Goal: Task Accomplishment & Management: Use online tool/utility

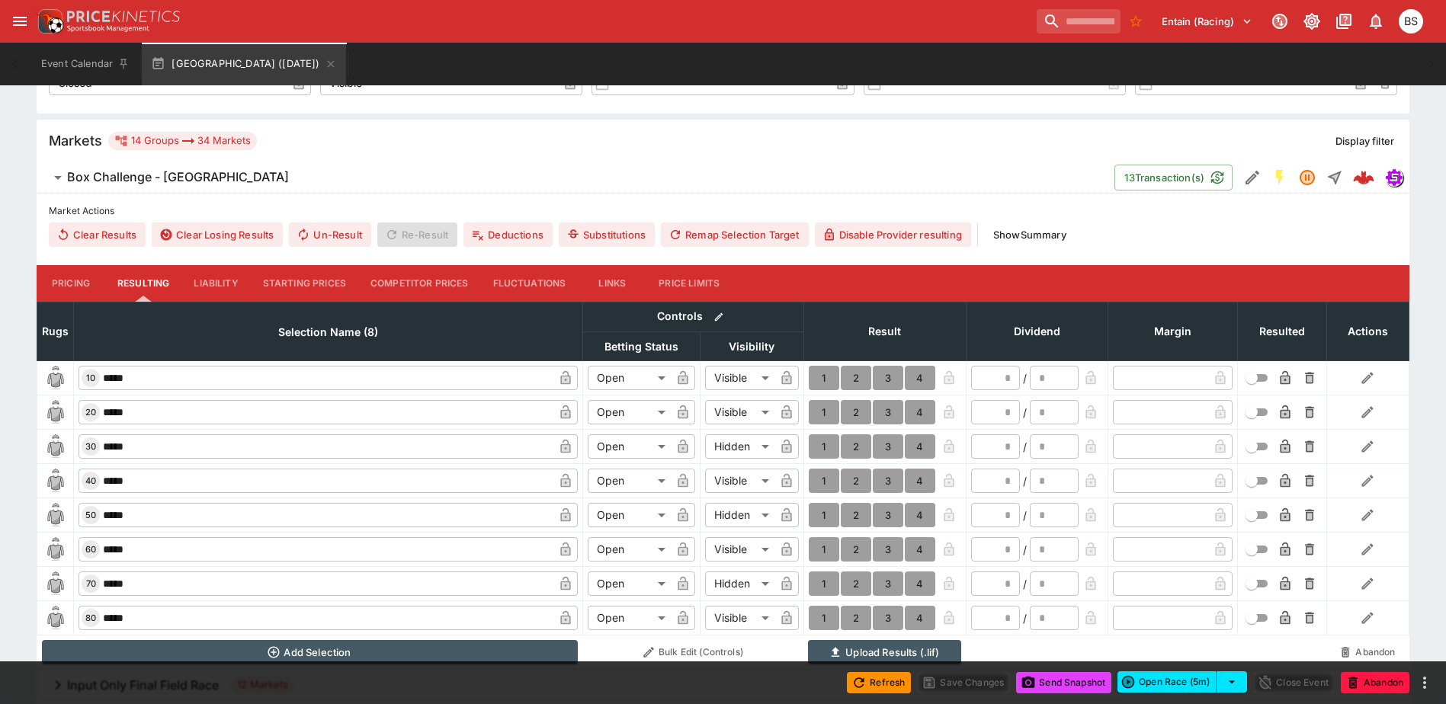
scroll to position [457, 0]
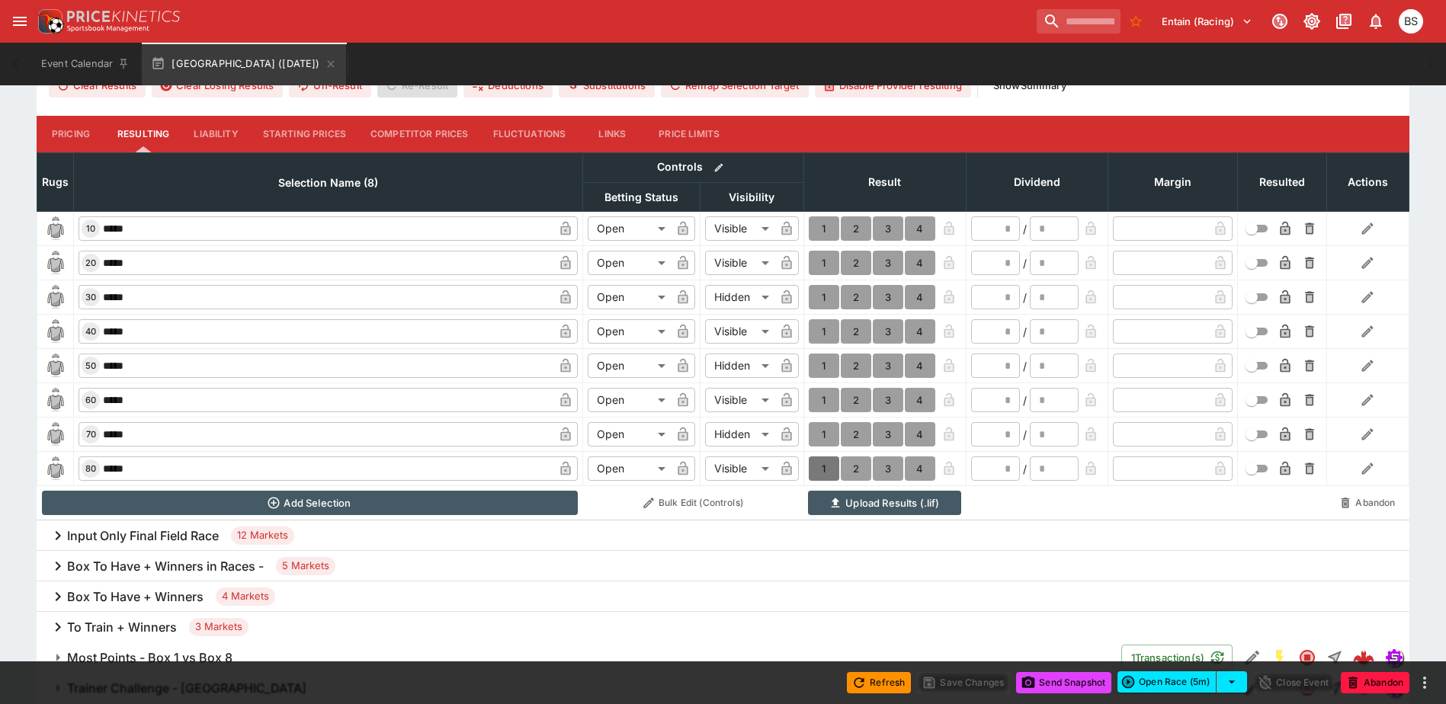
click at [826, 470] on button "1" at bounding box center [824, 469] width 30 height 24
type input "*"
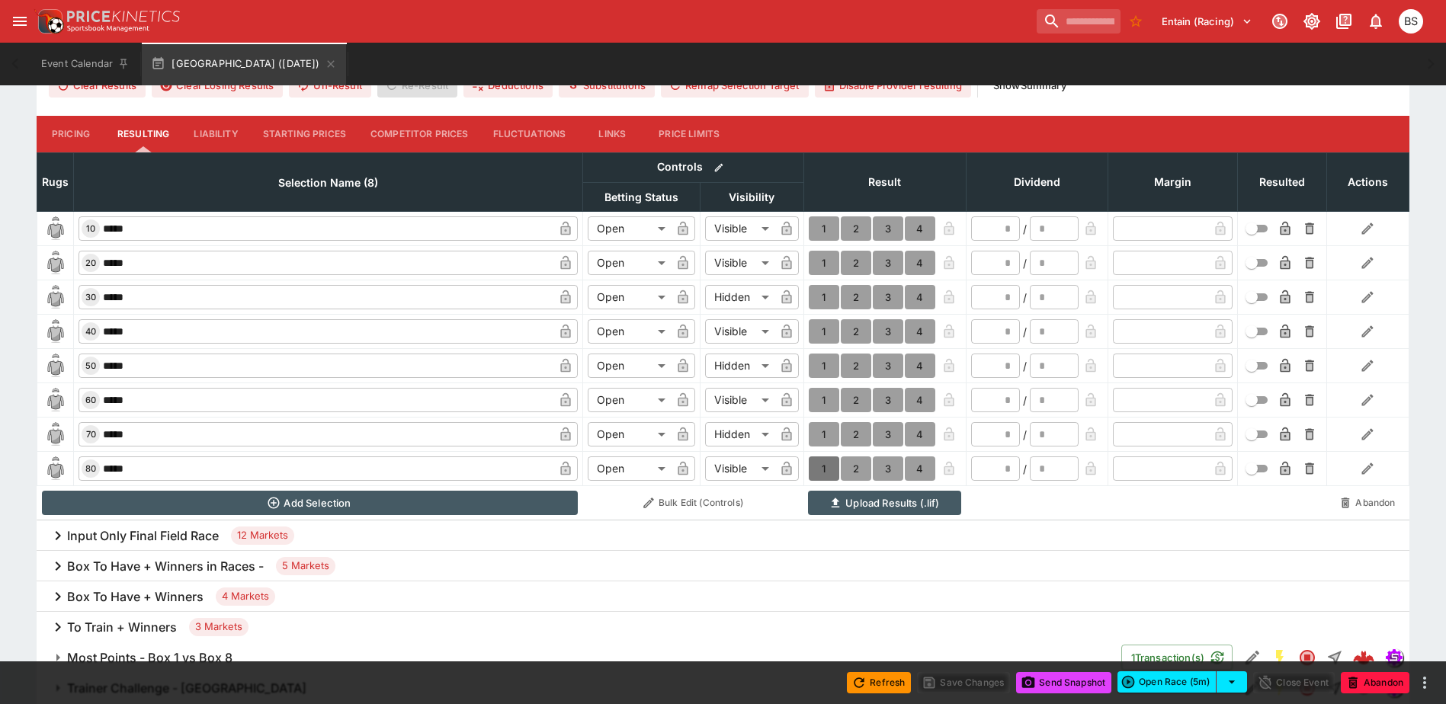
type input "*"
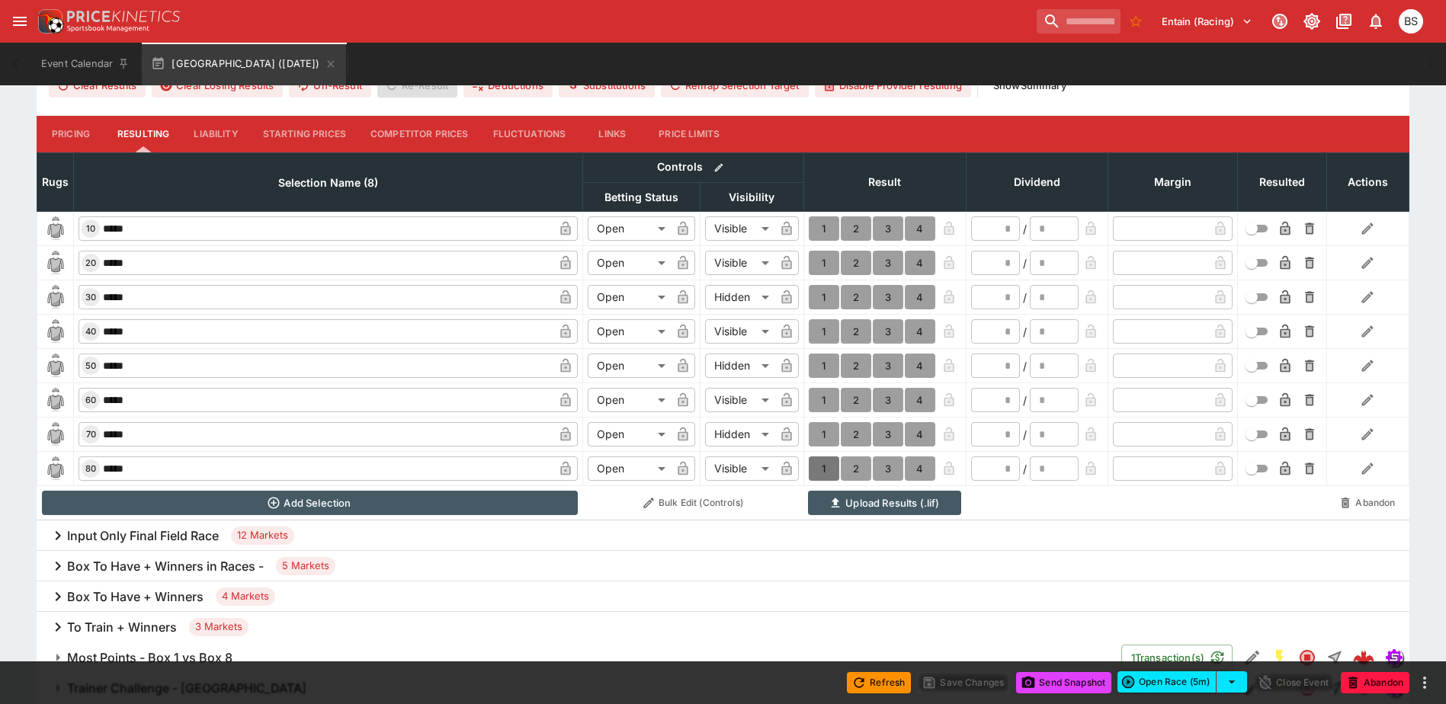
type input "*"
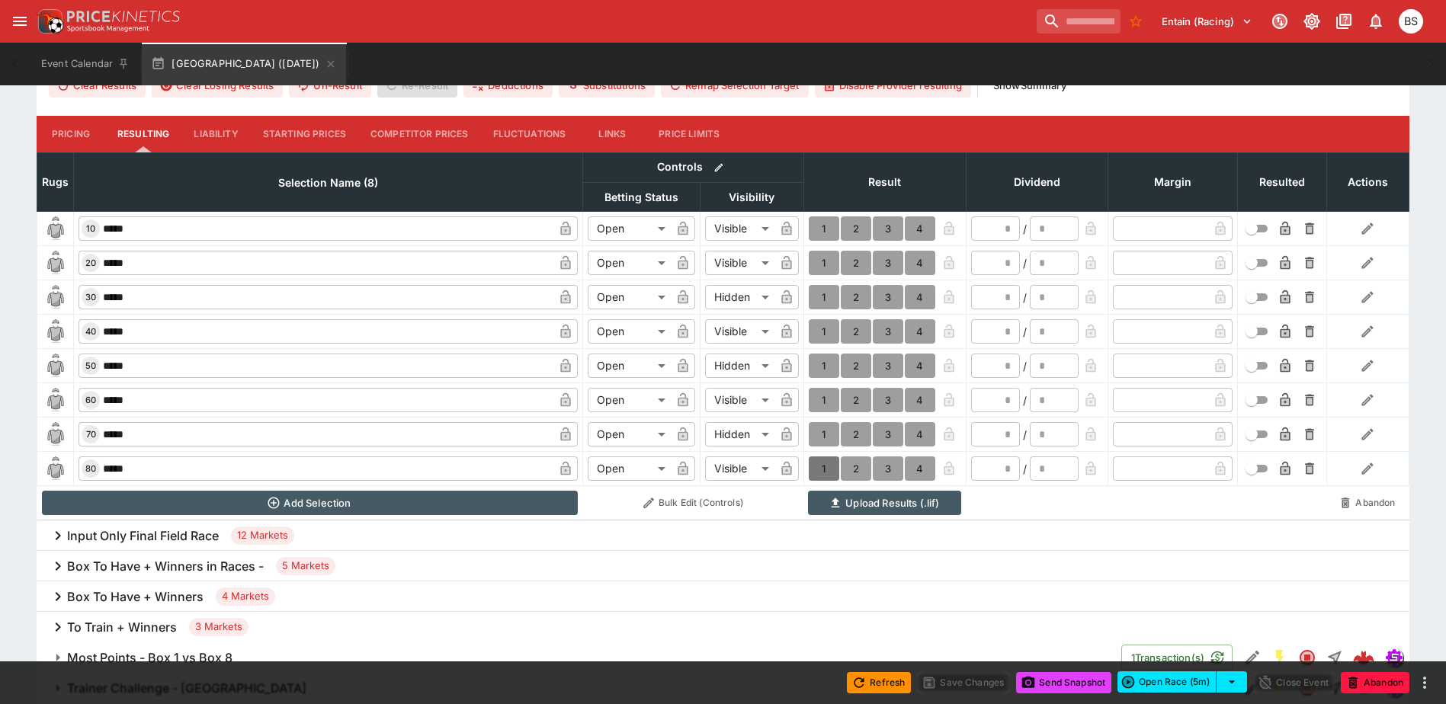
type input "*"
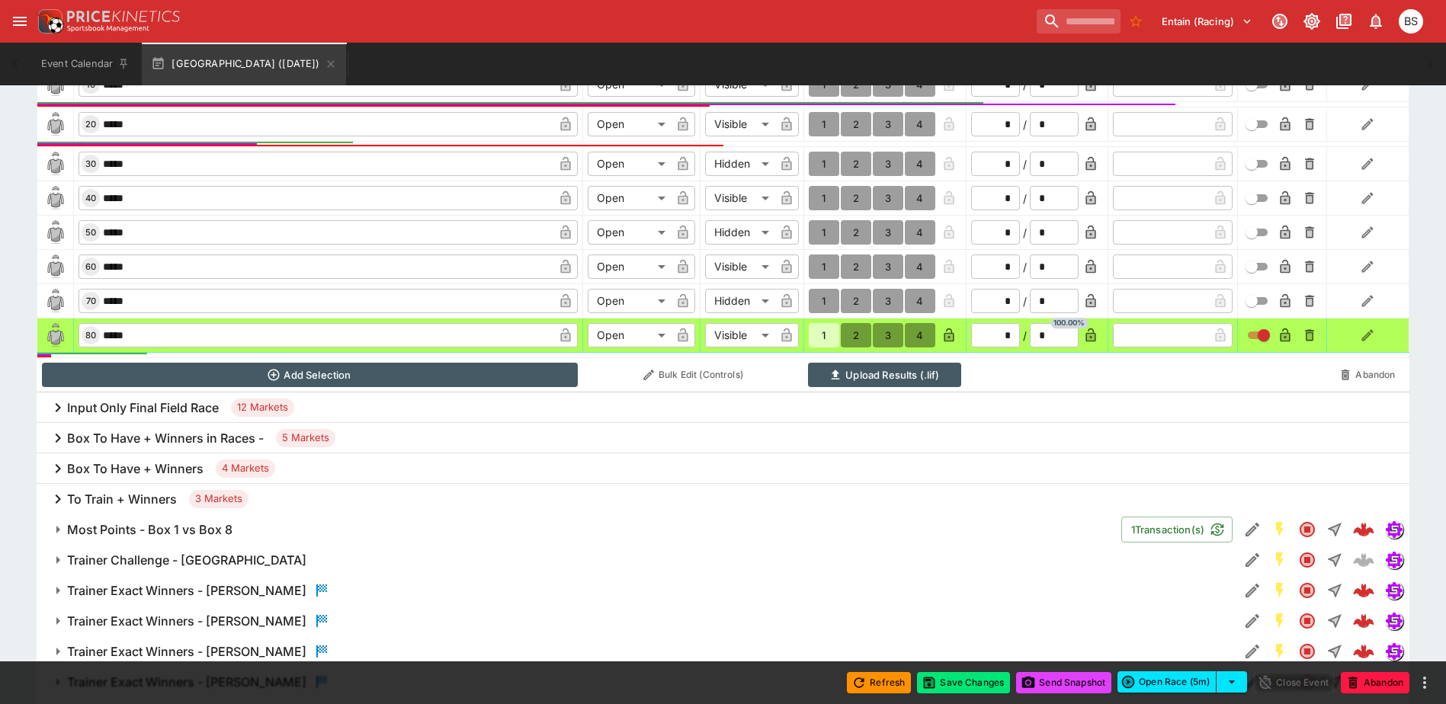
scroll to position [610, 0]
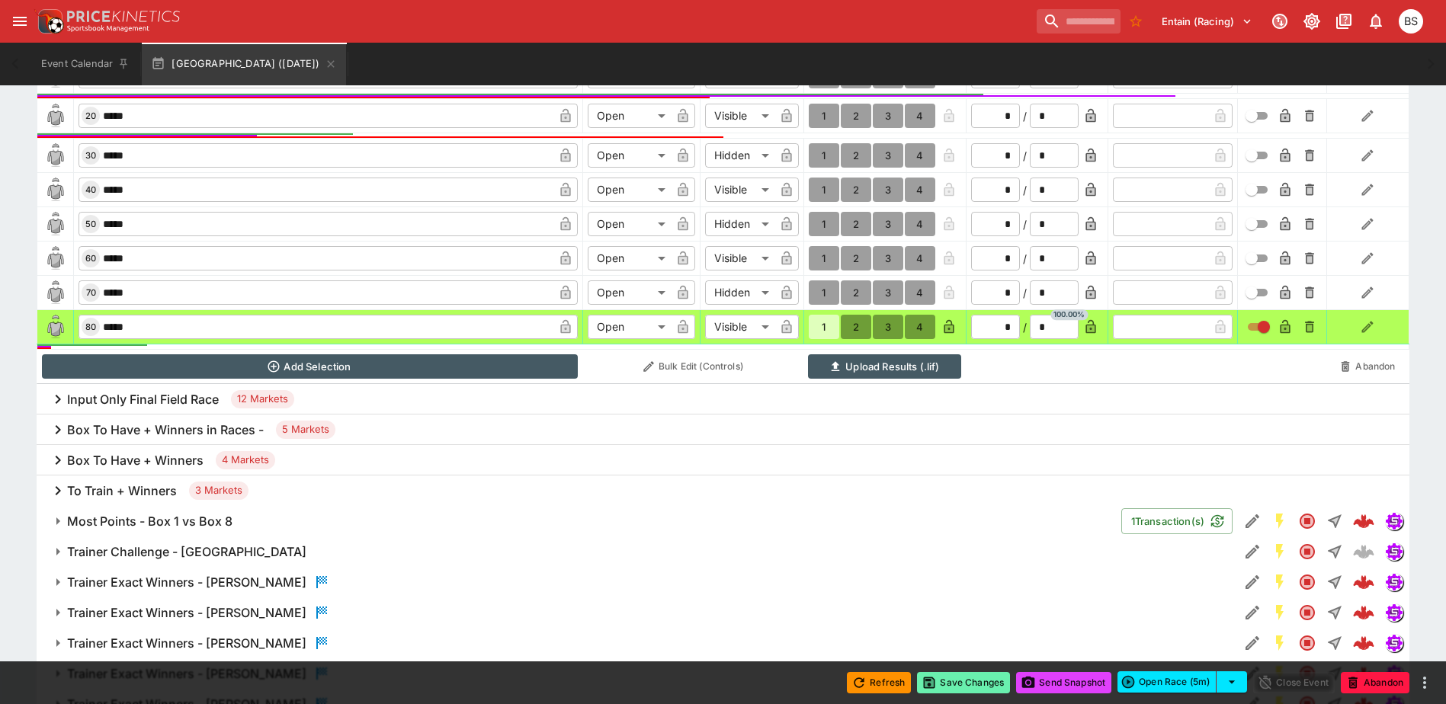
click at [965, 688] on button "Save Changes" at bounding box center [963, 682] width 93 height 21
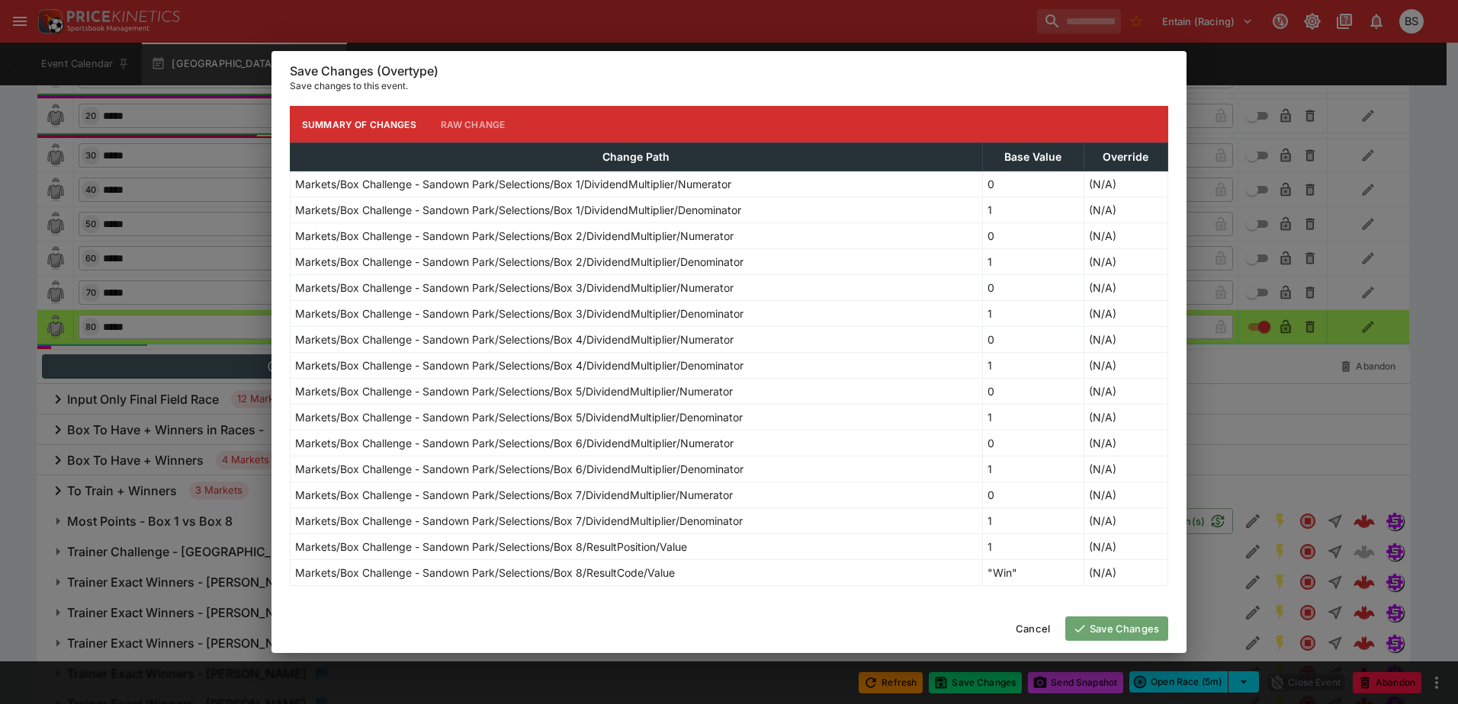
click at [1132, 623] on button "Save Changes" at bounding box center [1116, 629] width 103 height 24
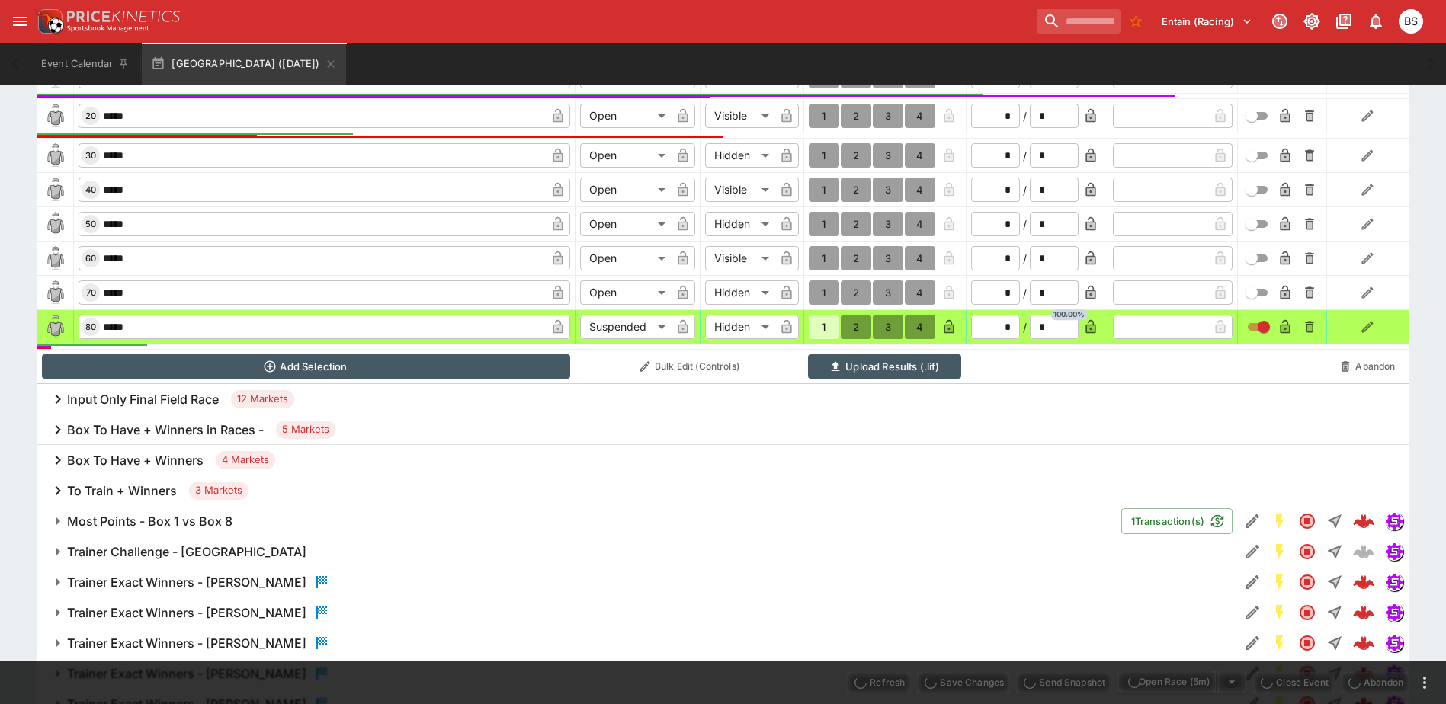
type input "*********"
type input "******"
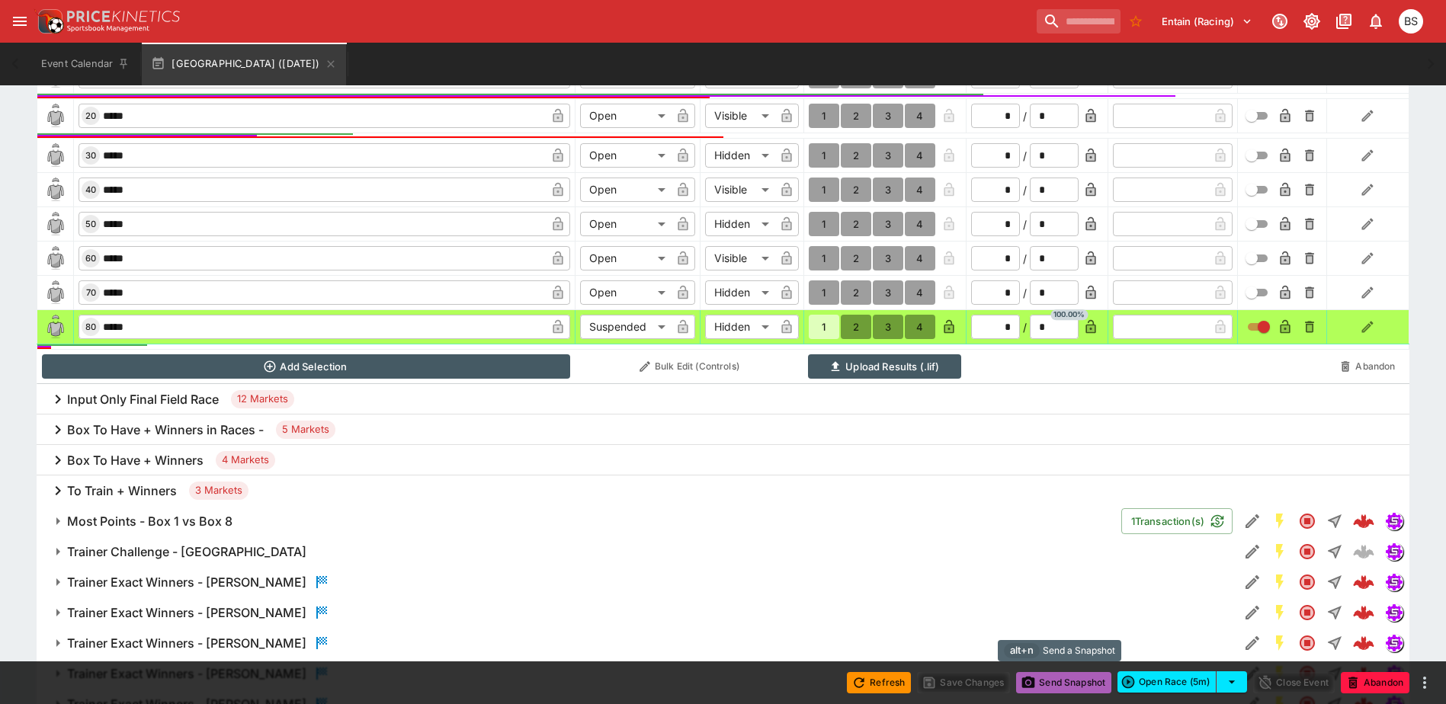
click at [1065, 685] on button "Send Snapshot" at bounding box center [1063, 682] width 95 height 21
click at [377, 489] on div "To Train + Winners 3 Markets" at bounding box center [723, 491] width 1373 height 30
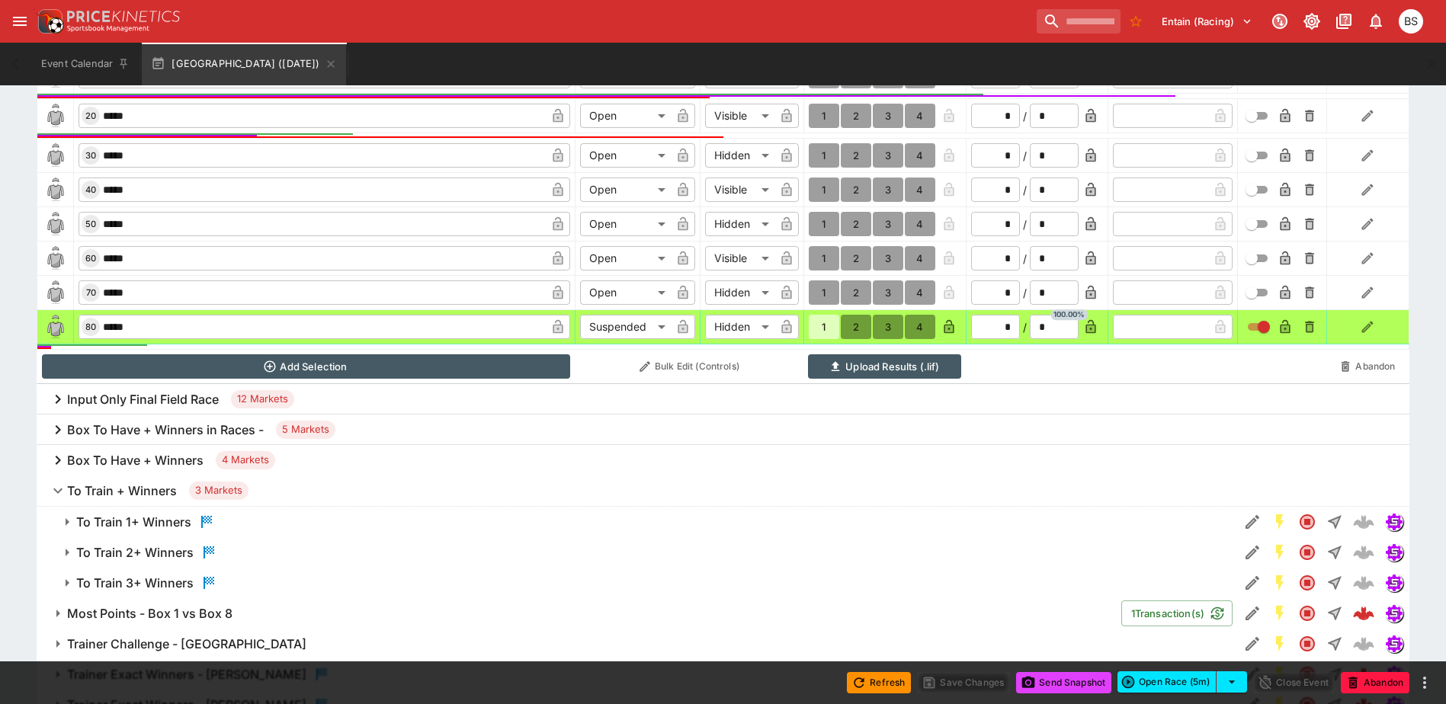
click at [377, 489] on span "To Train + Winners 3 Markets" at bounding box center [732, 491] width 1330 height 18
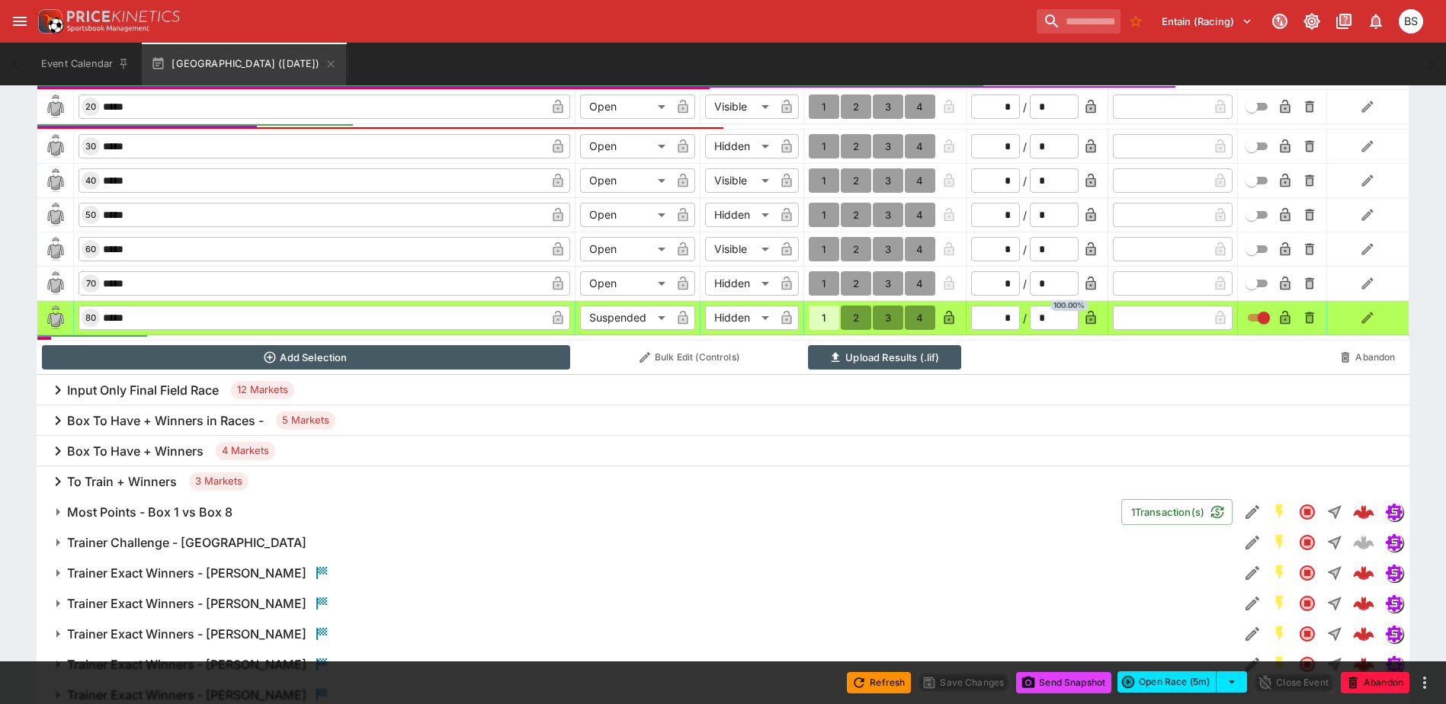
scroll to position [686, 0]
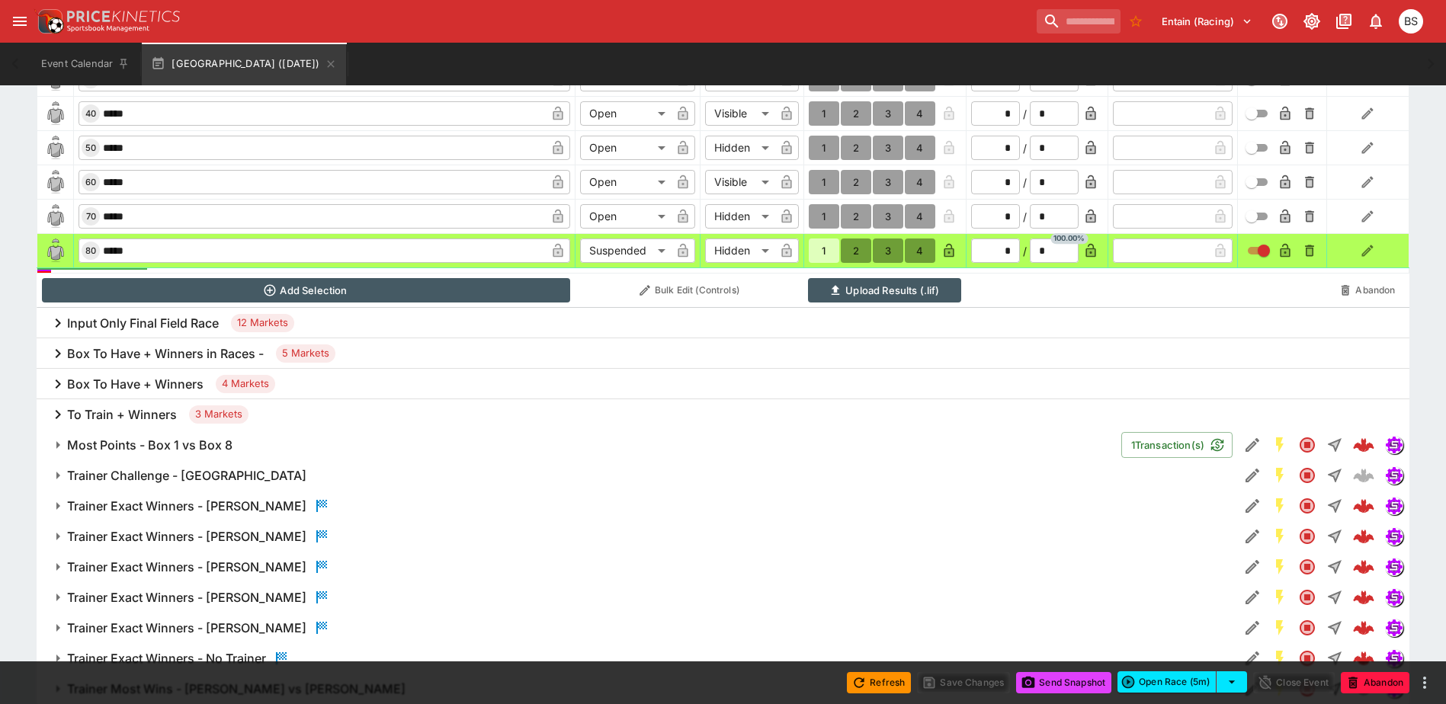
click at [457, 321] on div "Input Only Final Field Race 12 Markets" at bounding box center [723, 323] width 1373 height 30
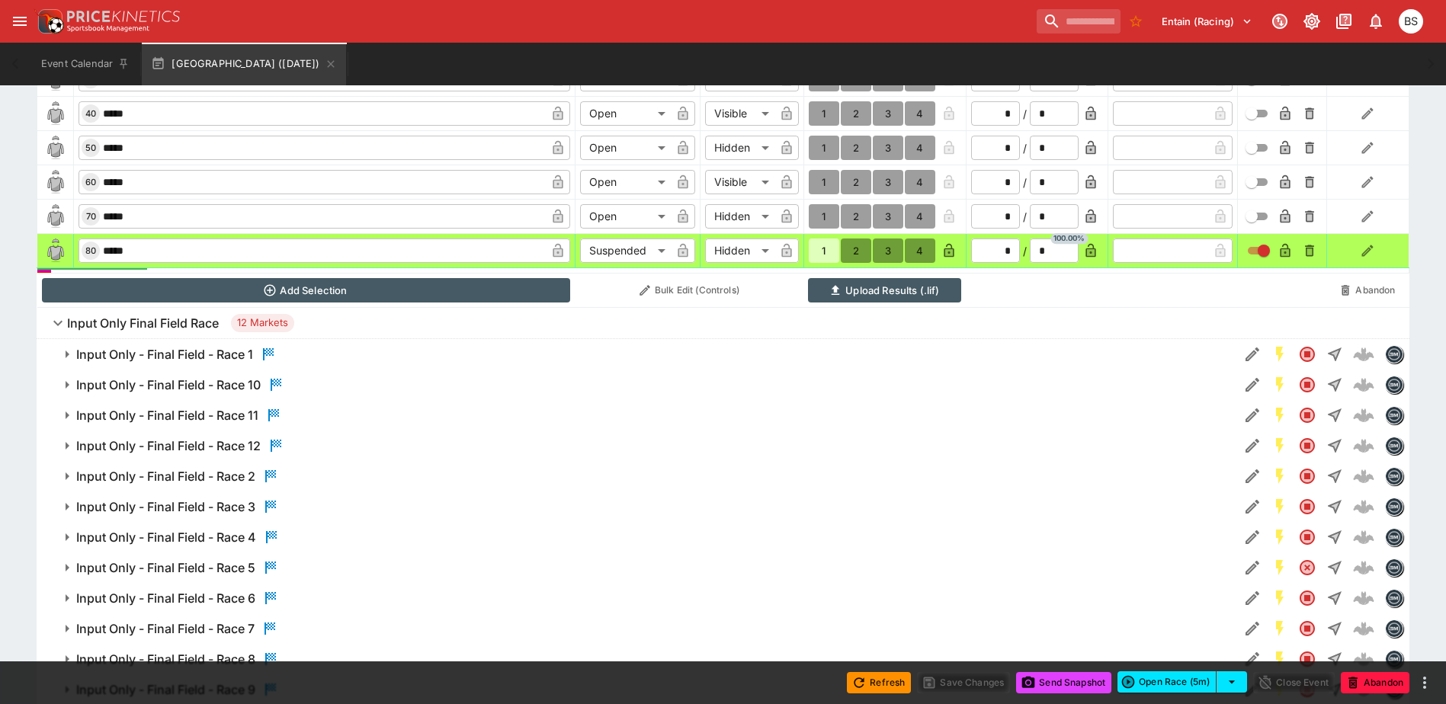
click at [427, 319] on span "Input Only Final Field Race 12 Markets" at bounding box center [732, 323] width 1330 height 18
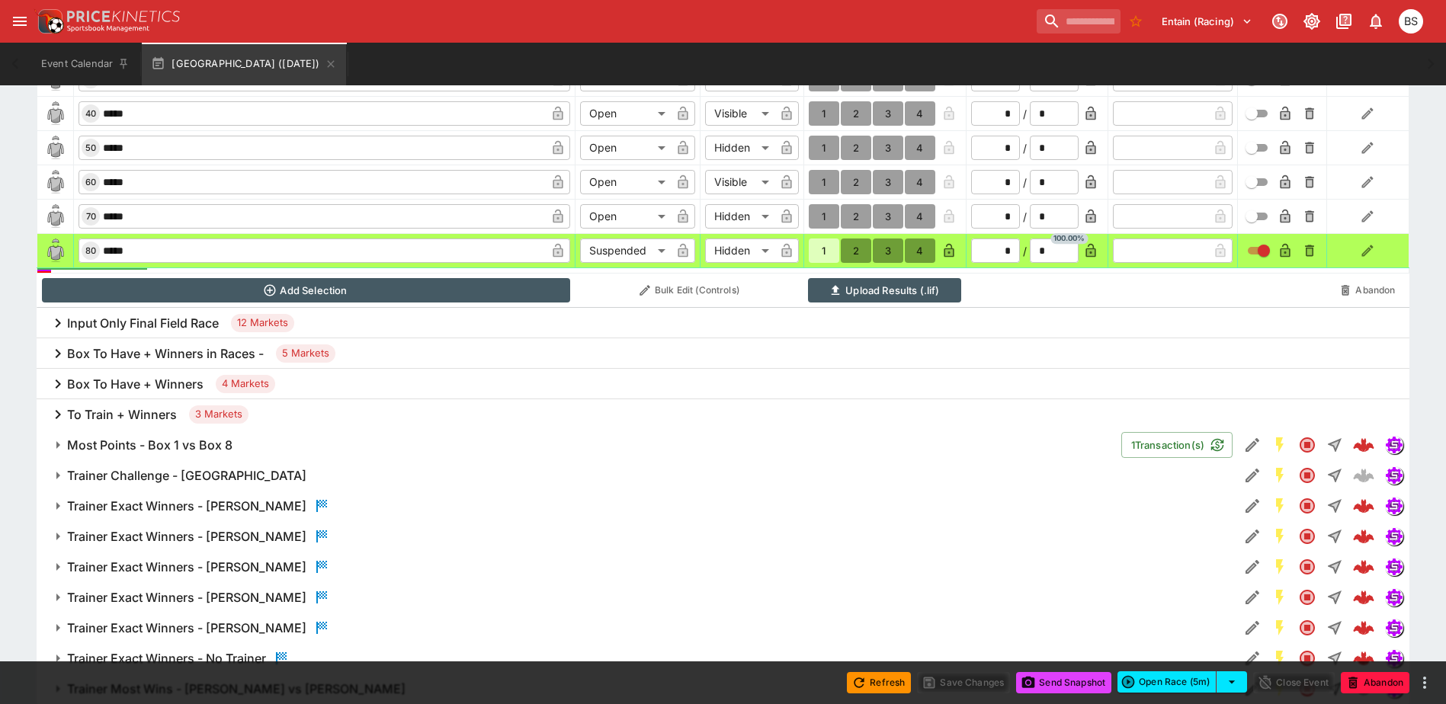
click at [424, 352] on div "Box To Have + Winners in Races - 5 Markets" at bounding box center [723, 354] width 1373 height 30
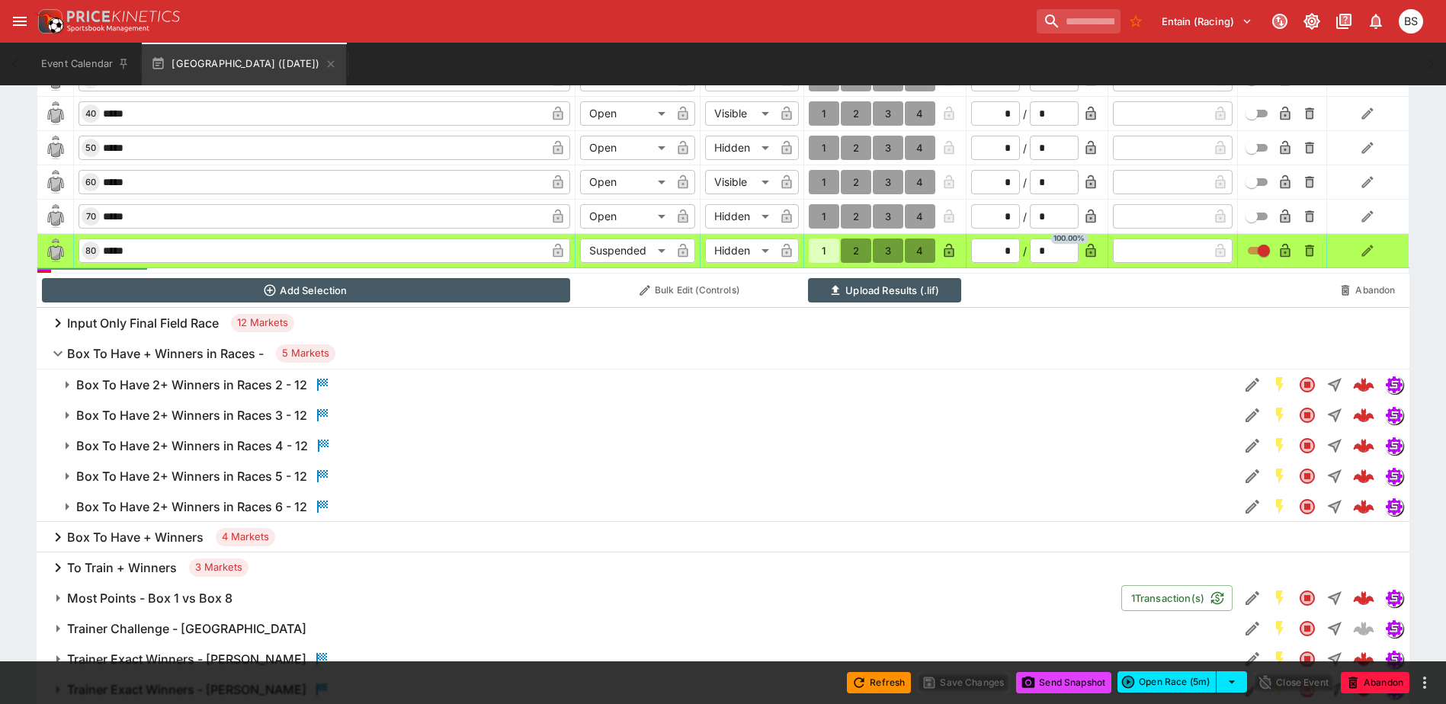
click at [426, 347] on span "Box To Have + Winners in Races - 5 Markets" at bounding box center [732, 354] width 1330 height 18
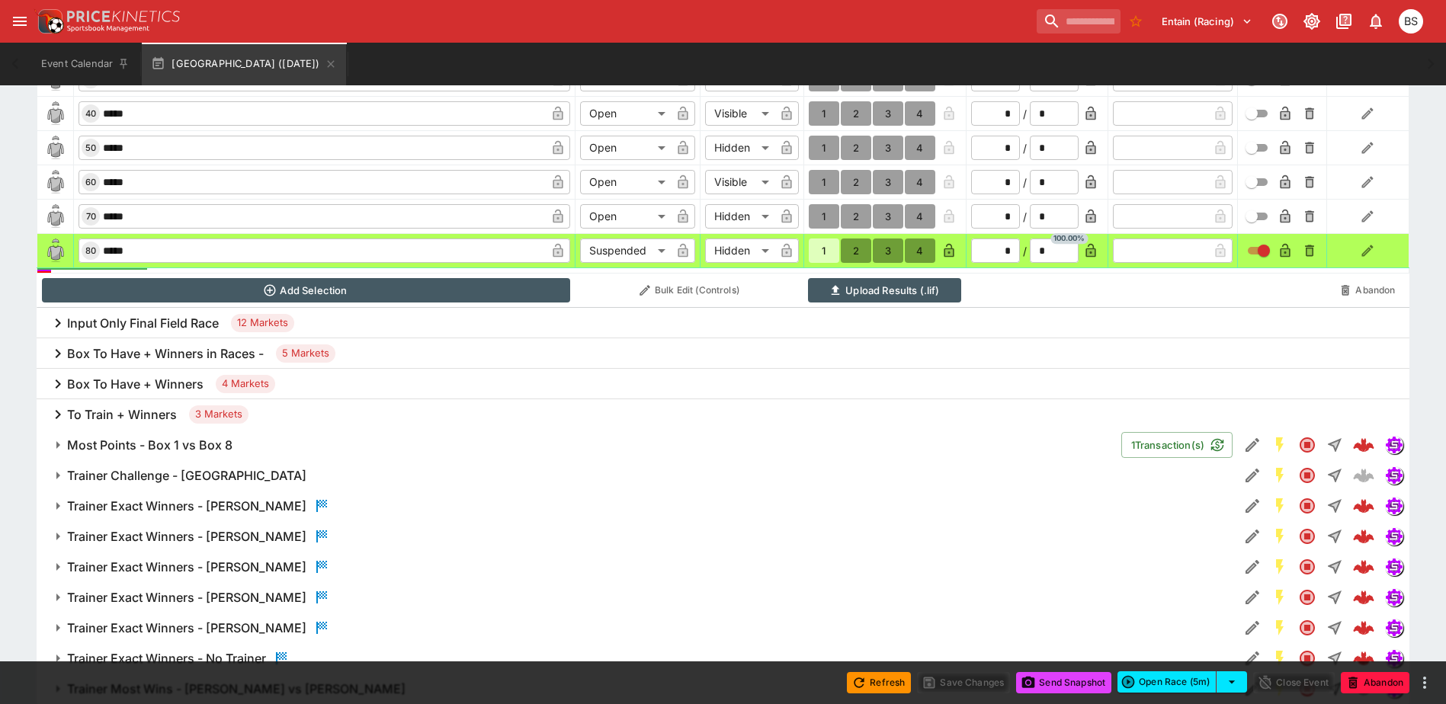
click at [422, 393] on div "Box To Have + Winners 4 Markets" at bounding box center [723, 384] width 1373 height 30
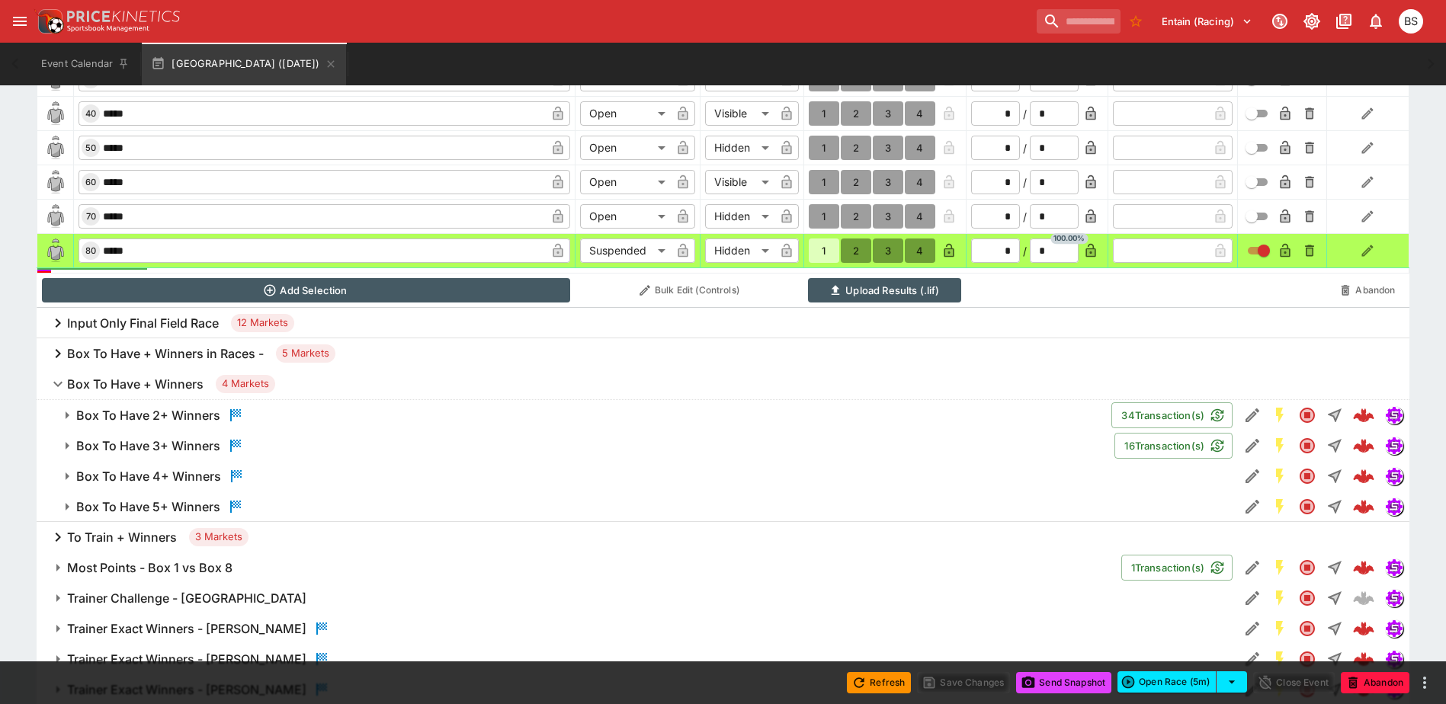
click at [422, 385] on span "Box To Have + Winners 4 Markets" at bounding box center [732, 384] width 1330 height 18
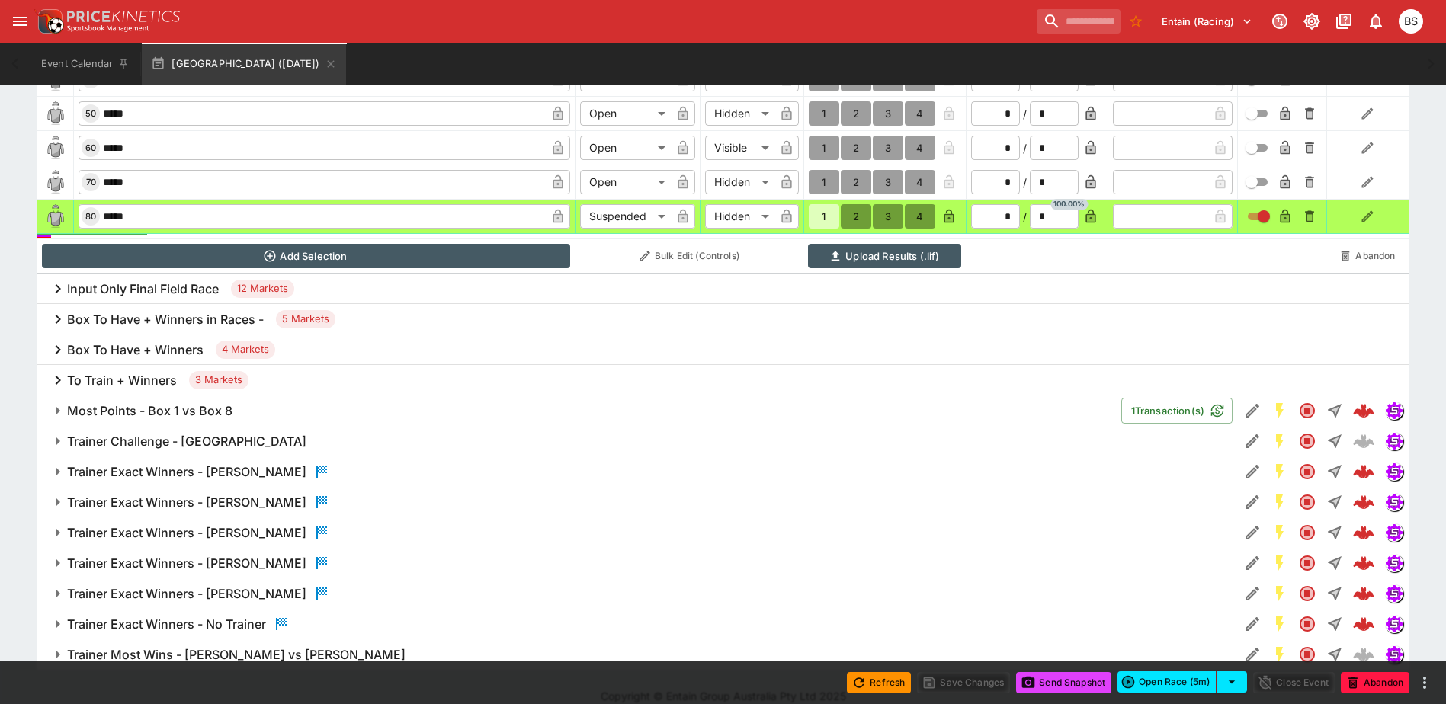
scroll to position [739, 0]
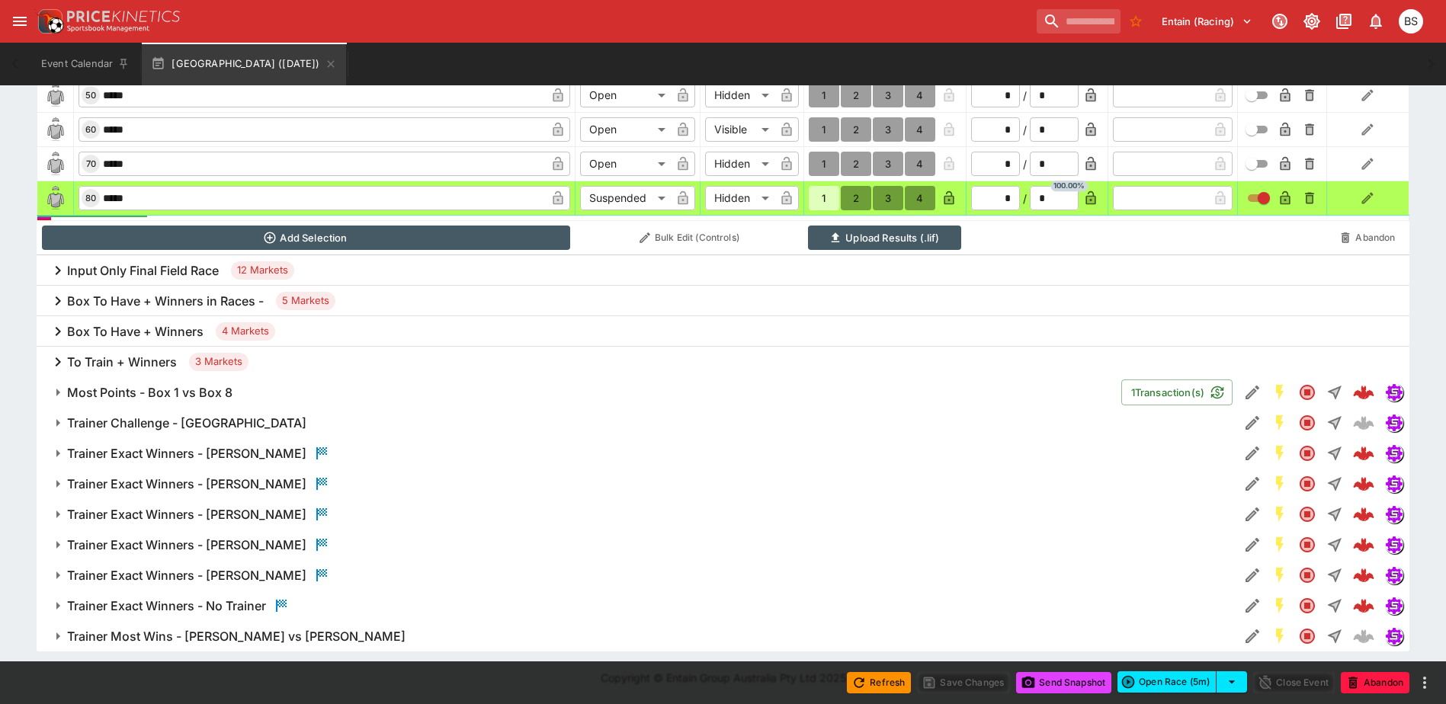
click at [317, 422] on span "Trainer Challenge - Sandown Park" at bounding box center [647, 424] width 1160 height 16
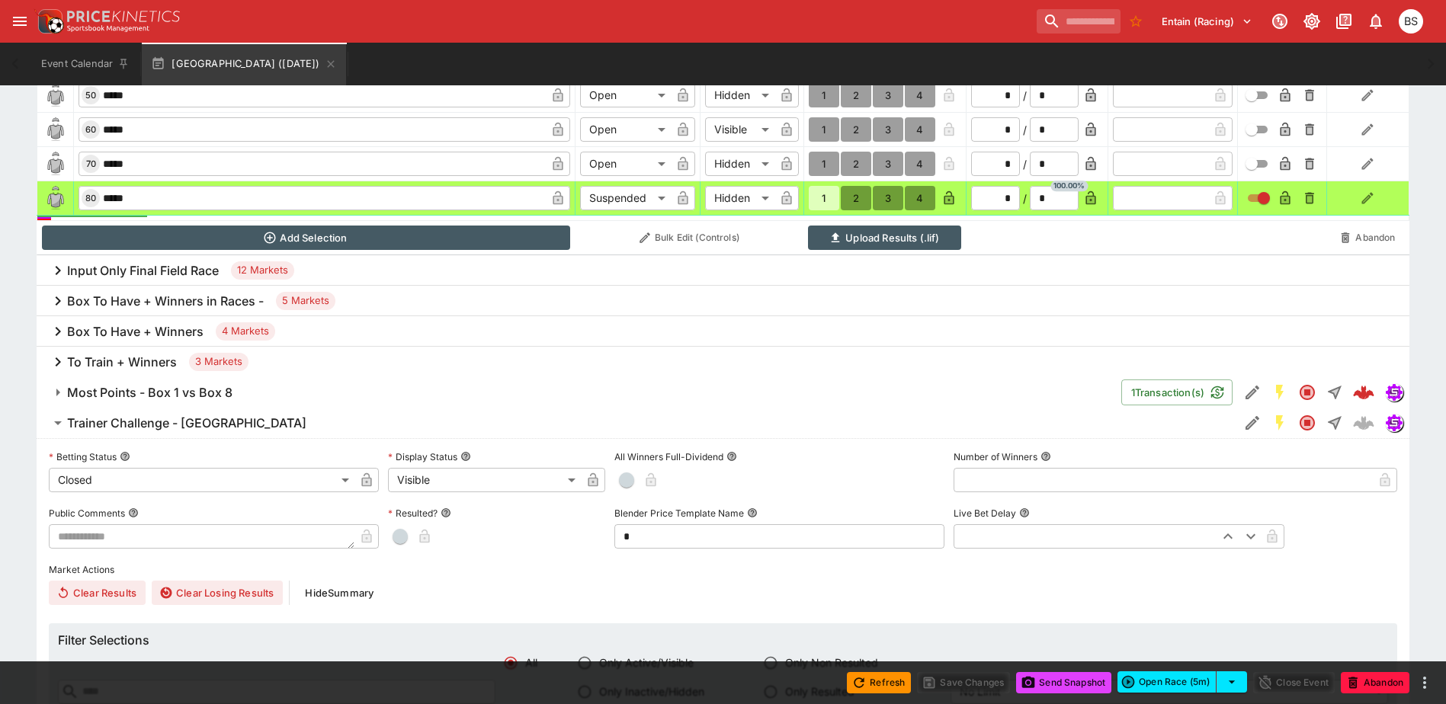
click at [240, 420] on h6 "Trainer Challenge - Sandown Park" at bounding box center [186, 424] width 239 height 16
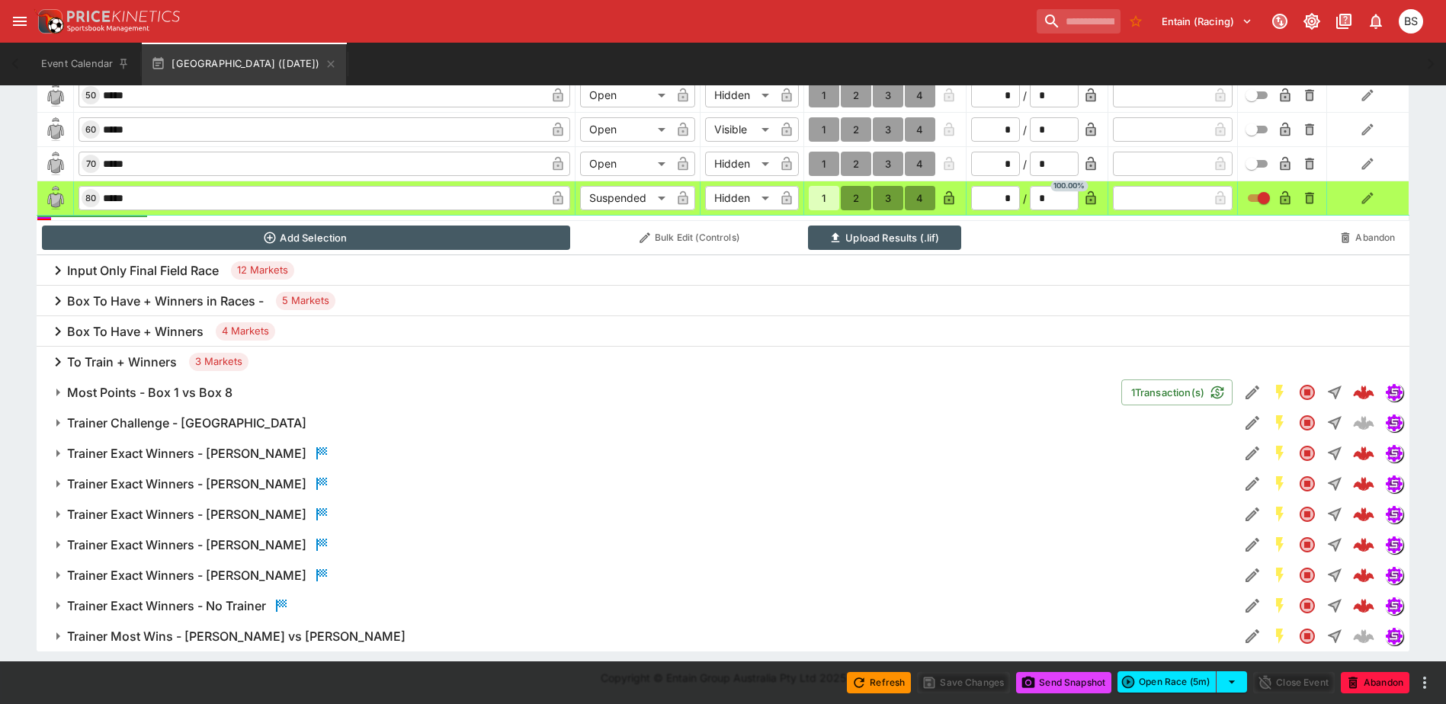
click at [240, 420] on h6 "Trainer Challenge - Sandown Park" at bounding box center [186, 424] width 239 height 16
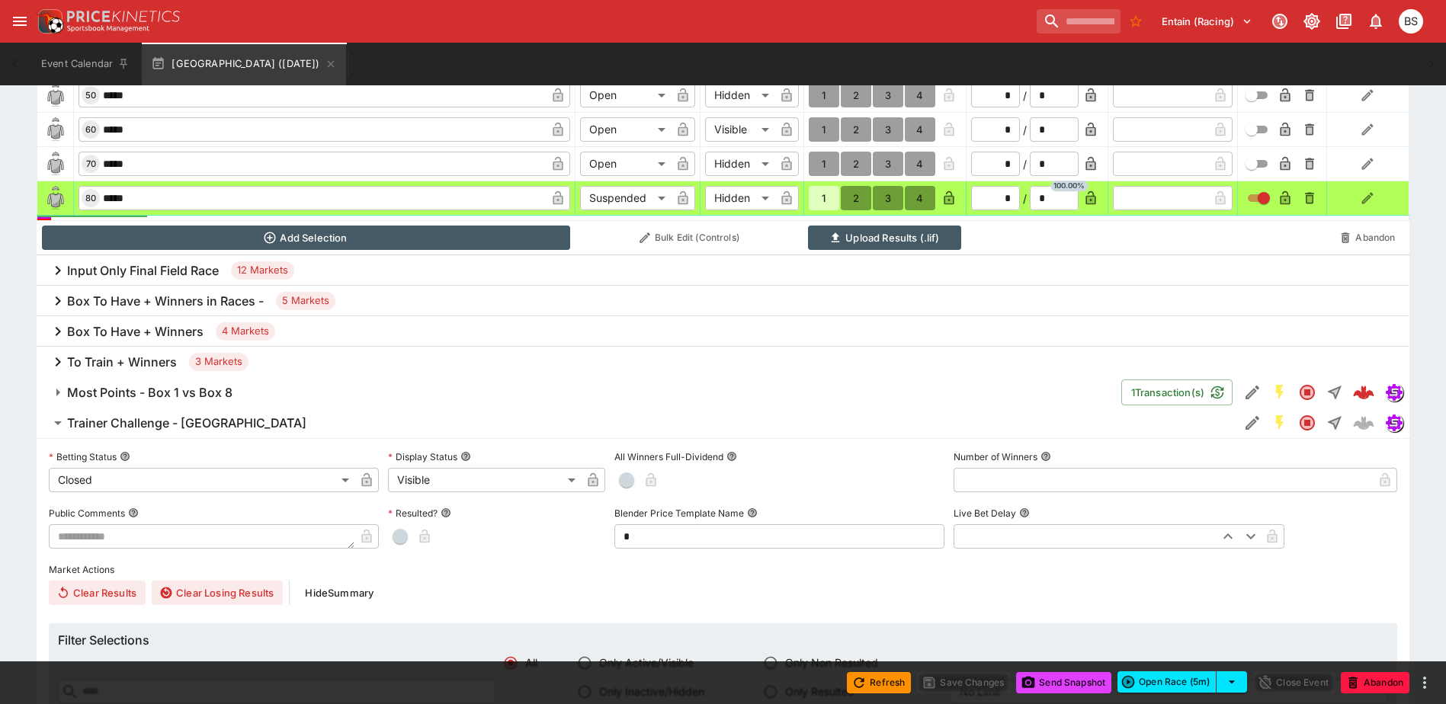
click at [231, 422] on h6 "Trainer Challenge - Sandown Park" at bounding box center [186, 424] width 239 height 16
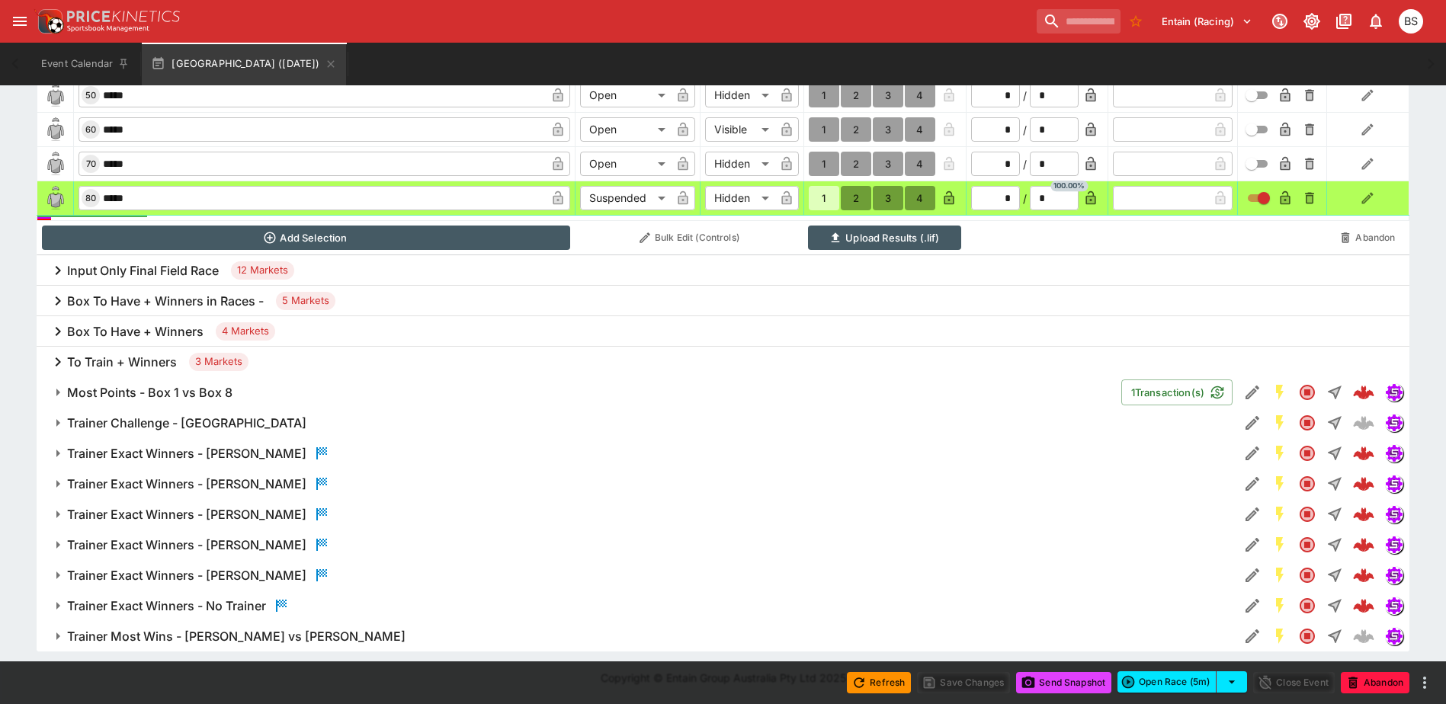
click at [223, 393] on h6 "Most Points - Box 1 vs Box 8" at bounding box center [149, 393] width 165 height 16
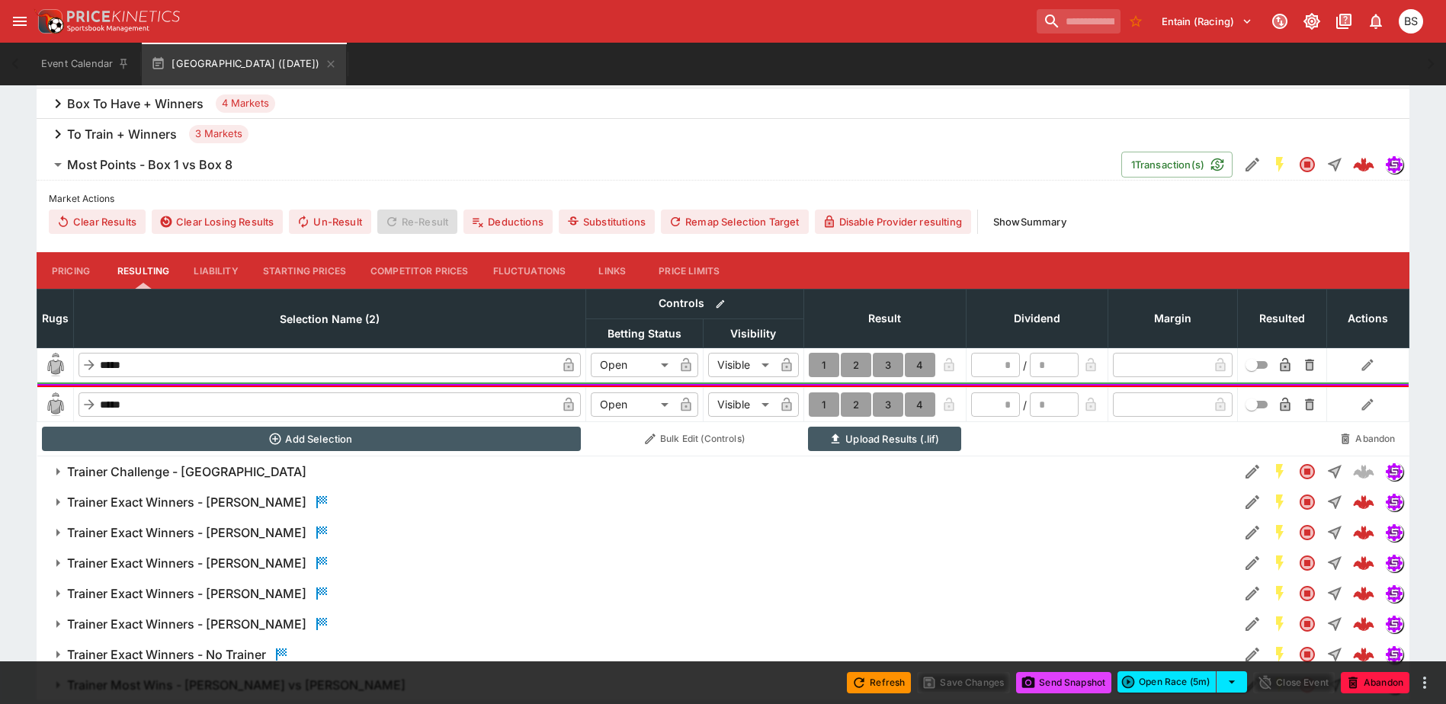
scroll to position [968, 0]
click at [820, 405] on button "1" at bounding box center [824, 404] width 30 height 24
type input "*"
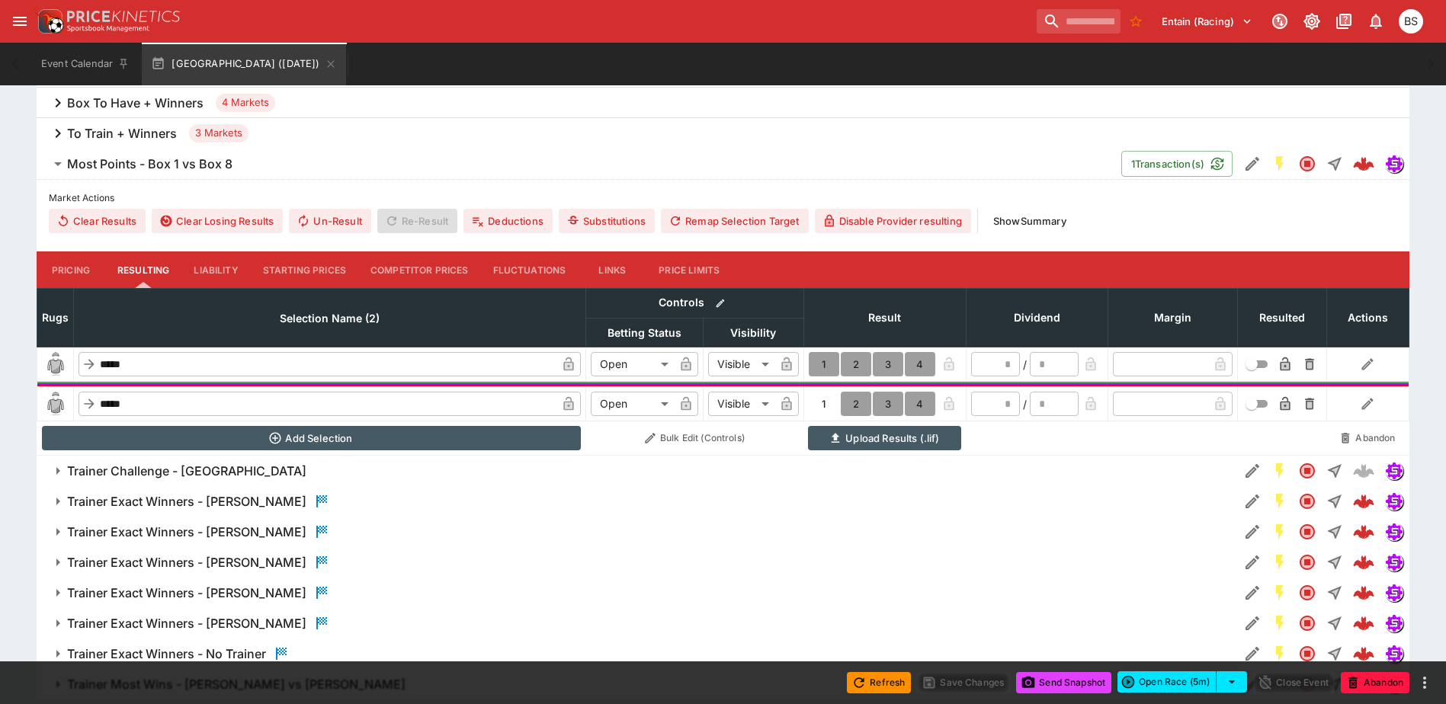
type input "*"
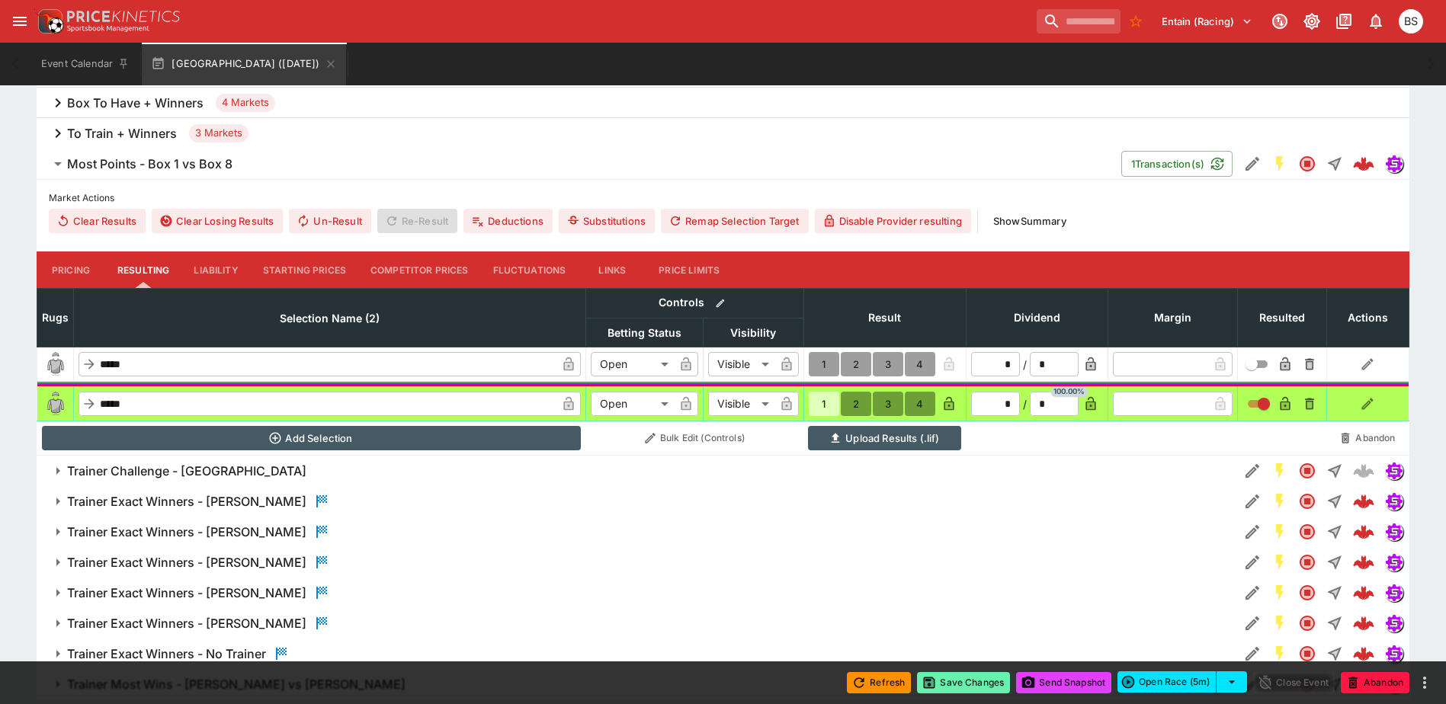
click at [975, 680] on button "Save Changes" at bounding box center [963, 682] width 93 height 21
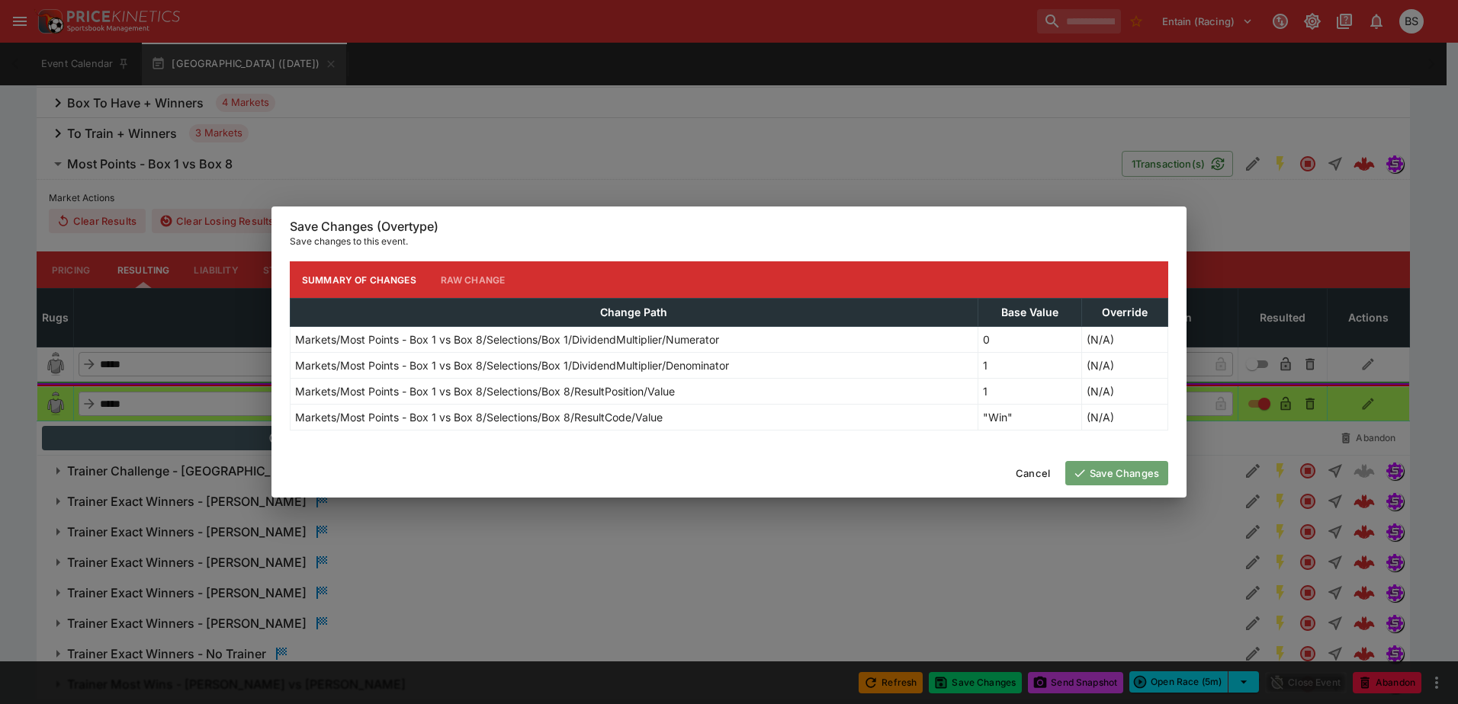
click at [1122, 473] on button "Save Changes" at bounding box center [1116, 473] width 103 height 24
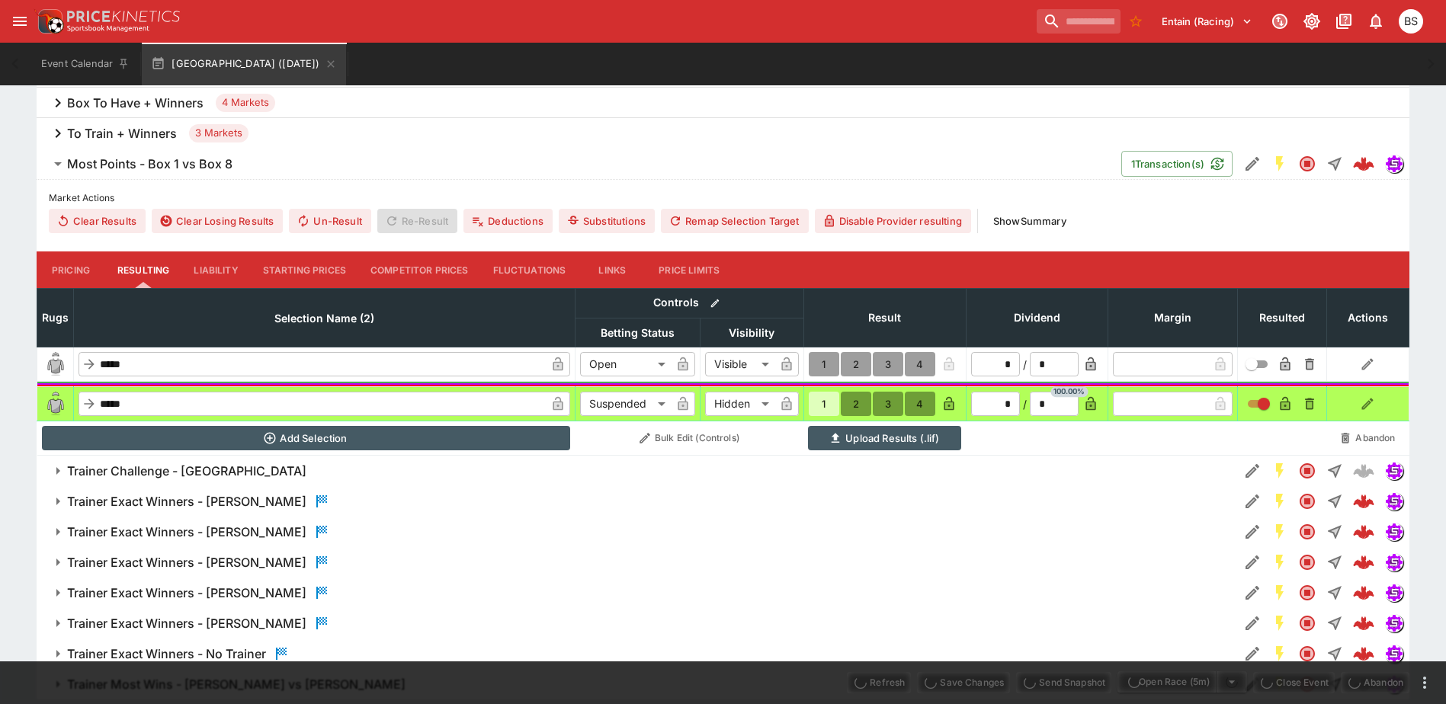
type input "*********"
type input "******"
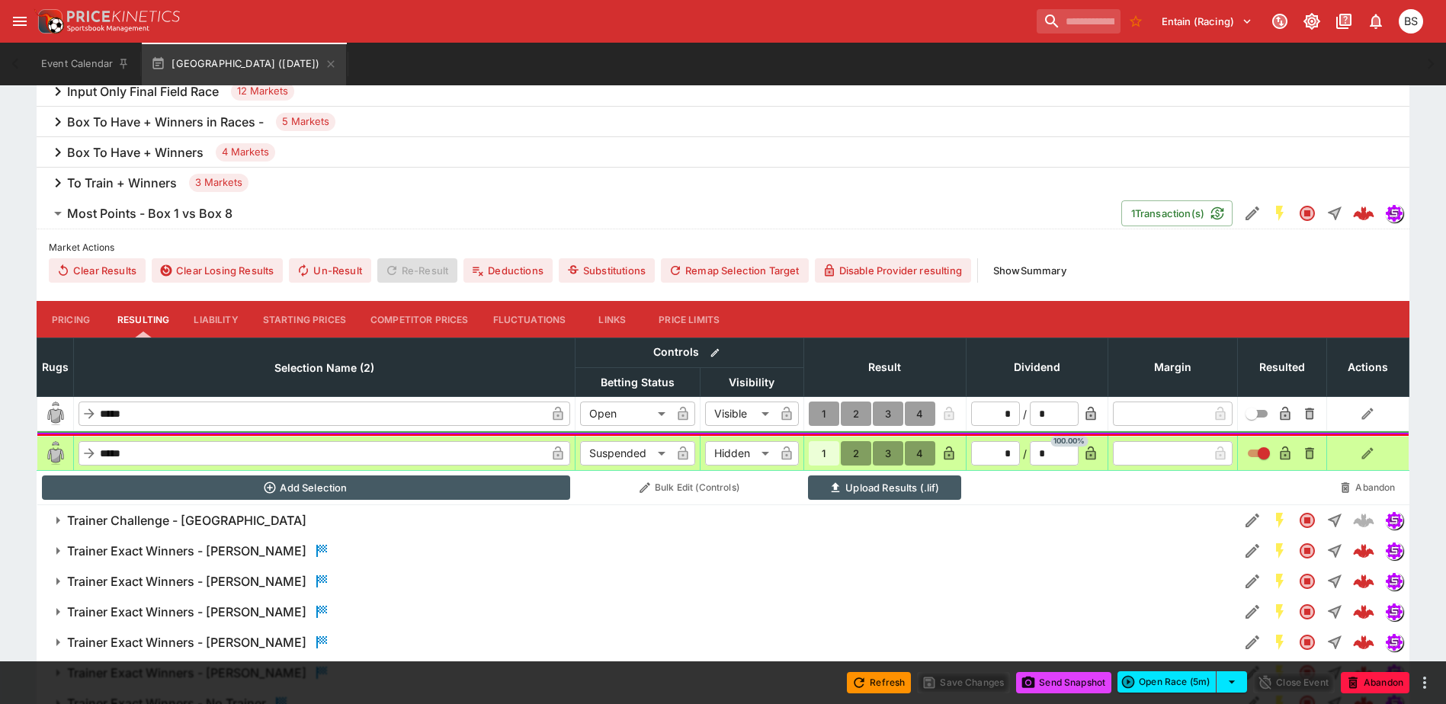
scroll to position [891, 0]
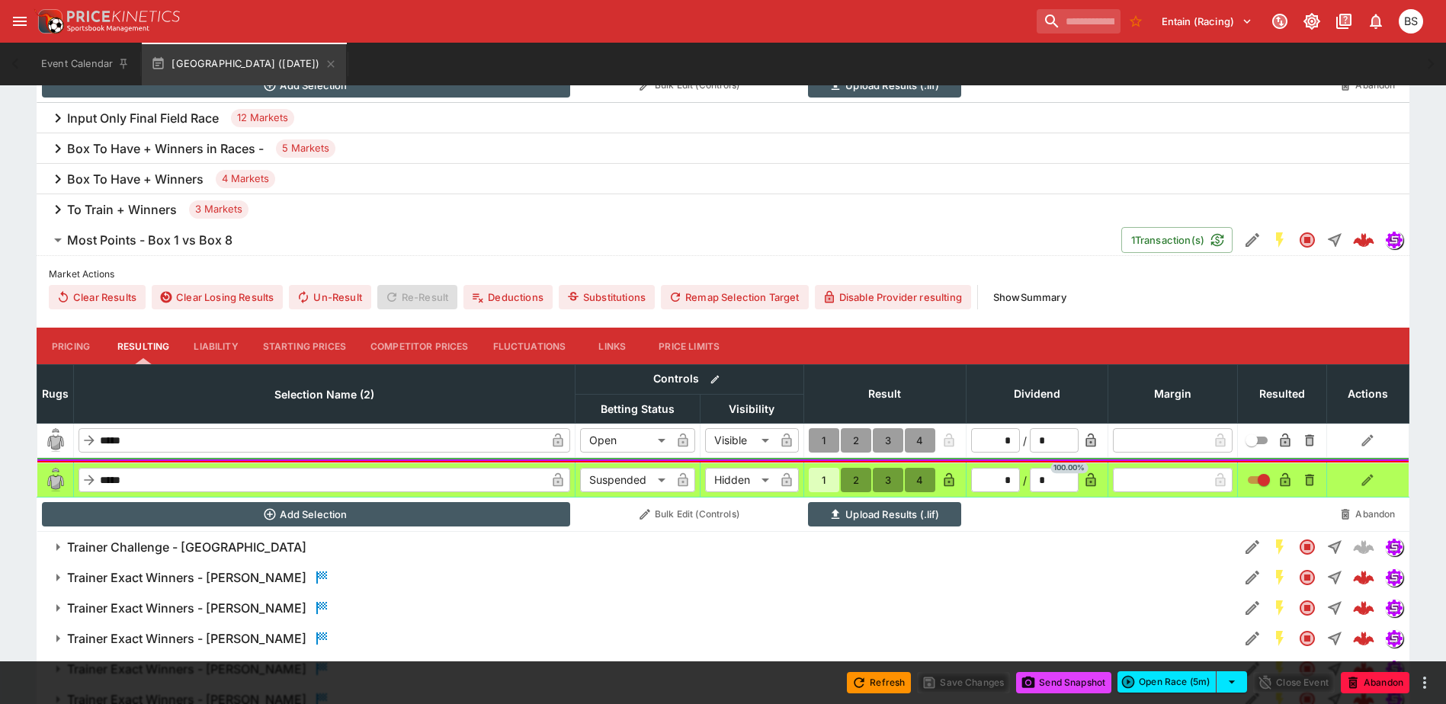
click at [280, 242] on span "Most Points - Box 1 vs Box 8" at bounding box center [588, 241] width 1042 height 16
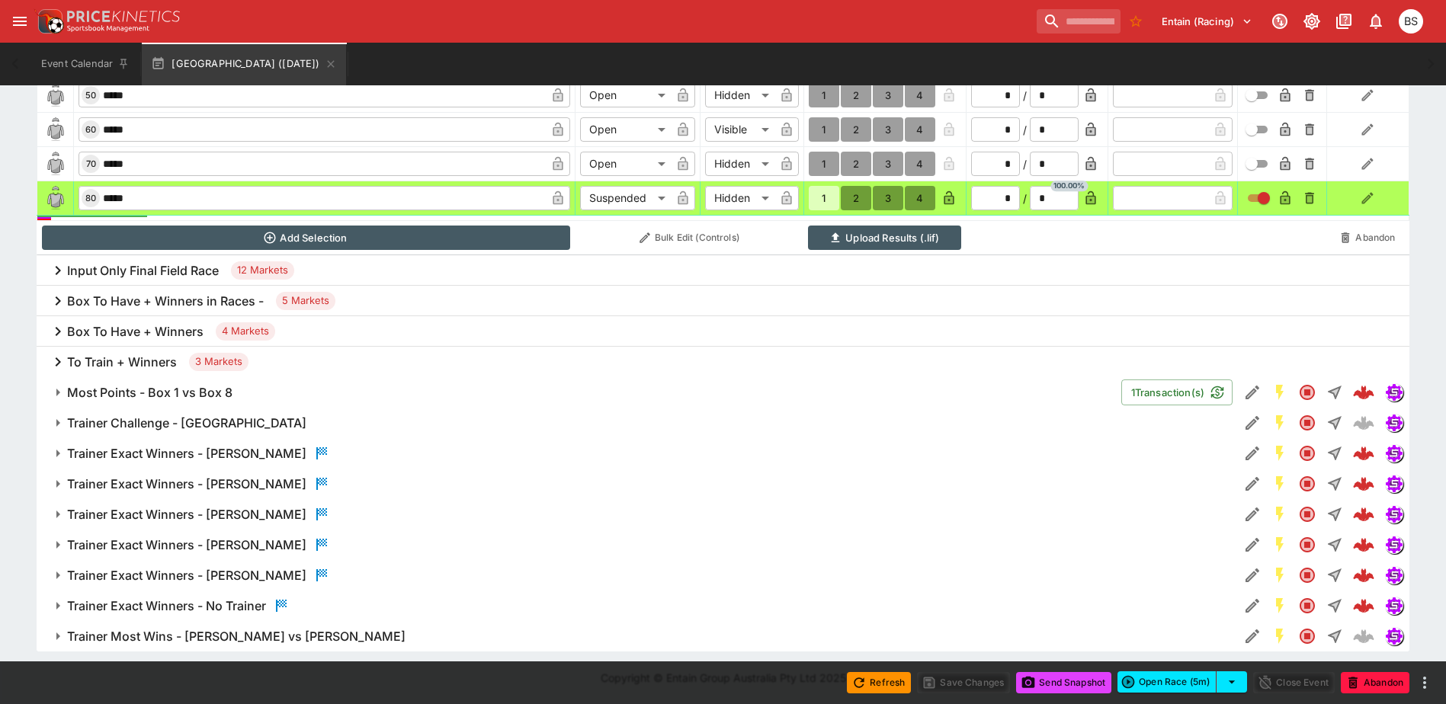
scroll to position [739, 0]
click at [235, 421] on h6 "Trainer Challenge - Sandown Park" at bounding box center [186, 424] width 239 height 16
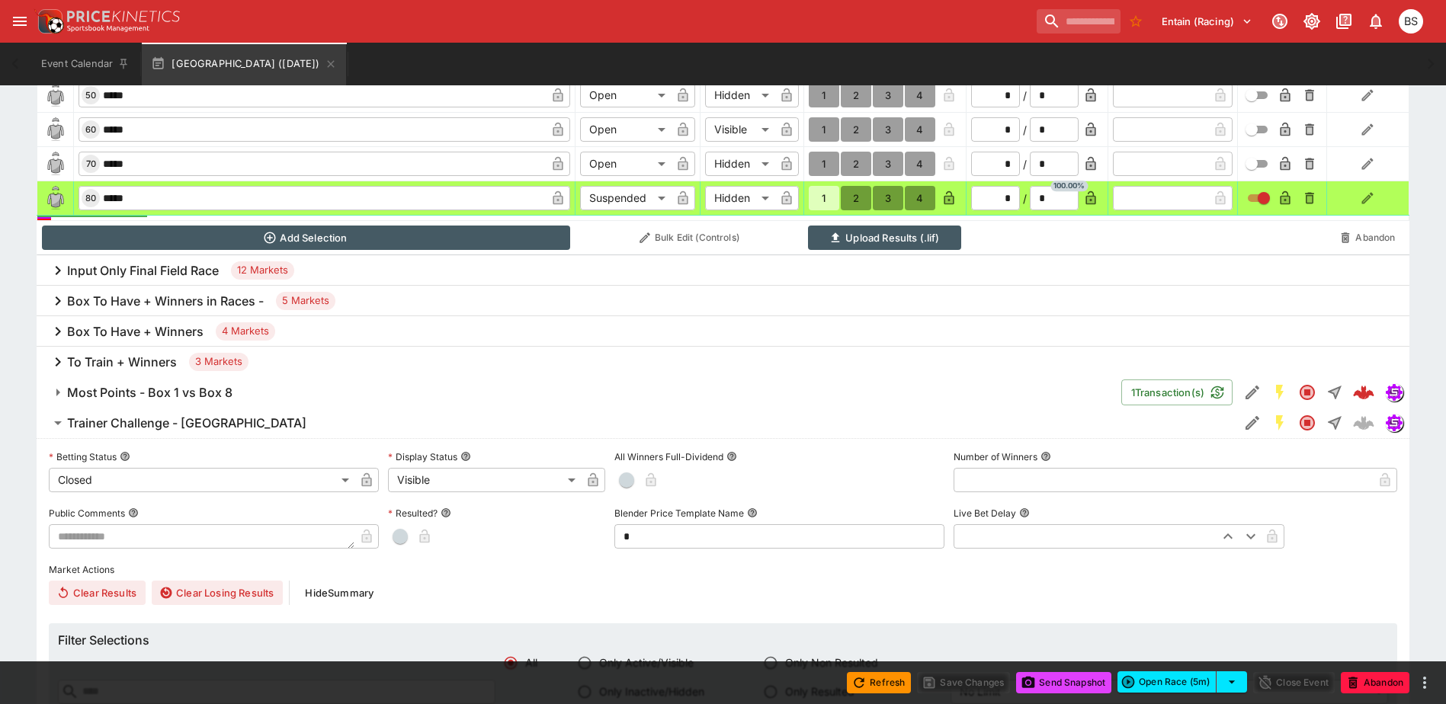
click at [306, 417] on span "Trainer Challenge - Sandown Park" at bounding box center [647, 424] width 1160 height 16
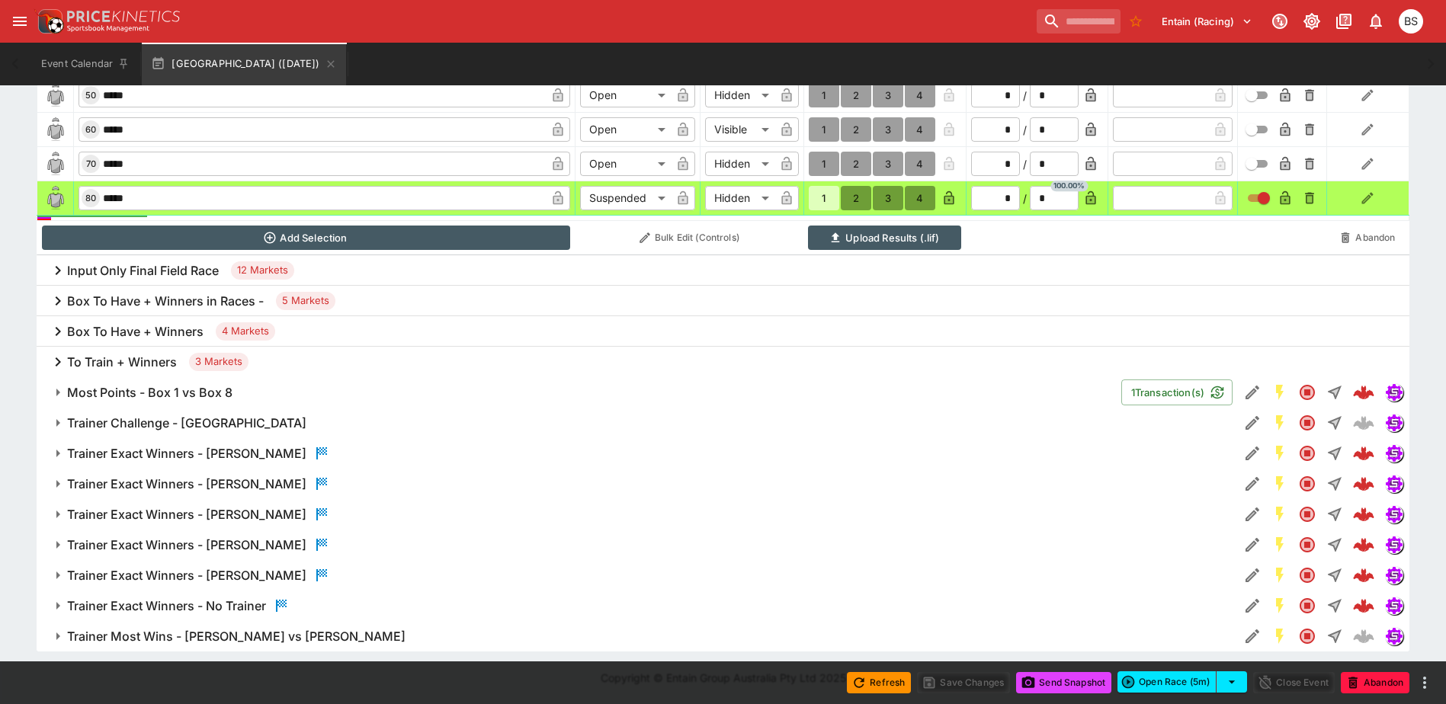
click at [313, 425] on span "Trainer Challenge - Sandown Park" at bounding box center [647, 424] width 1160 height 16
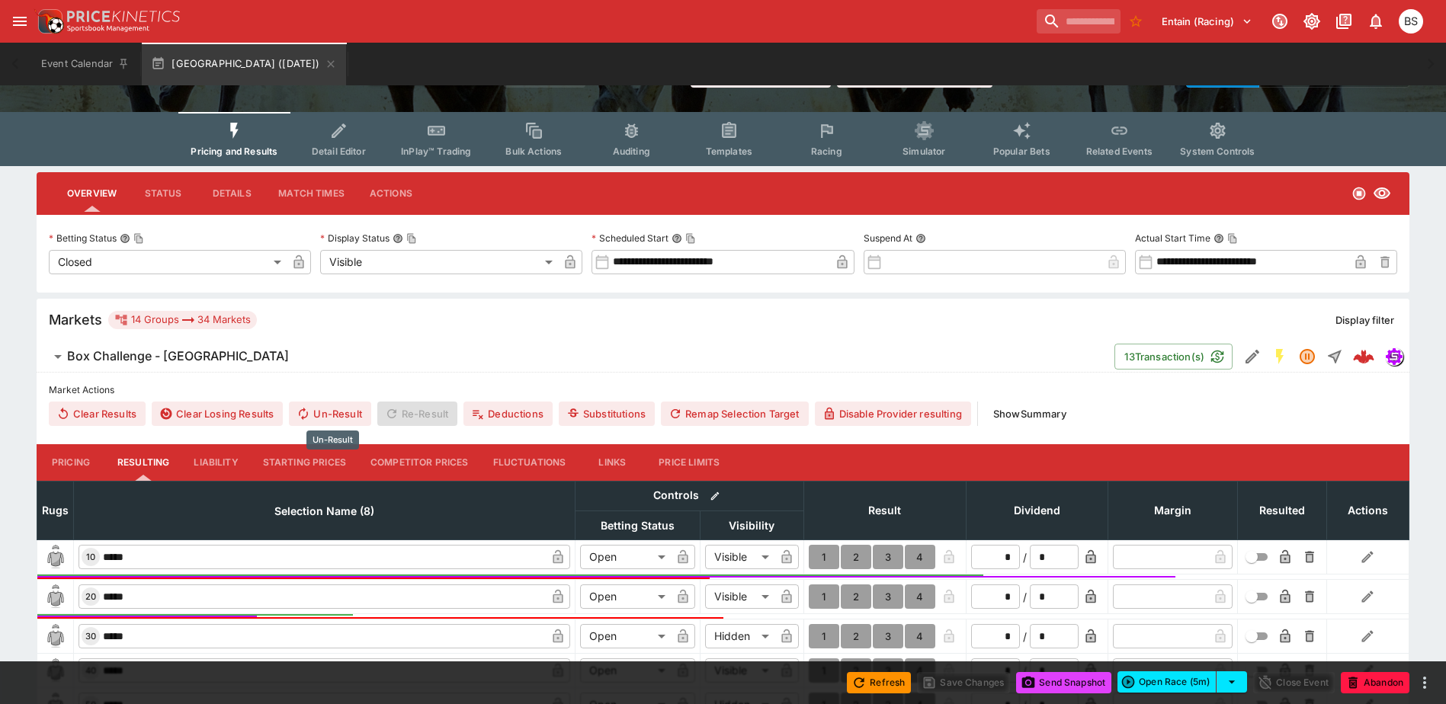
scroll to position [0, 0]
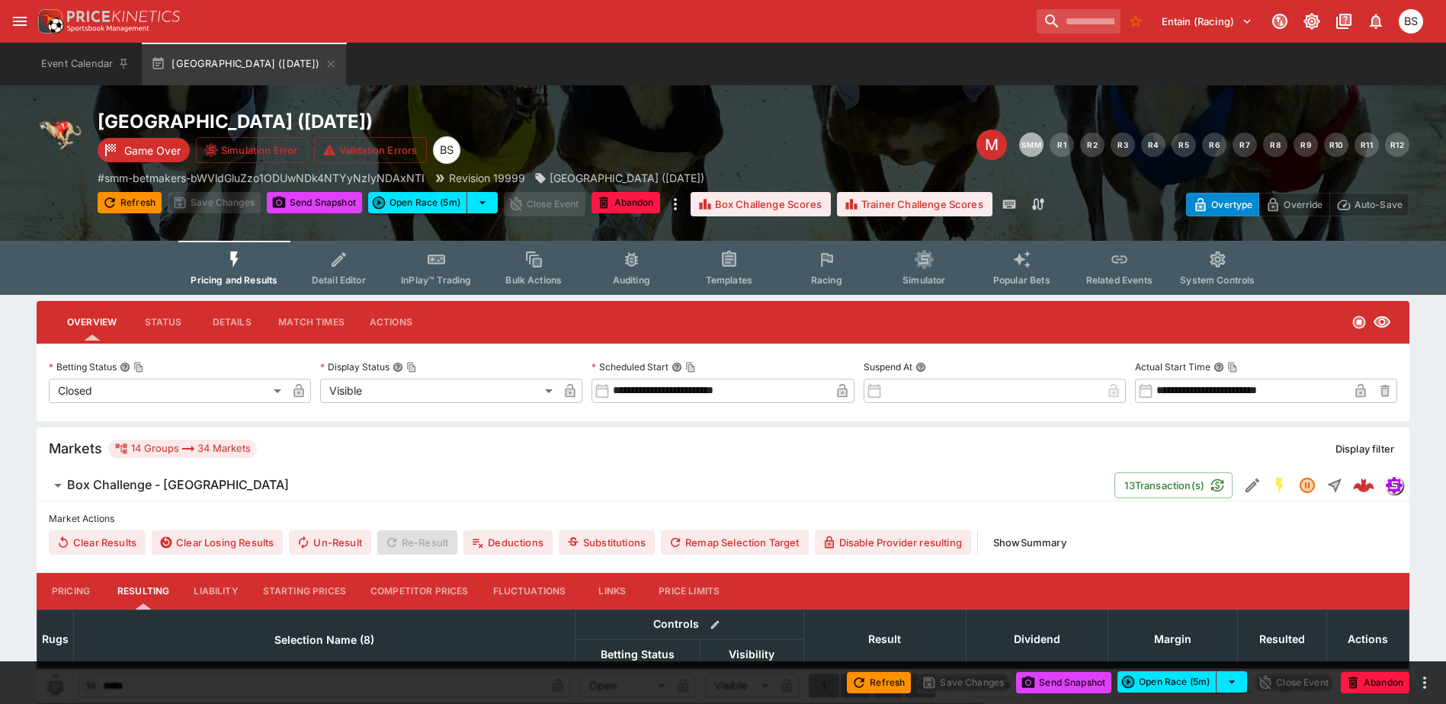
click at [242, 262] on icon "Event type filters" at bounding box center [235, 260] width 20 height 20
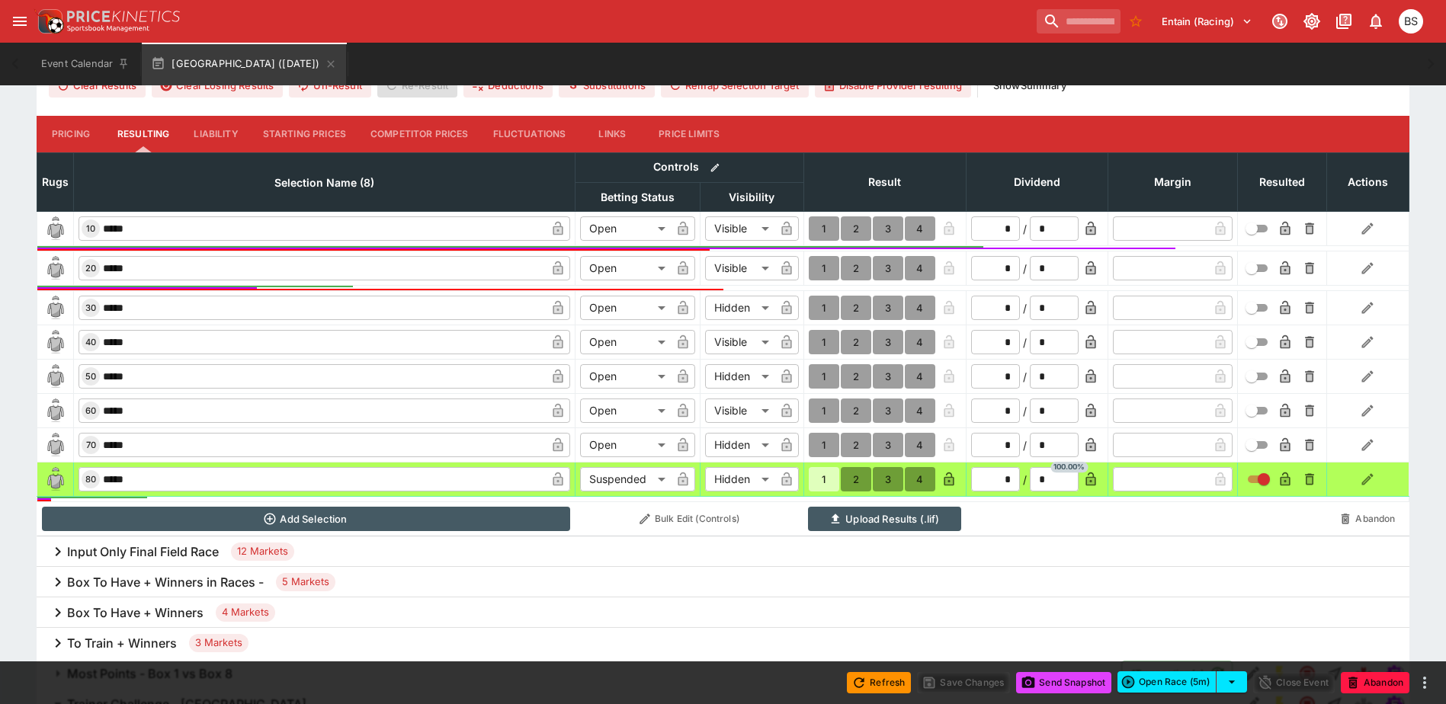
scroll to position [381, 0]
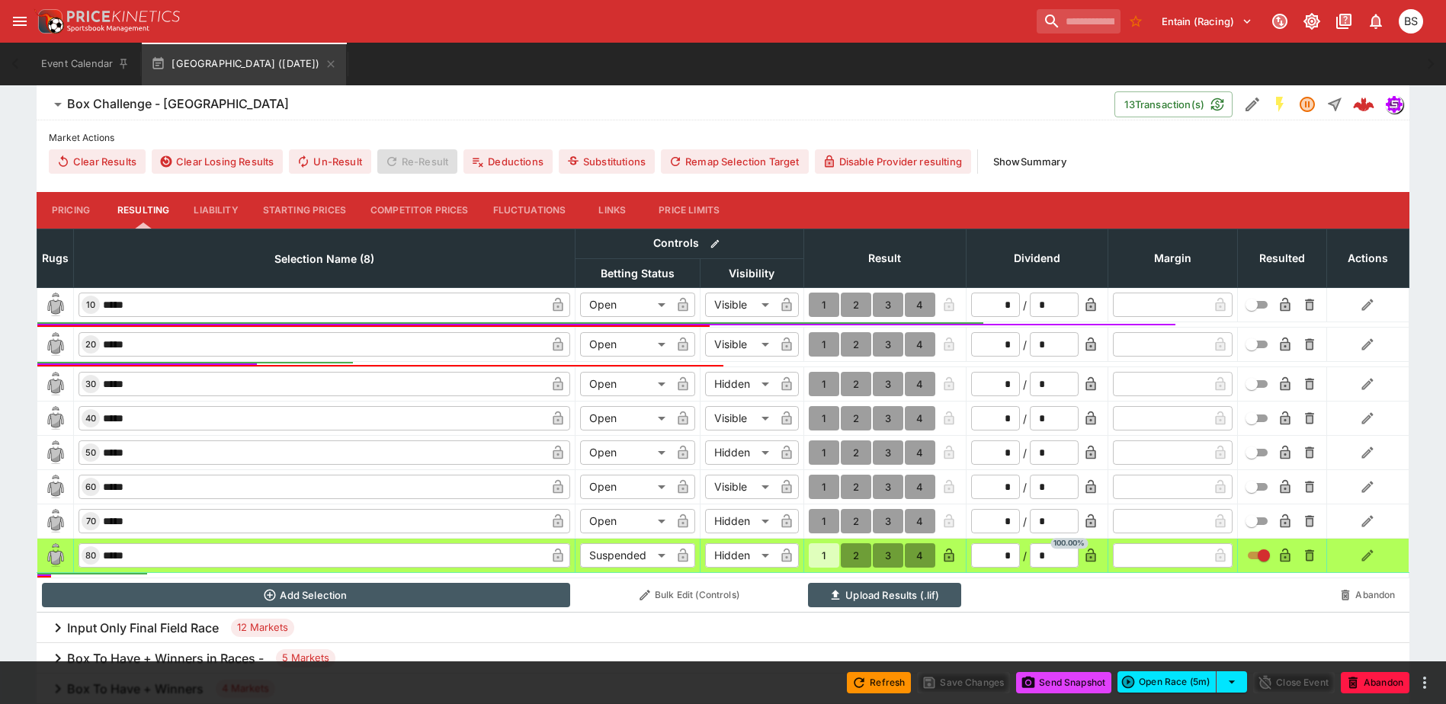
click at [854, 303] on button "2" at bounding box center [856, 305] width 30 height 24
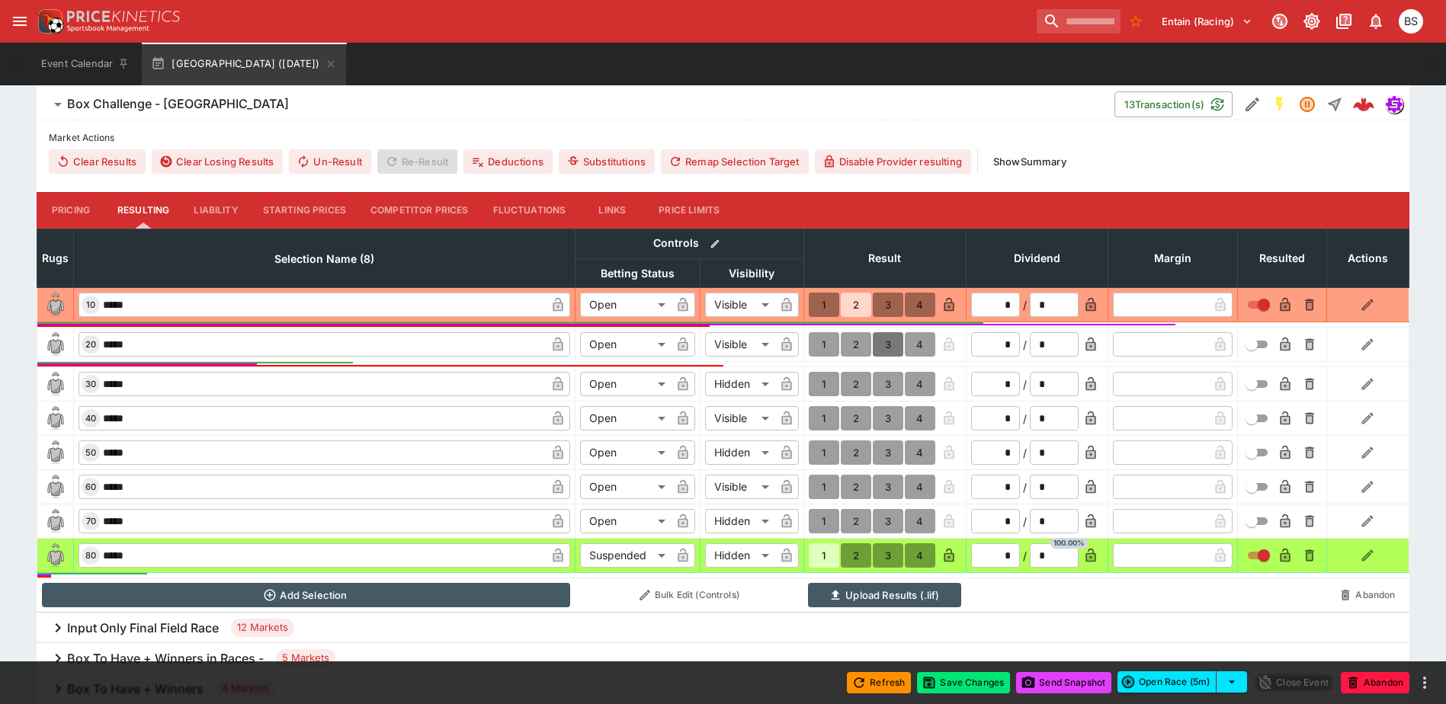
click at [886, 342] on button "3" at bounding box center [888, 344] width 30 height 24
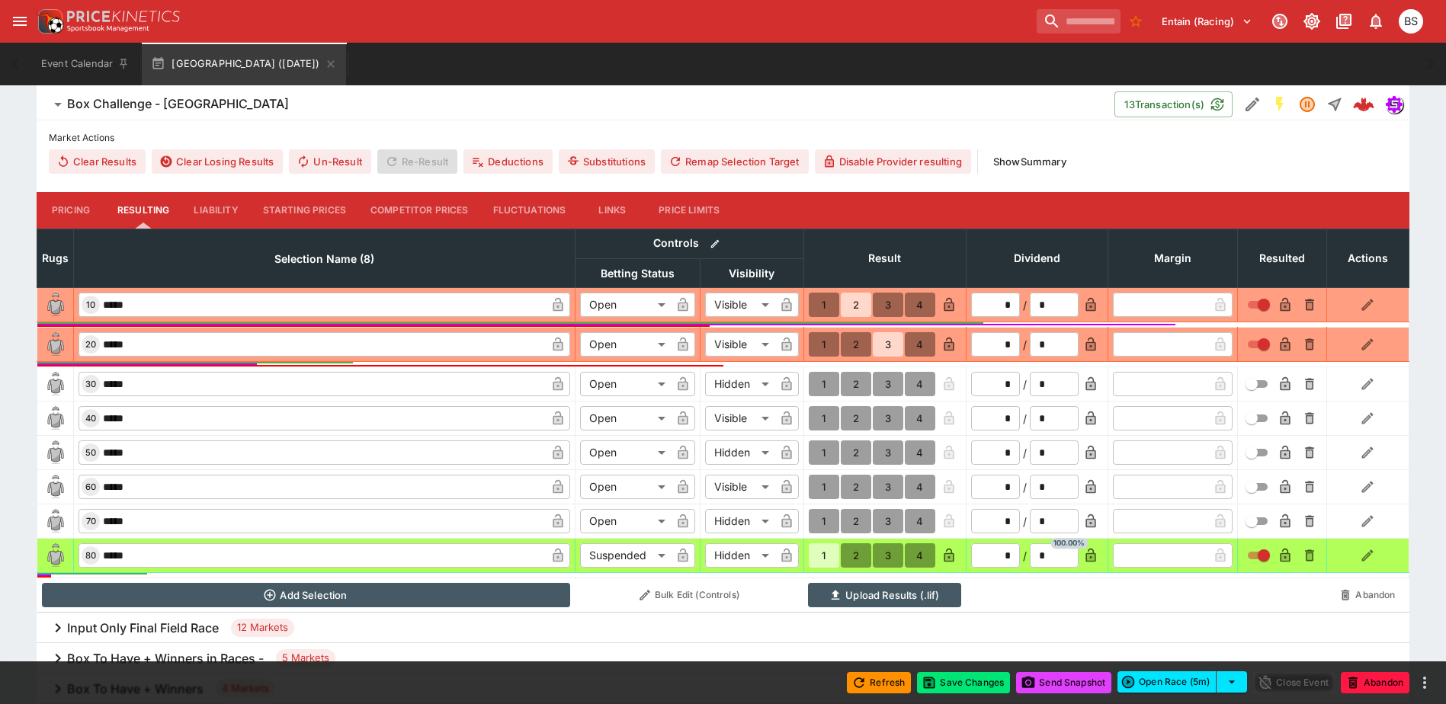
click at [917, 382] on button "4" at bounding box center [920, 384] width 30 height 24
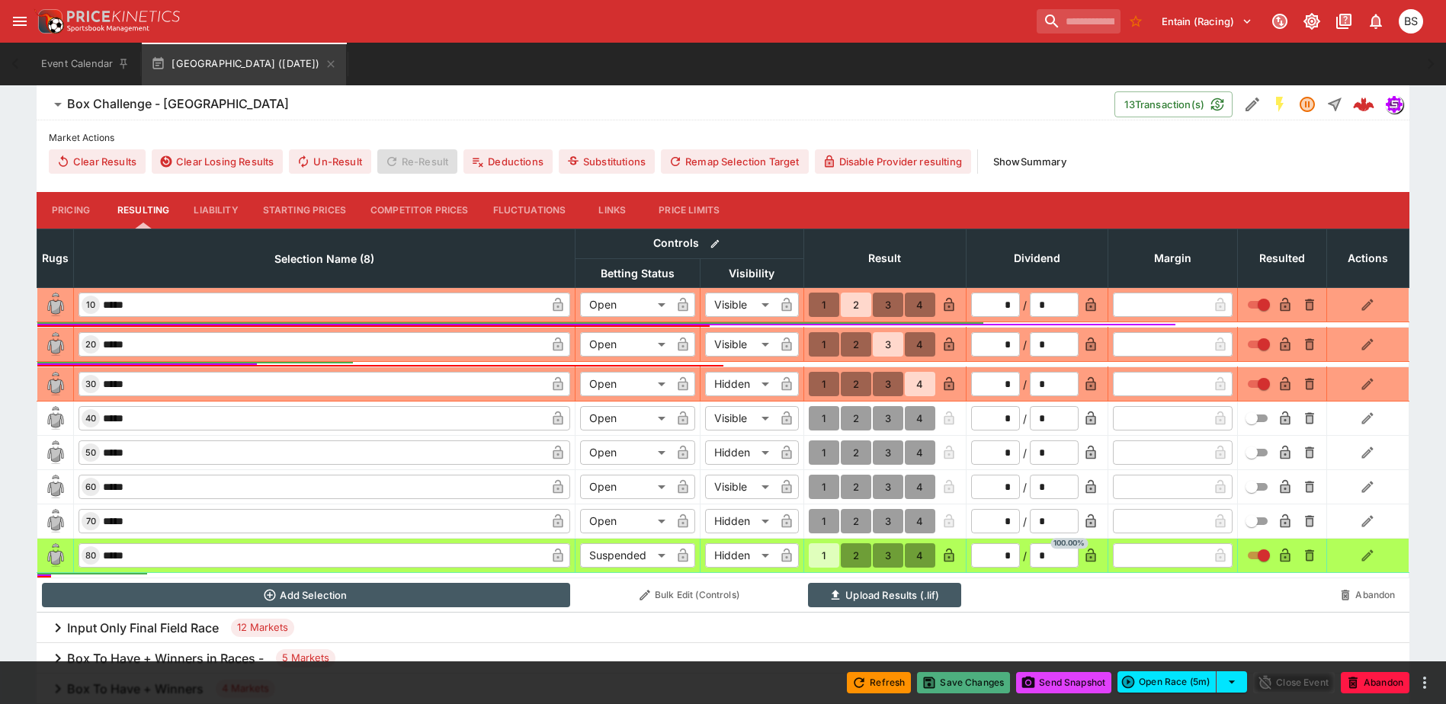
click at [948, 680] on button "Save Changes" at bounding box center [963, 682] width 93 height 21
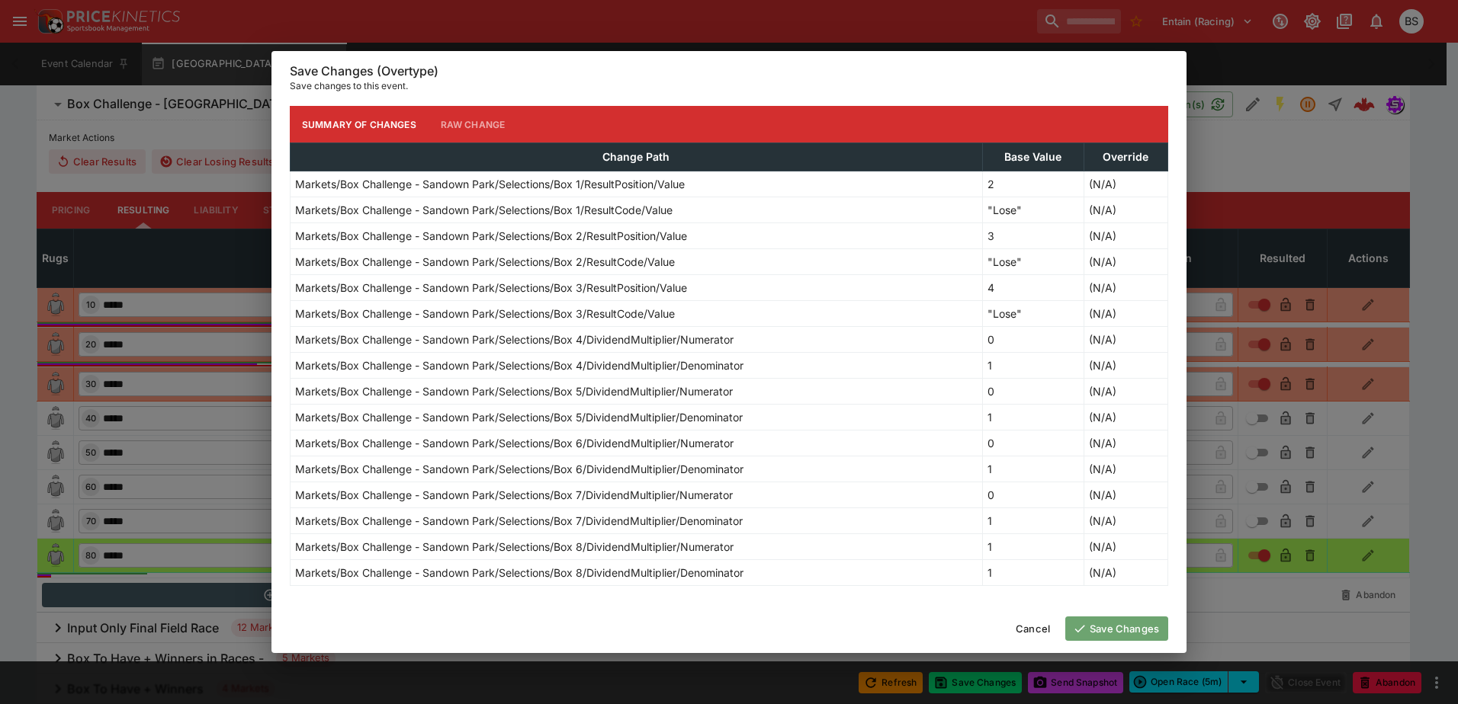
click at [1097, 619] on button "Save Changes" at bounding box center [1116, 629] width 103 height 24
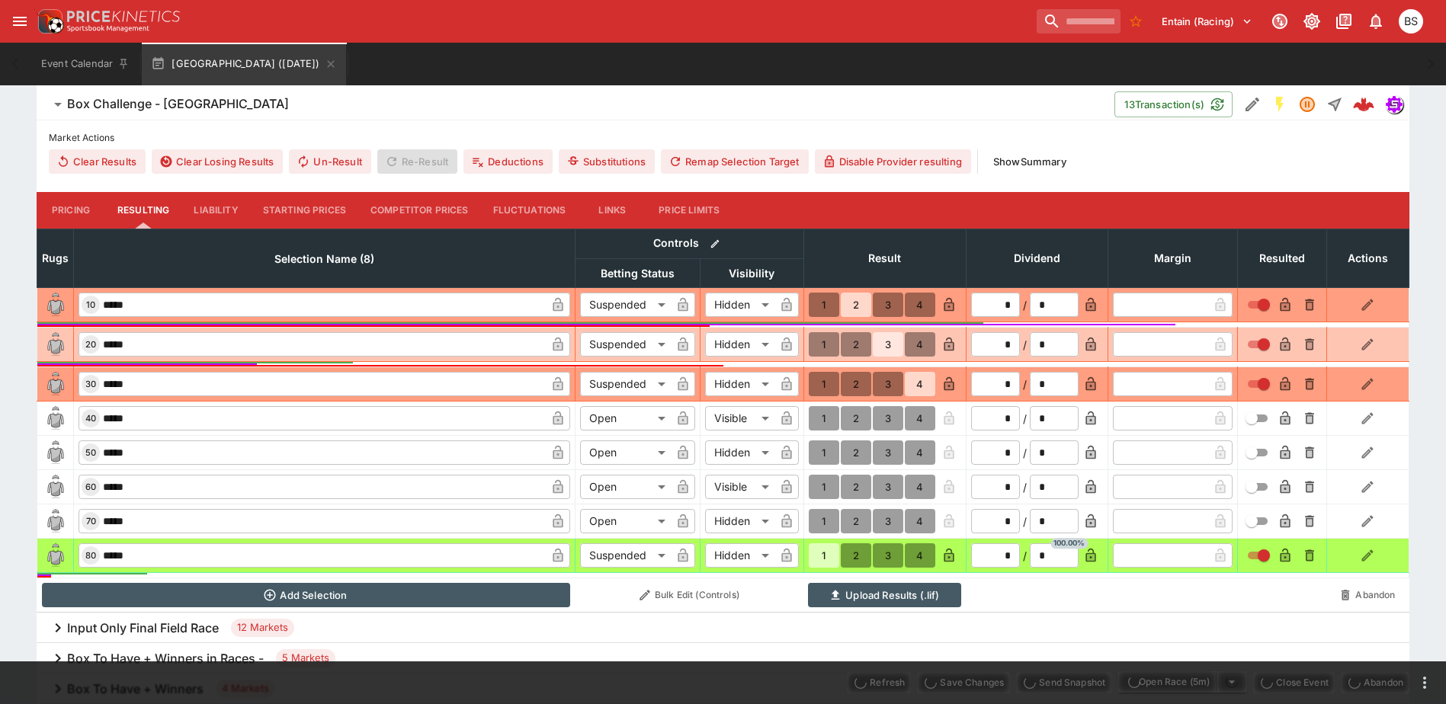
type input "*********"
type input "******"
type input "*********"
type input "******"
type input "*********"
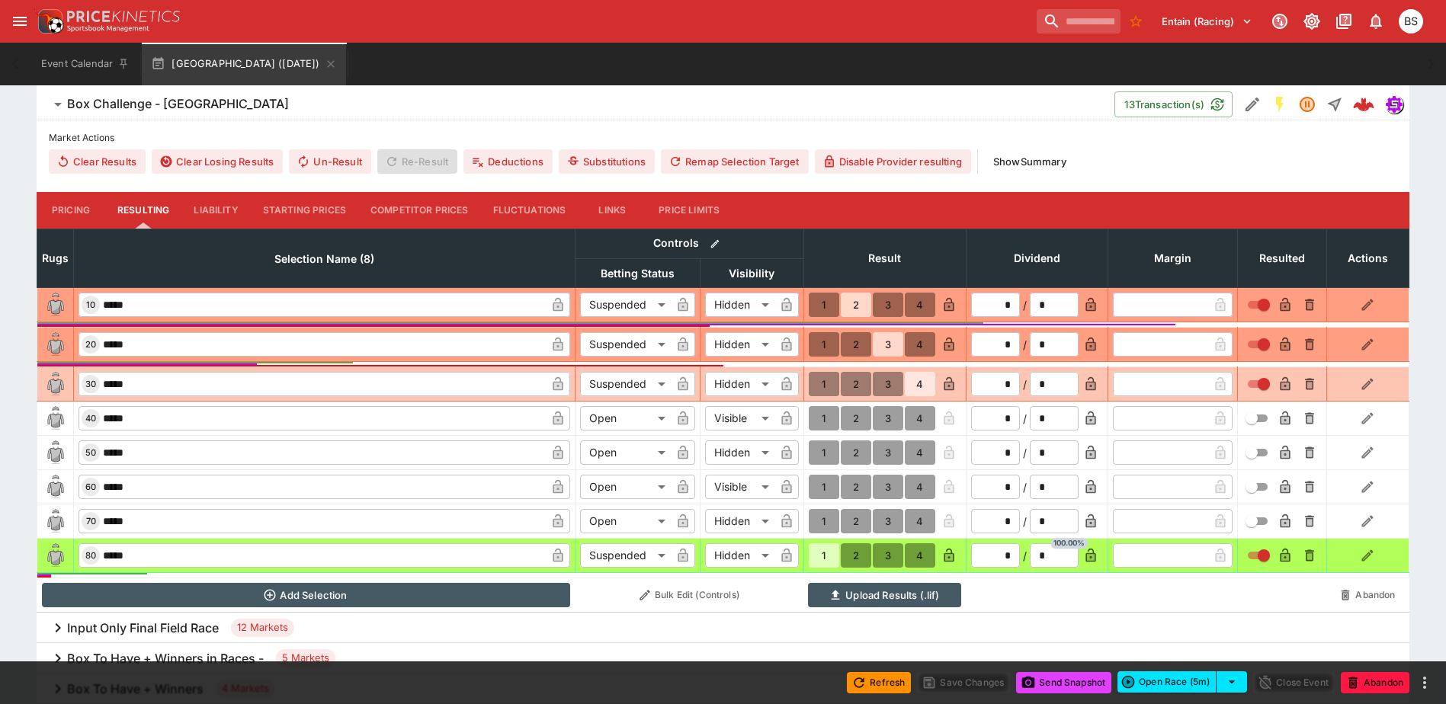
scroll to position [0, 0]
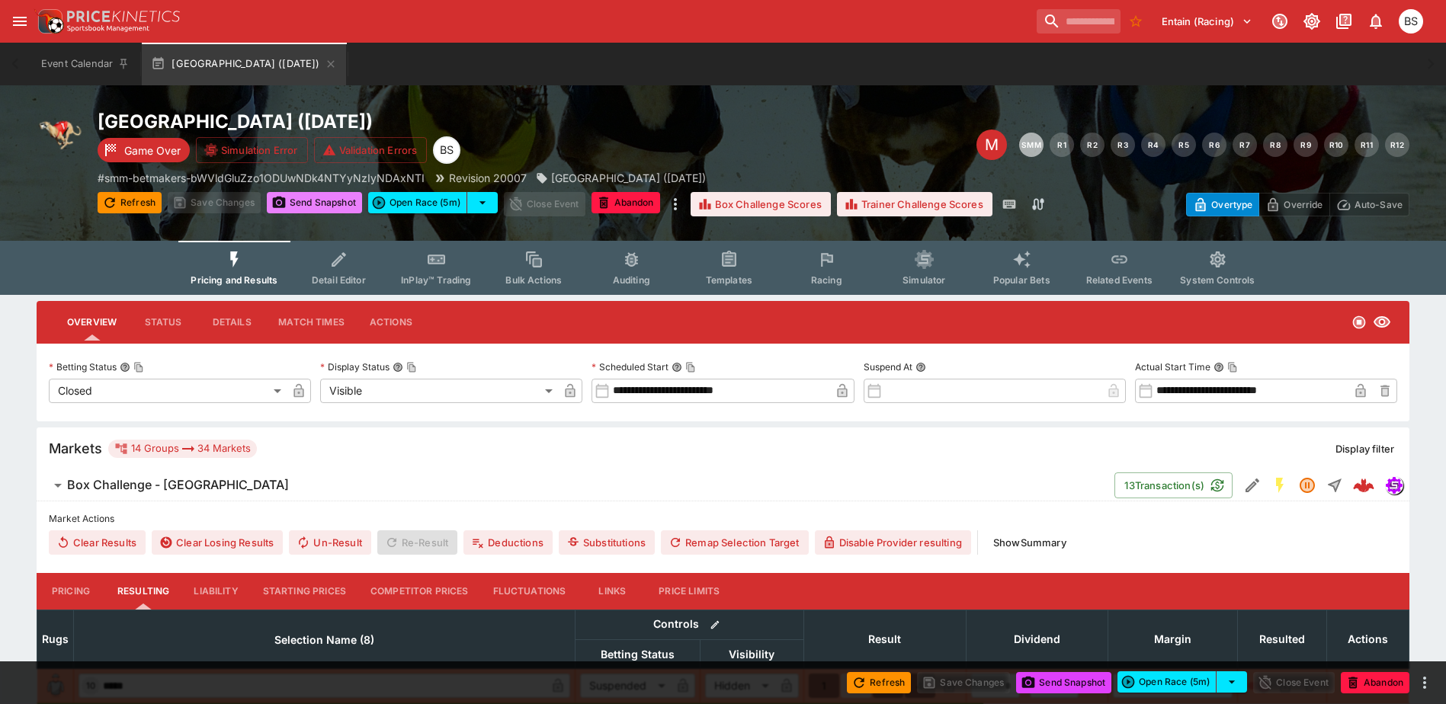
click at [321, 203] on button "Send Snapshot" at bounding box center [314, 202] width 95 height 21
click at [321, 198] on button "Send Snapshot" at bounding box center [314, 202] width 95 height 21
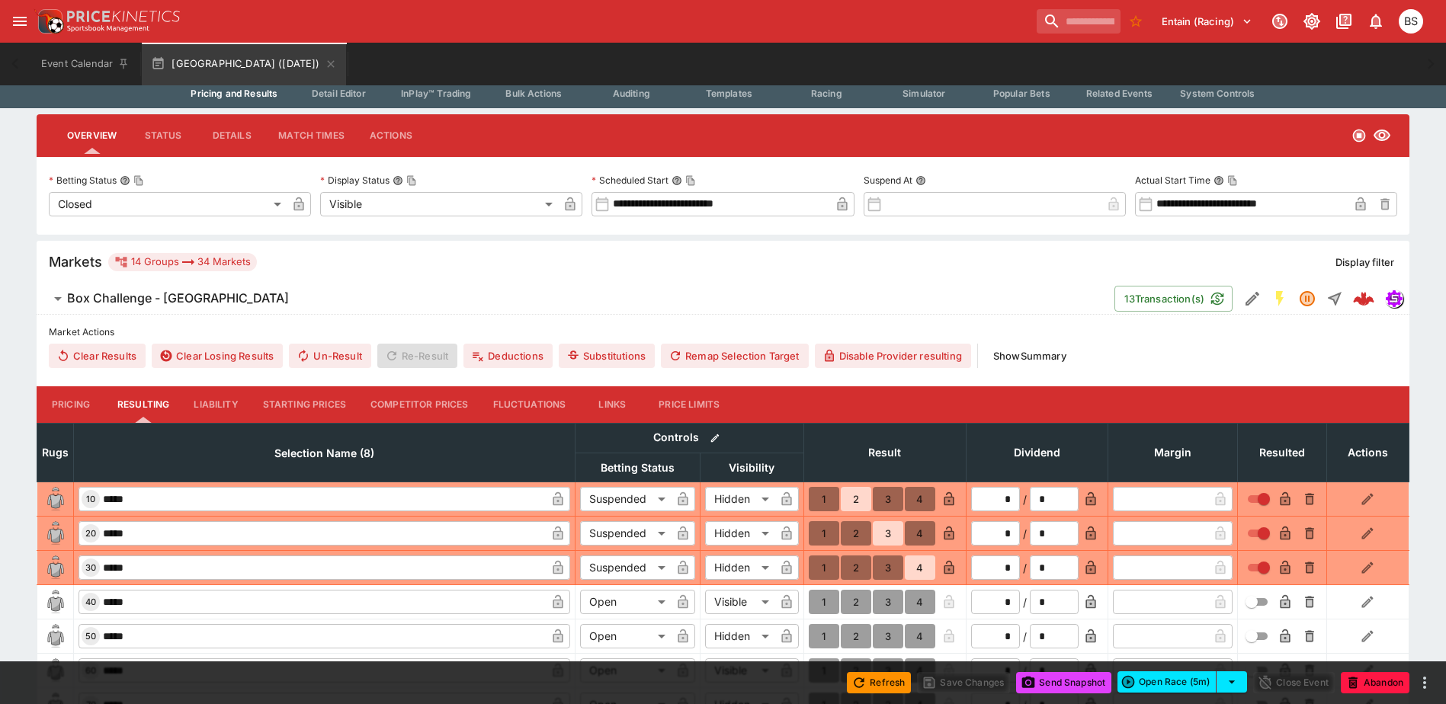
scroll to position [229, 0]
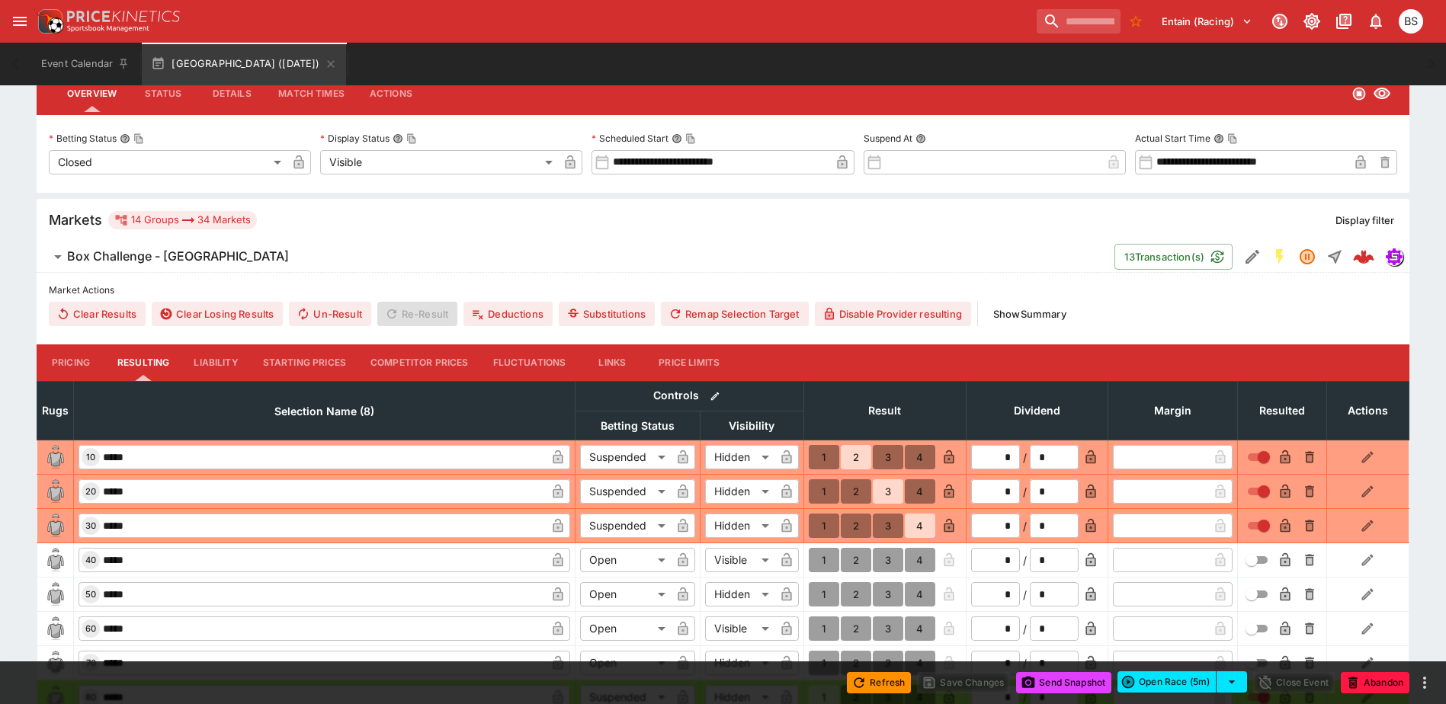
click at [237, 256] on h6 "Box Challenge - Sandown Park" at bounding box center [178, 257] width 222 height 16
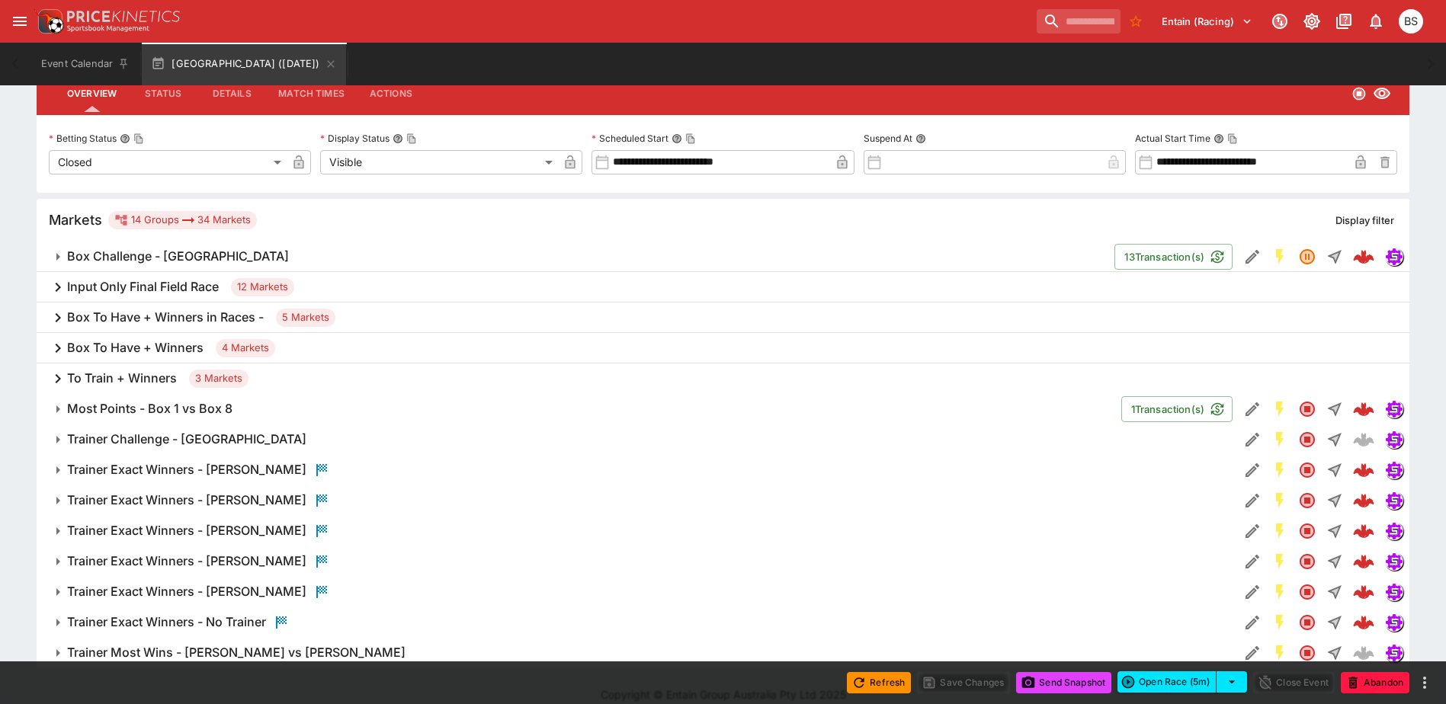
click at [530, 254] on span "Box Challenge - Sandown Park" at bounding box center [584, 257] width 1035 height 16
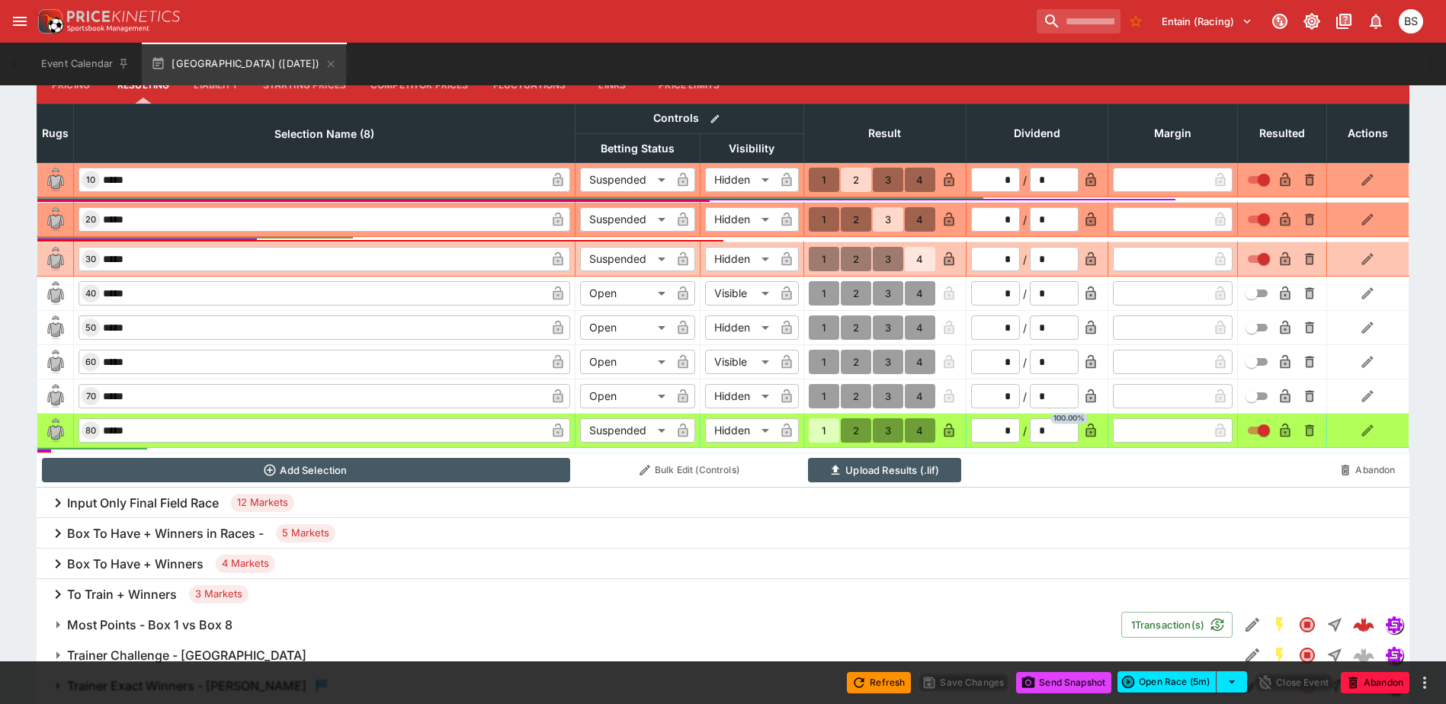
scroll to position [305, 0]
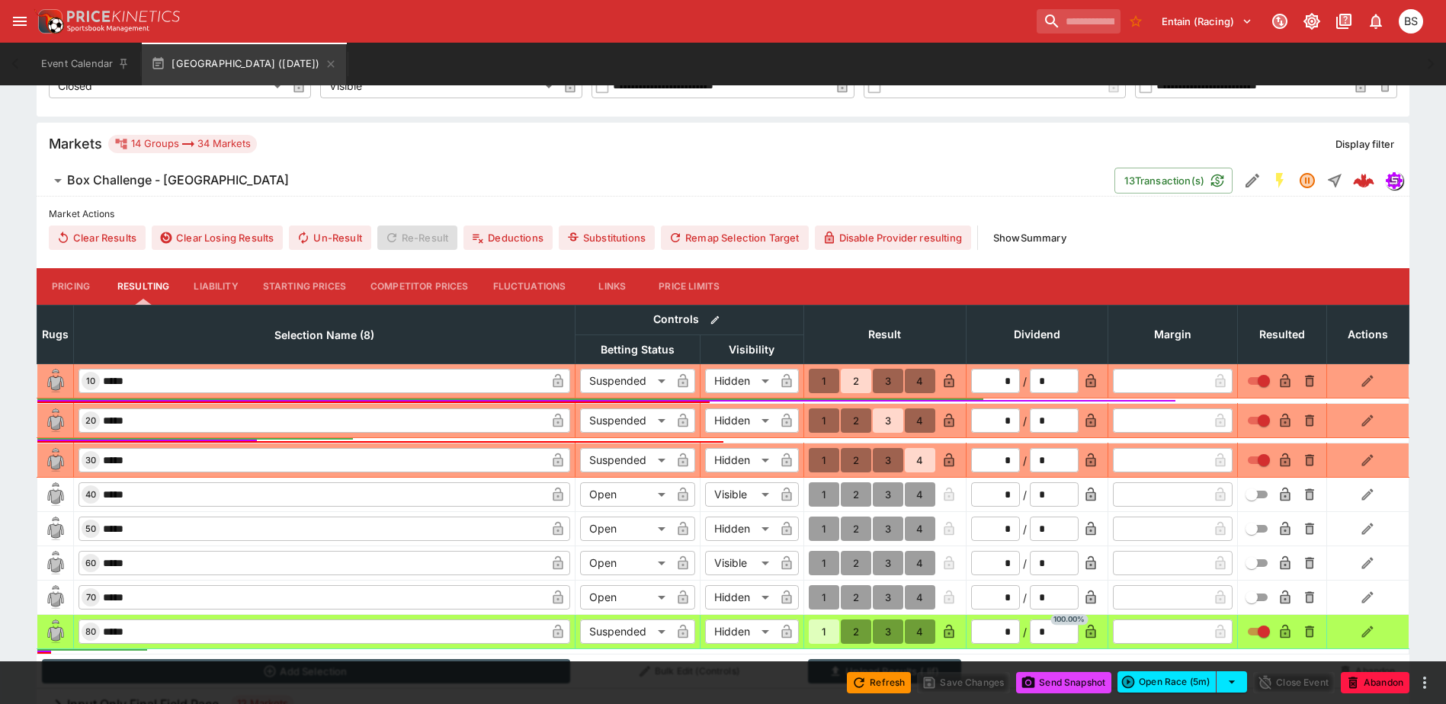
click at [311, 179] on span "Box Challenge - Sandown Park" at bounding box center [584, 180] width 1035 height 16
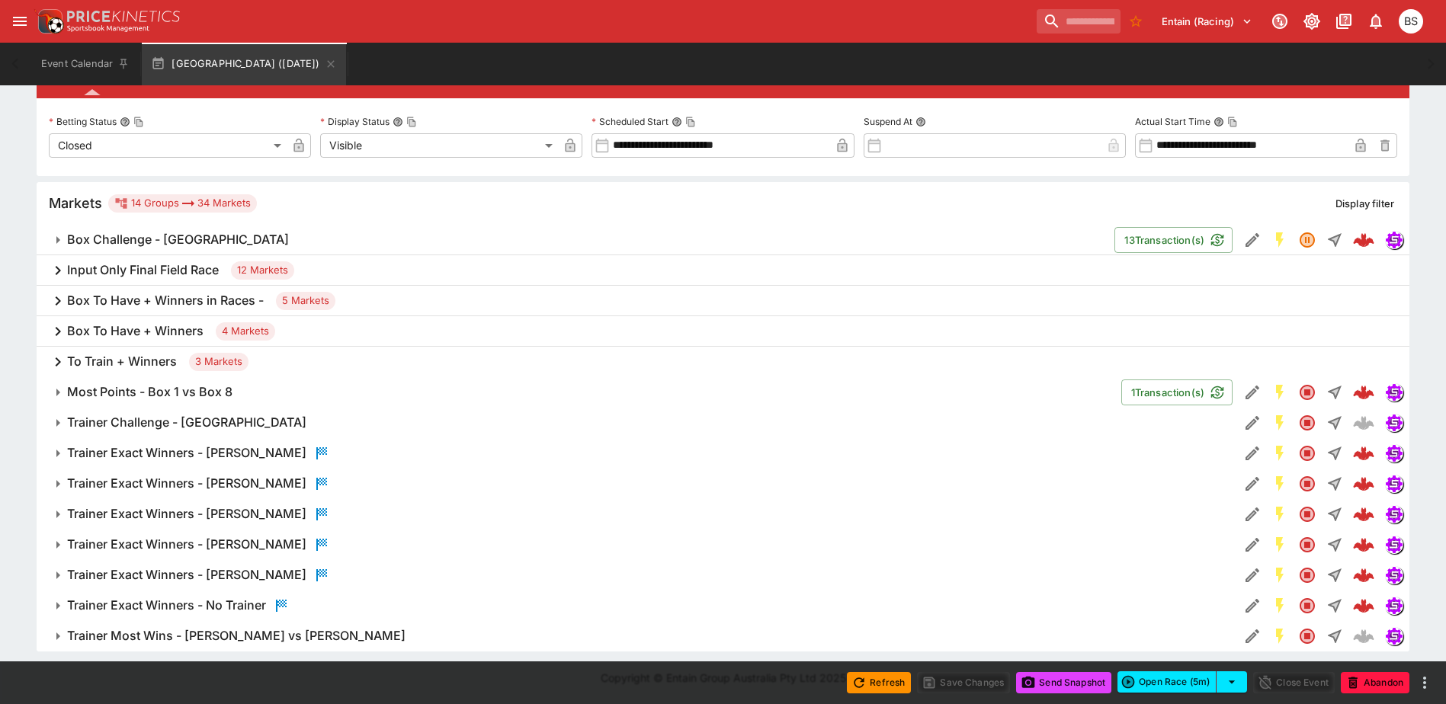
scroll to position [246, 0]
click at [279, 393] on span "Most Points - Box 1 vs Box 8" at bounding box center [588, 392] width 1042 height 16
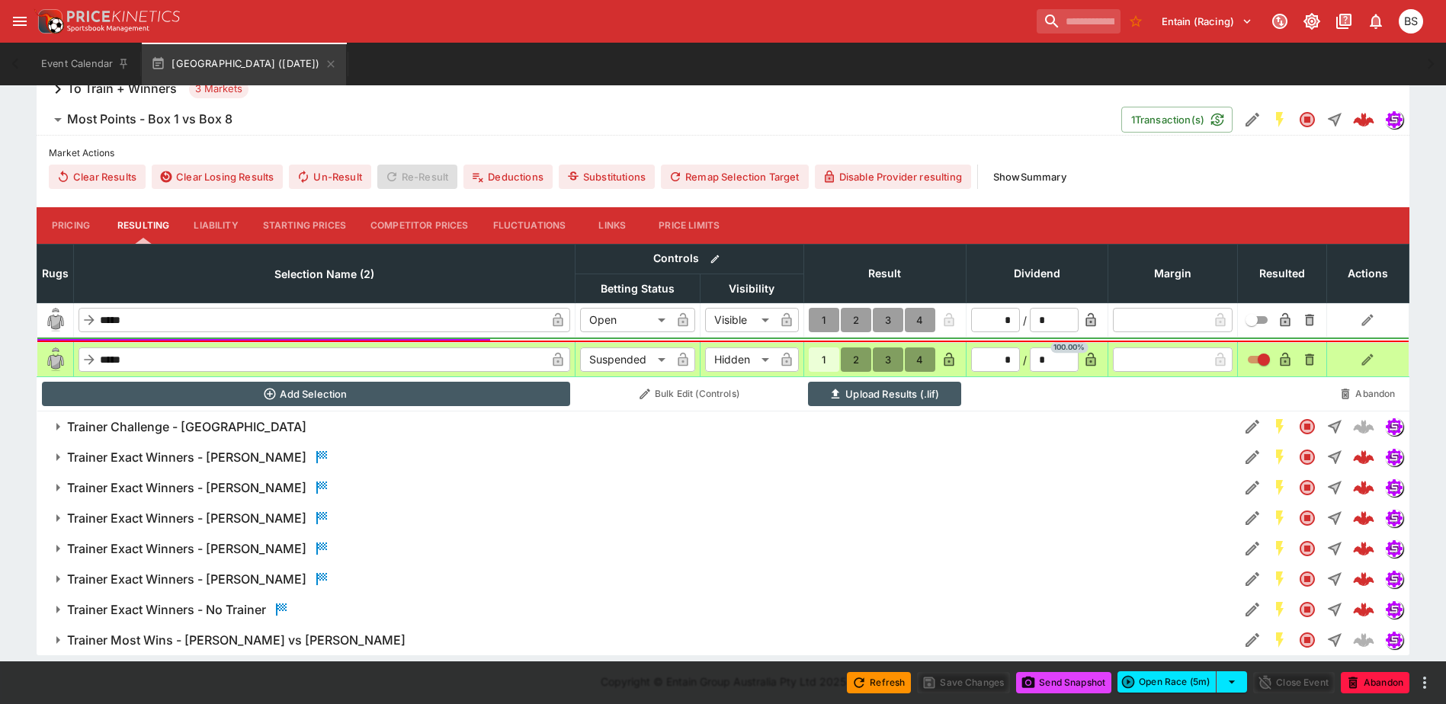
scroll to position [522, 0]
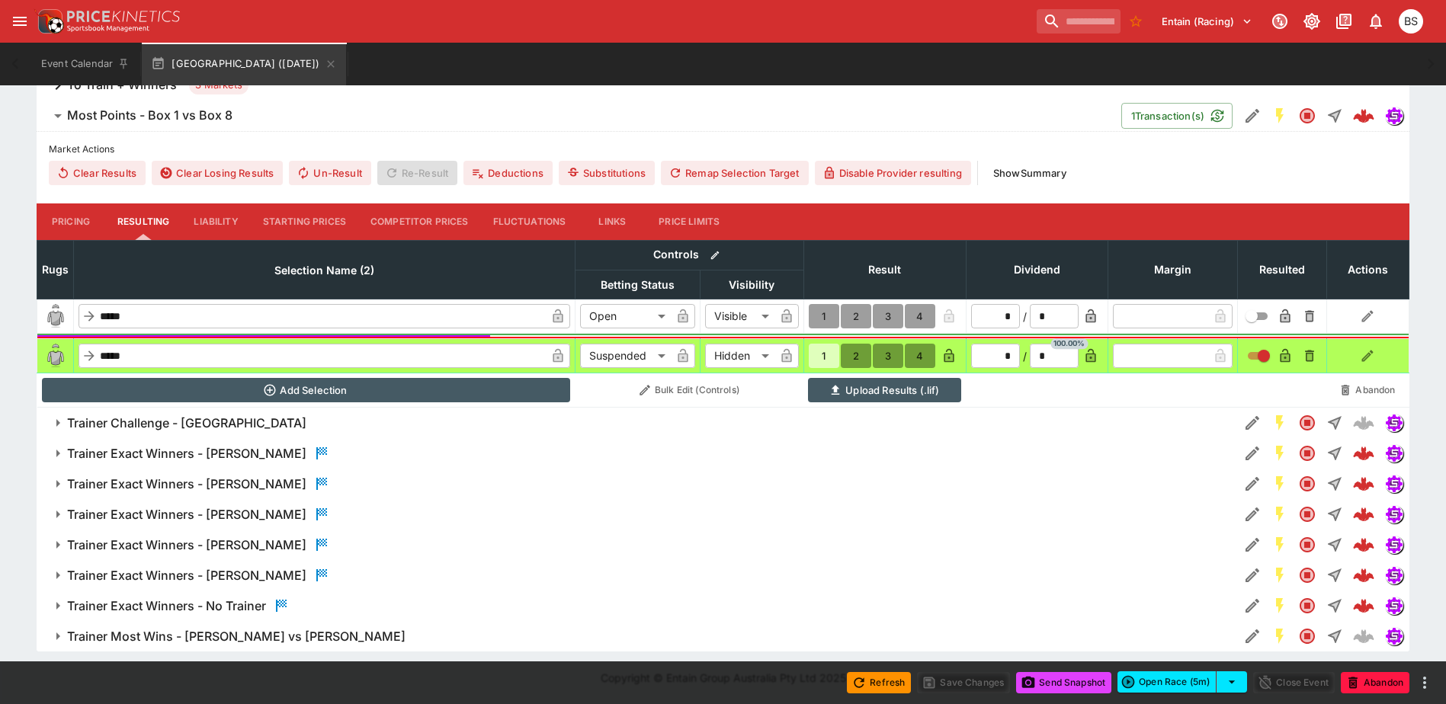
click at [856, 317] on button "2" at bounding box center [856, 316] width 30 height 24
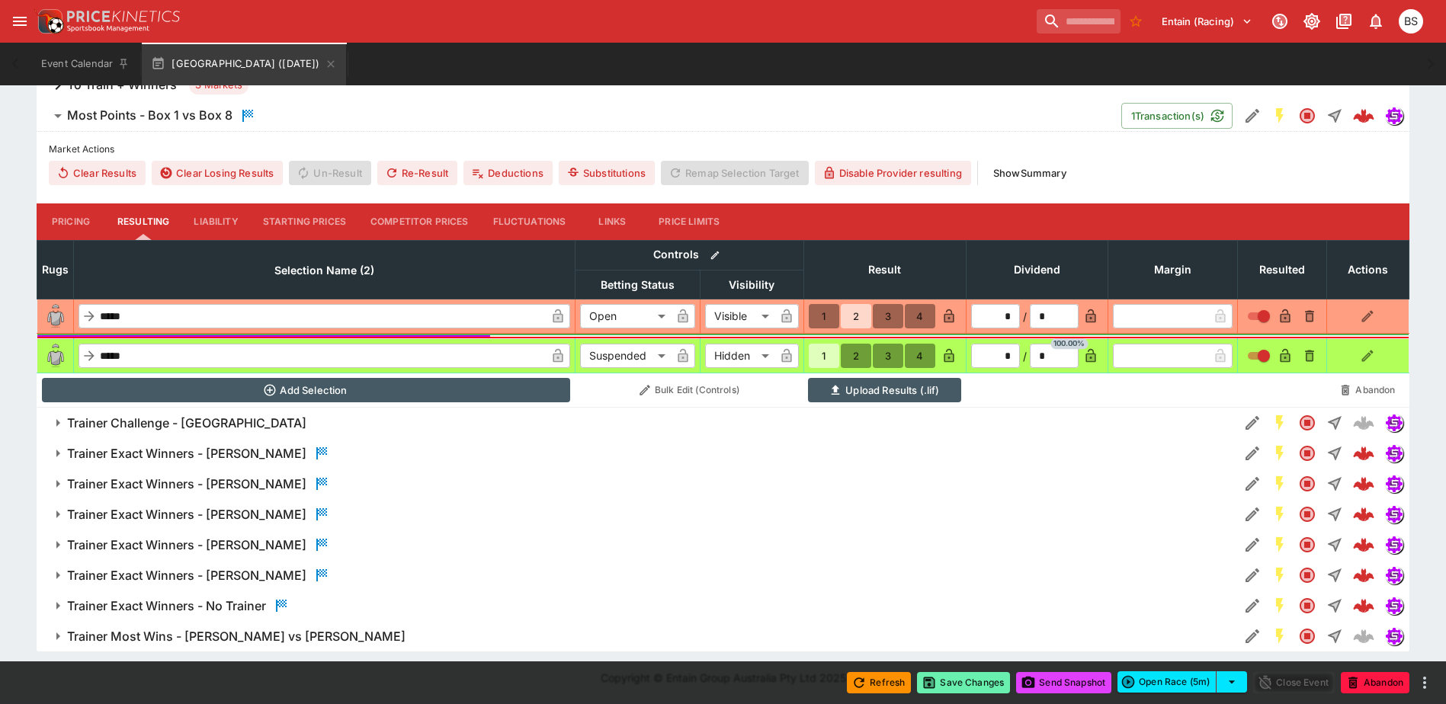
click at [961, 687] on button "Save Changes" at bounding box center [963, 682] width 93 height 21
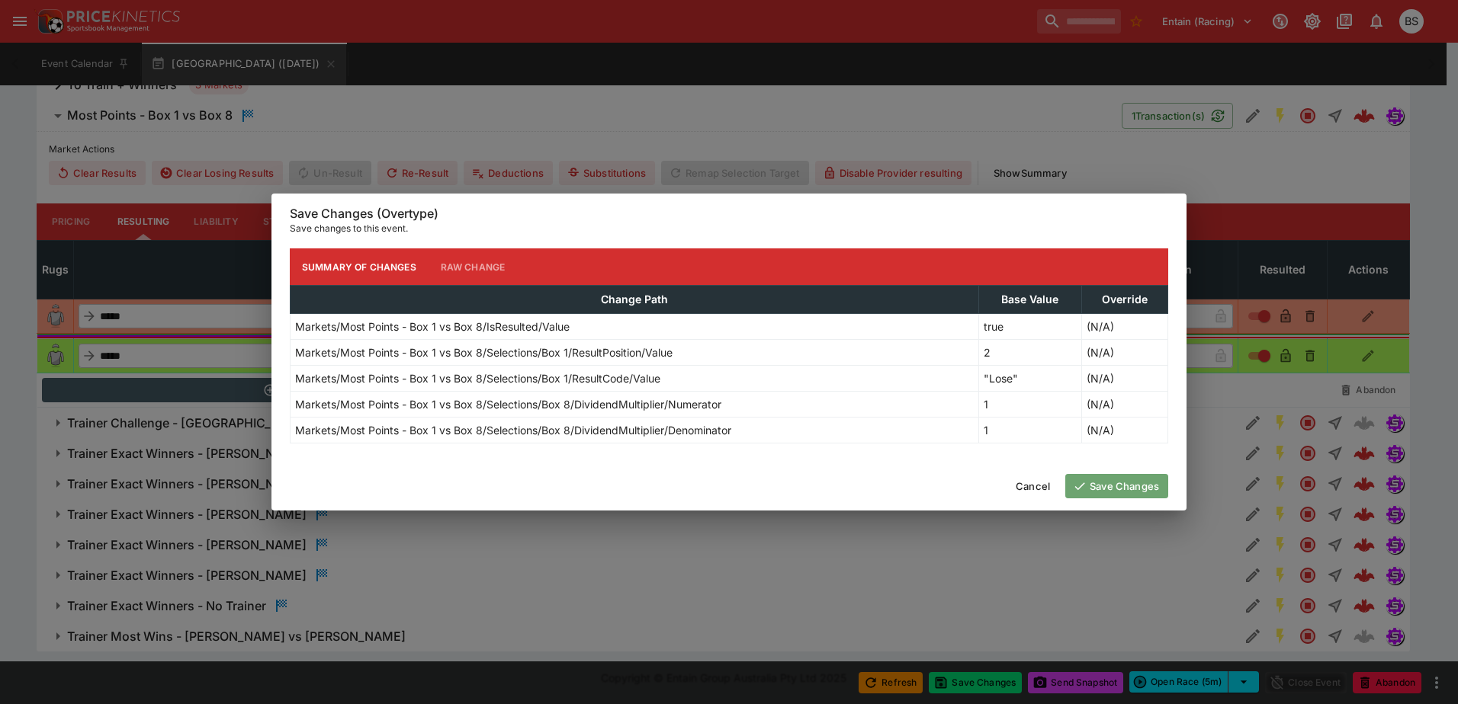
click at [1124, 482] on button "Save Changes" at bounding box center [1116, 486] width 103 height 24
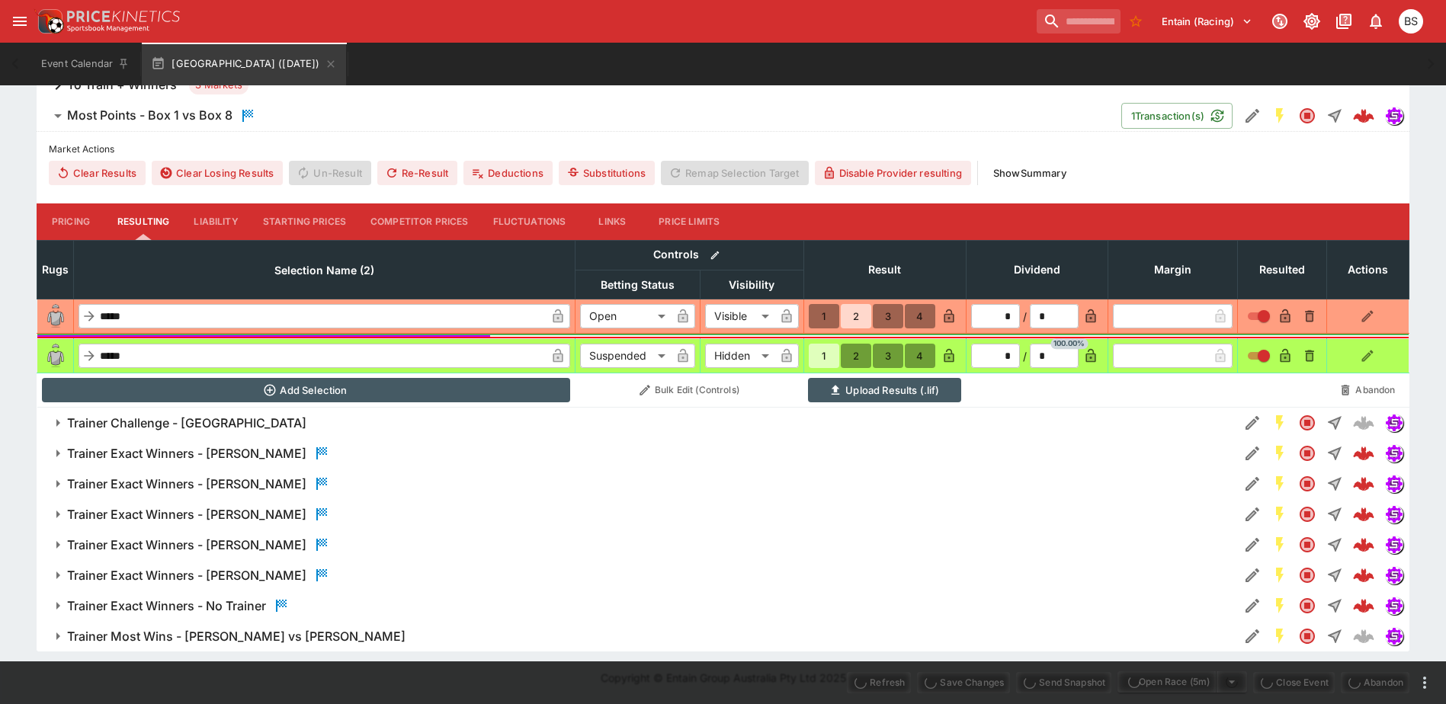
type input "*********"
type input "******"
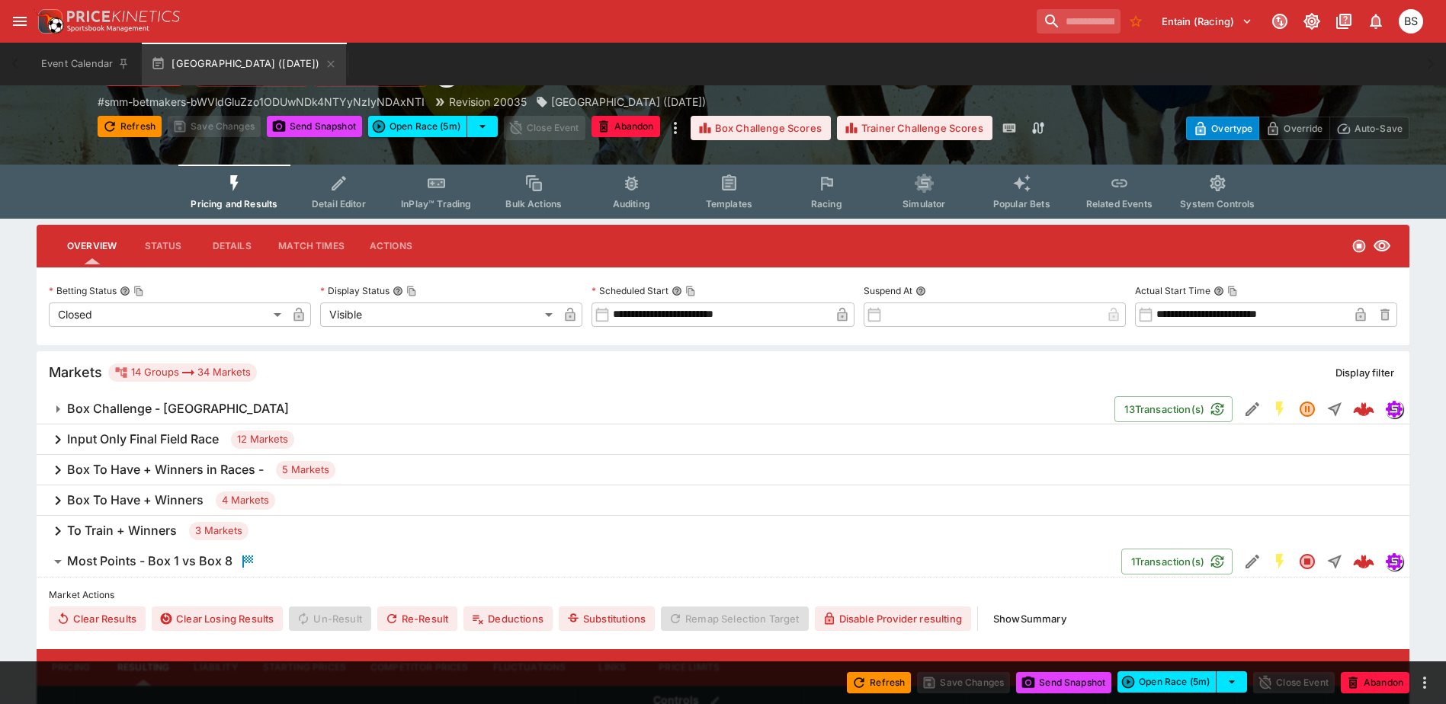
scroll to position [152, 0]
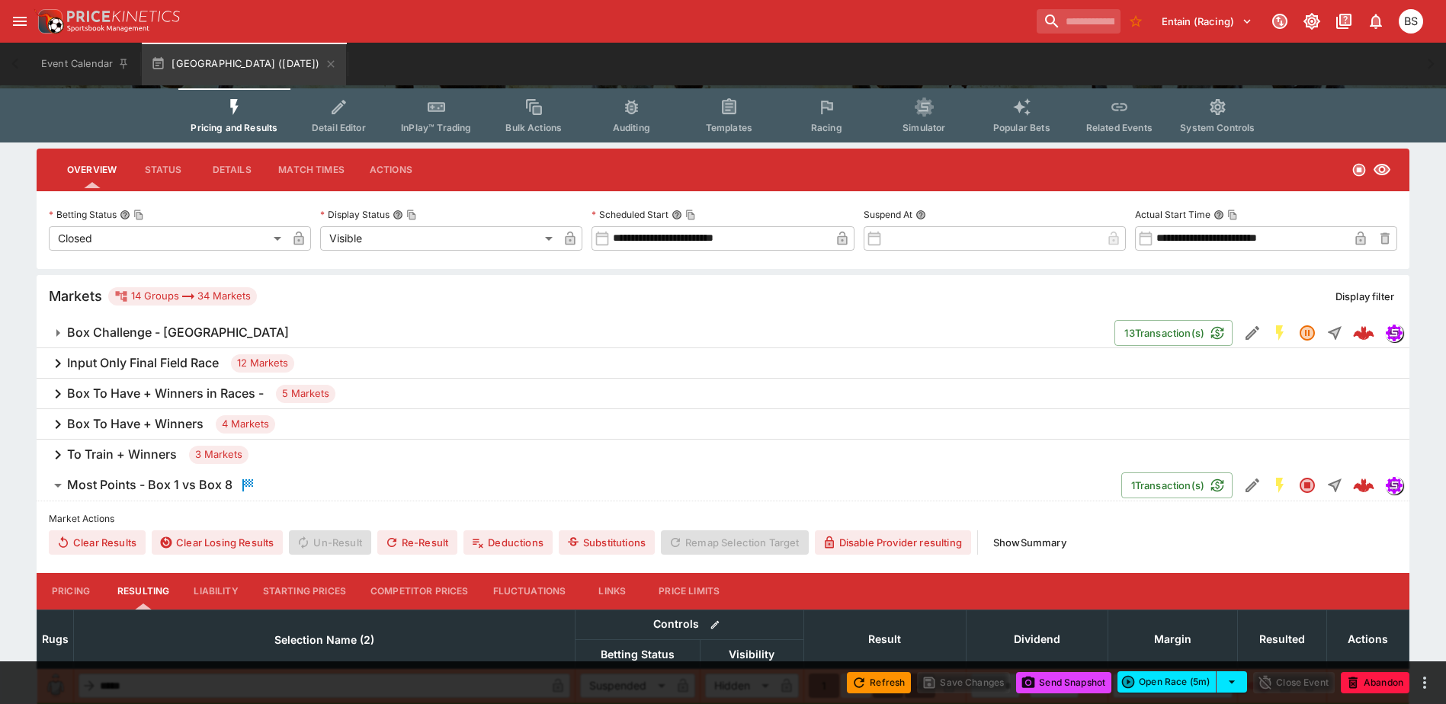
click at [300, 491] on span "Most Points - Box 1 vs Box 8" at bounding box center [588, 486] width 1042 height 18
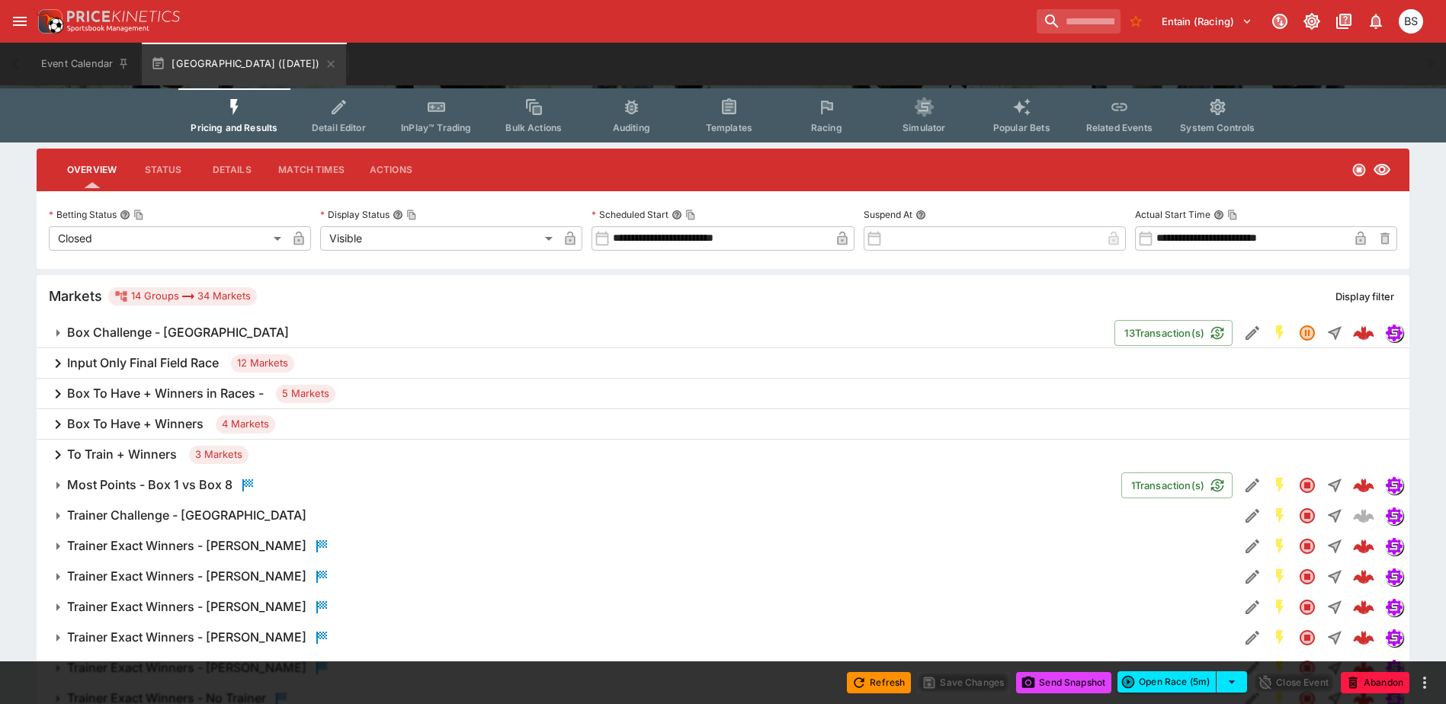
click at [242, 520] on h6 "Trainer Challenge - Sandown Park" at bounding box center [186, 516] width 239 height 16
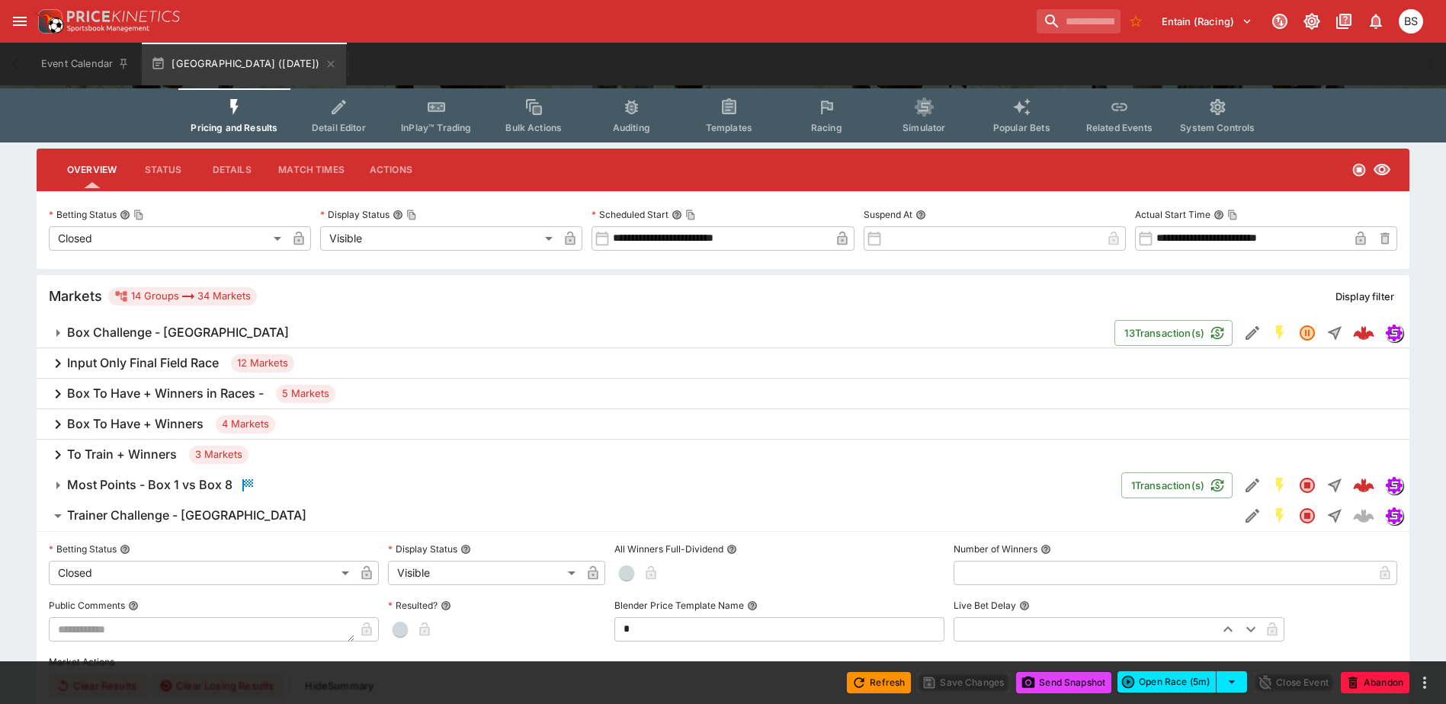
click at [339, 518] on span "Trainer Challenge - Sandown Park" at bounding box center [647, 516] width 1160 height 16
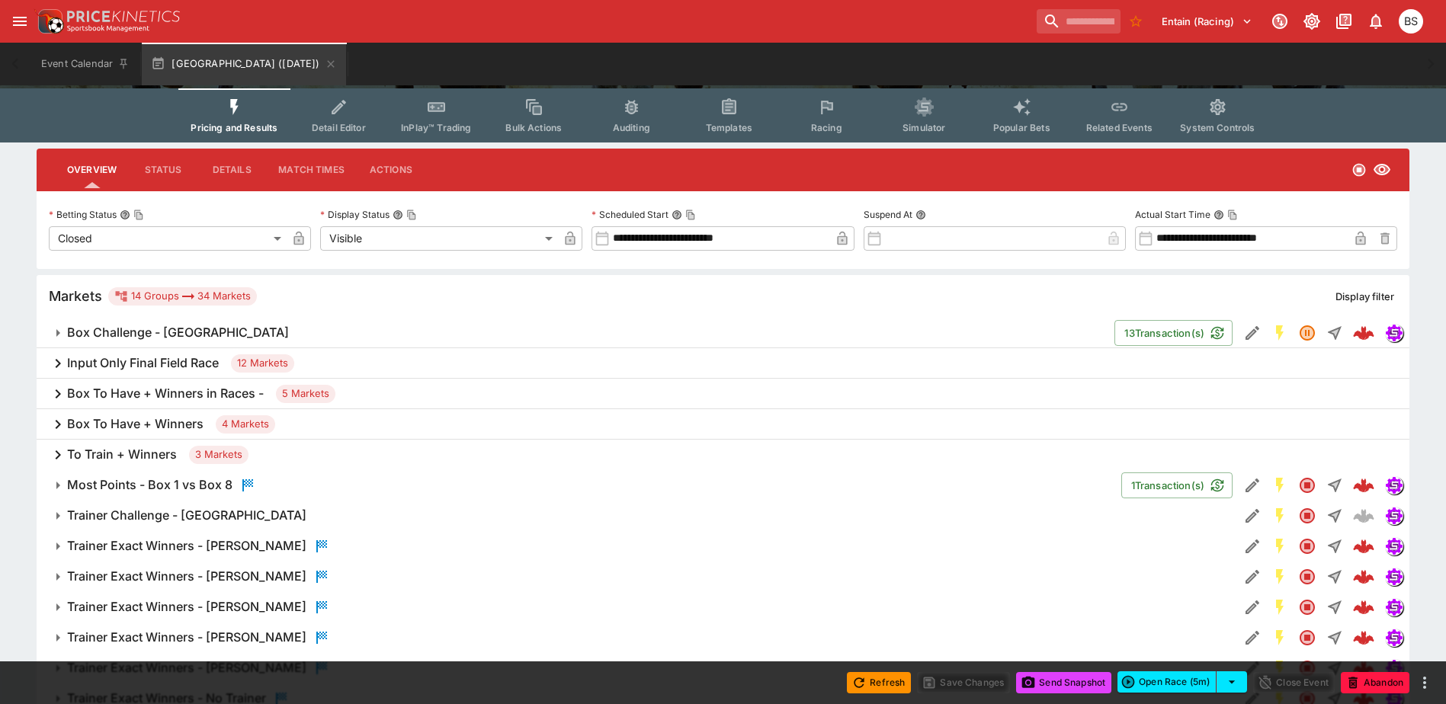
click at [337, 515] on span "Trainer Challenge - Sandown Park" at bounding box center [647, 516] width 1160 height 16
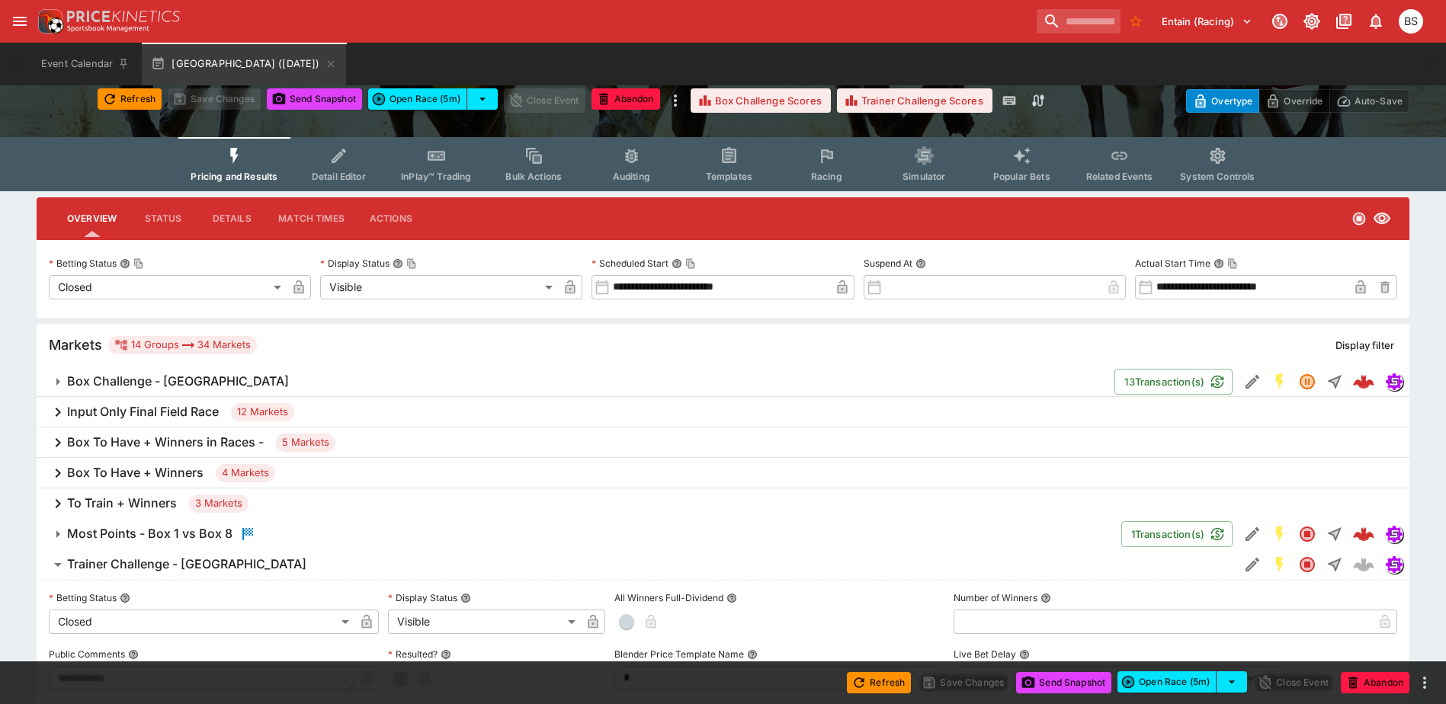
scroll to position [0, 0]
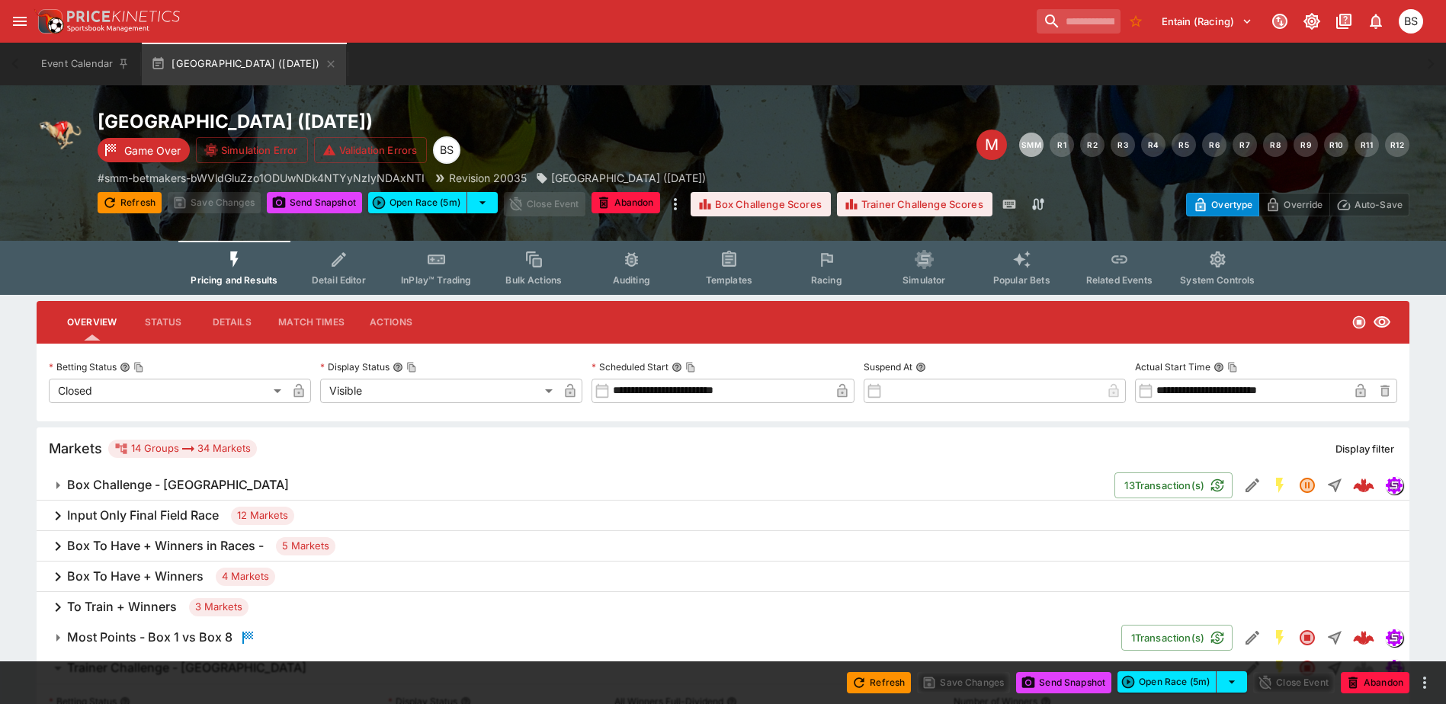
click at [314, 197] on button "Send Snapshot" at bounding box center [314, 202] width 95 height 21
click at [318, 200] on button "Send Snapshot" at bounding box center [314, 202] width 95 height 21
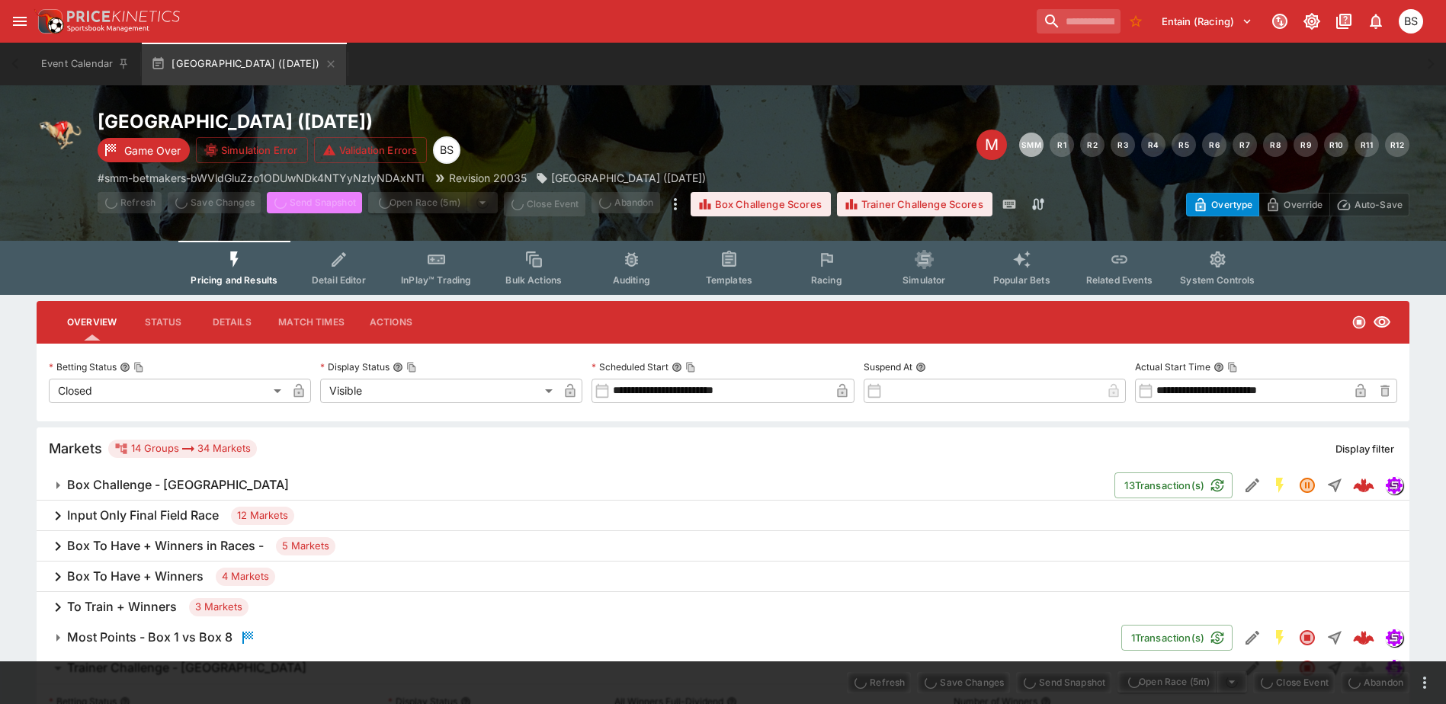
click at [318, 200] on span "Send Snapshot" at bounding box center [314, 204] width 95 height 24
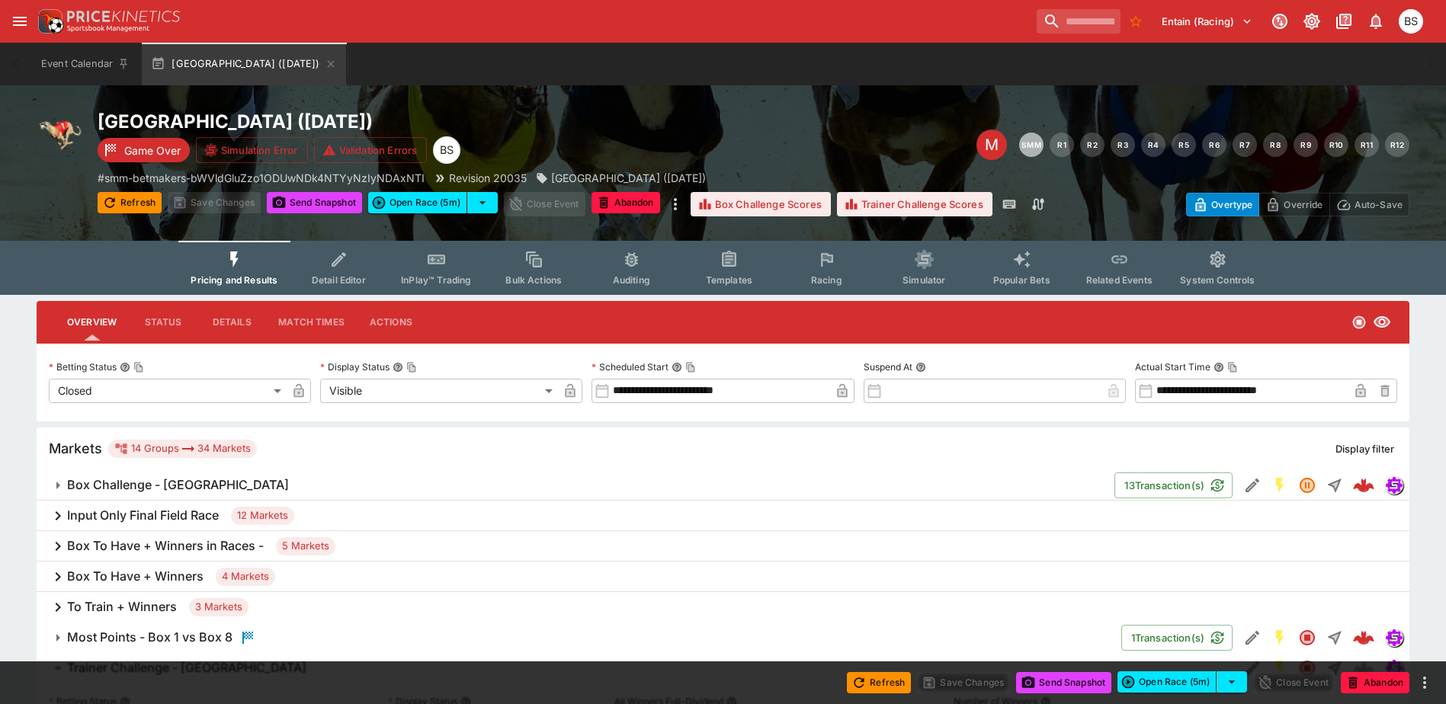
click at [382, 483] on span "Box Challenge - Sandown Park" at bounding box center [584, 485] width 1035 height 16
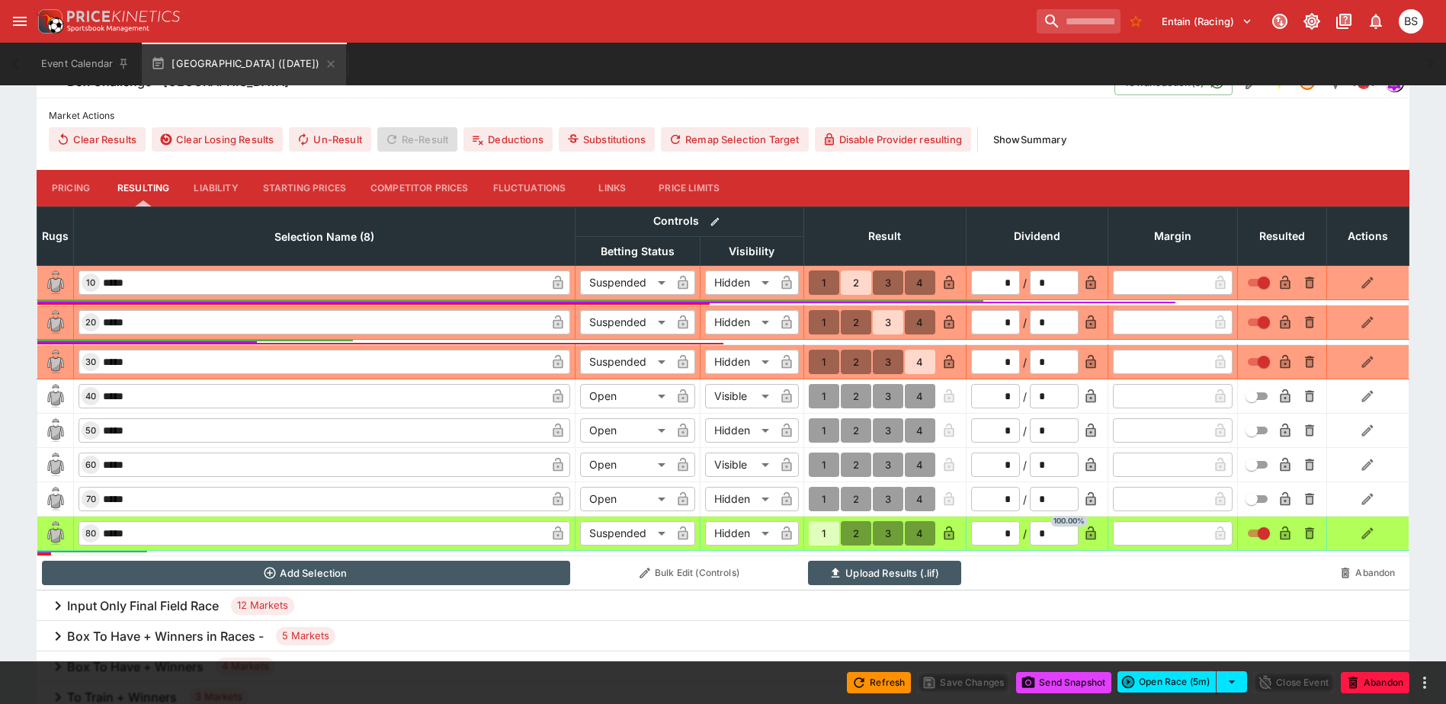
scroll to position [381, 0]
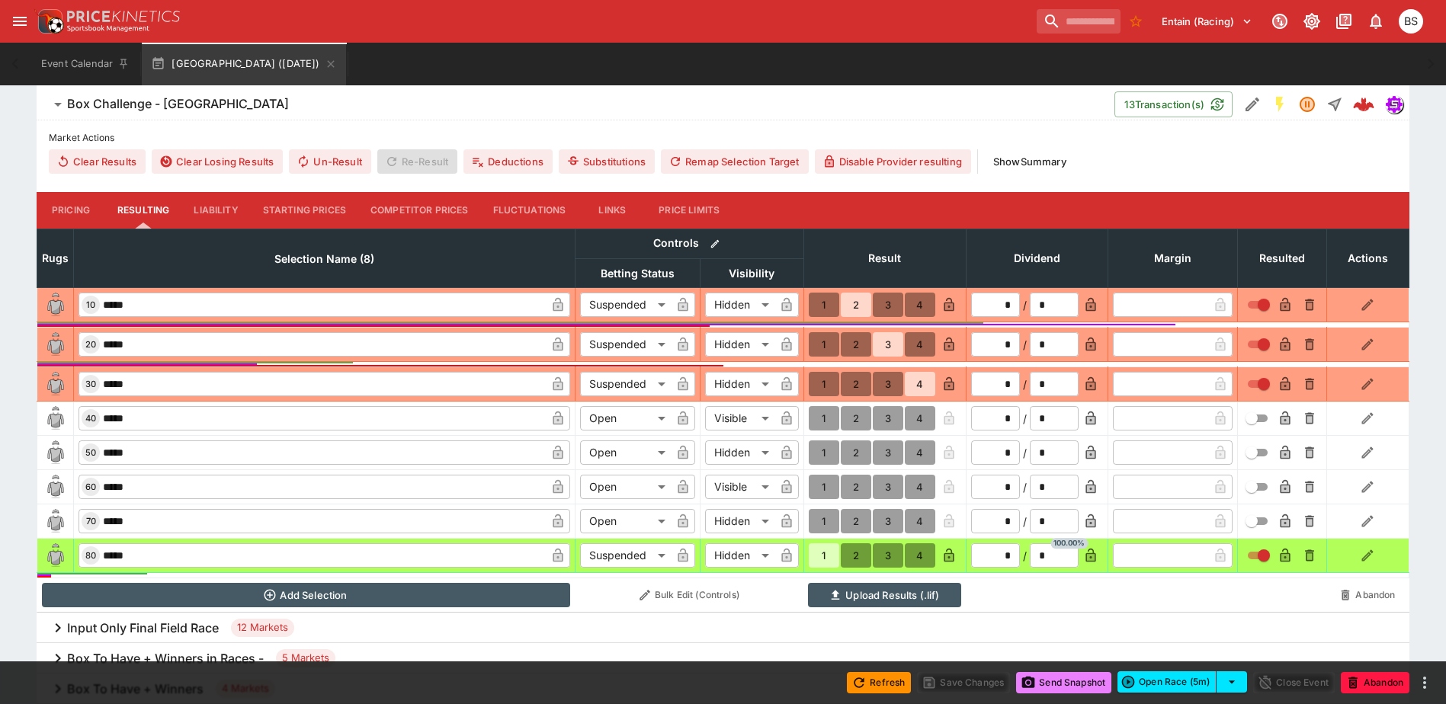
click at [1075, 682] on button "Send Snapshot" at bounding box center [1063, 682] width 95 height 21
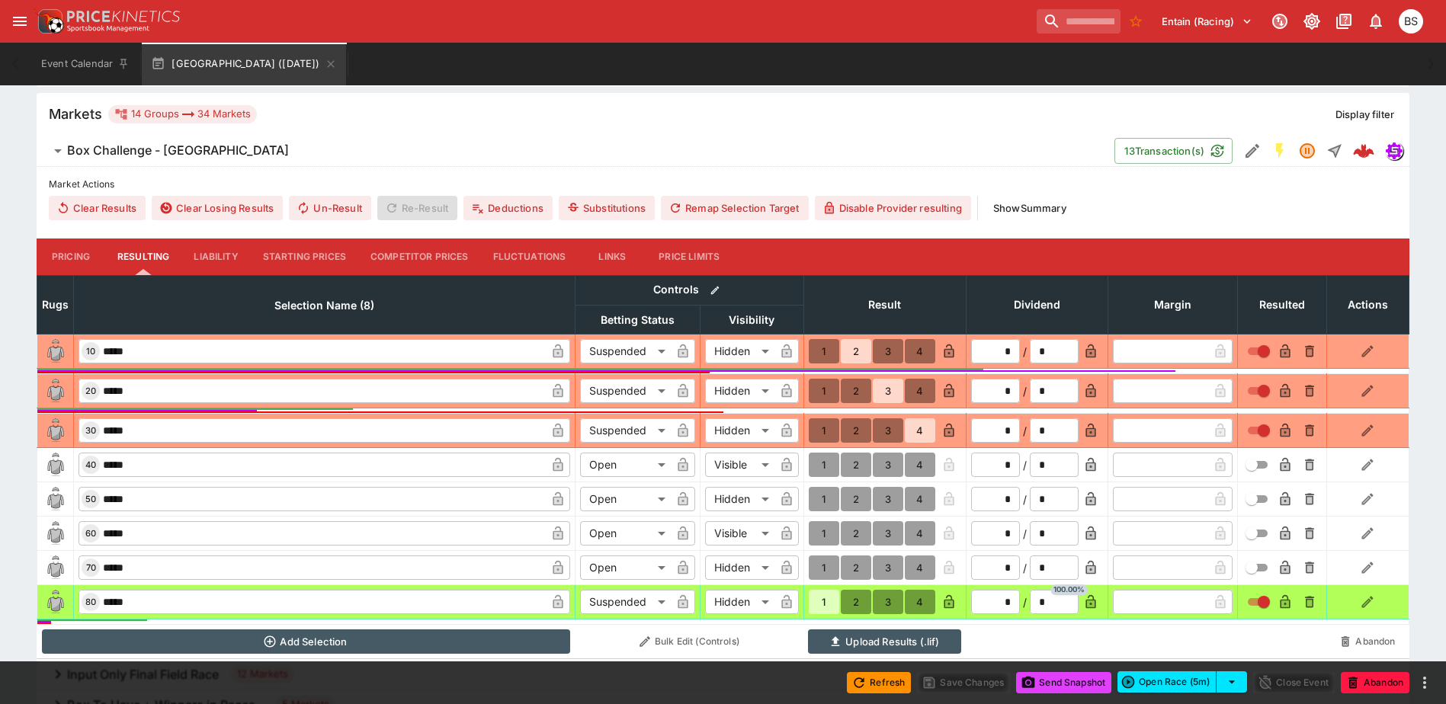
scroll to position [229, 0]
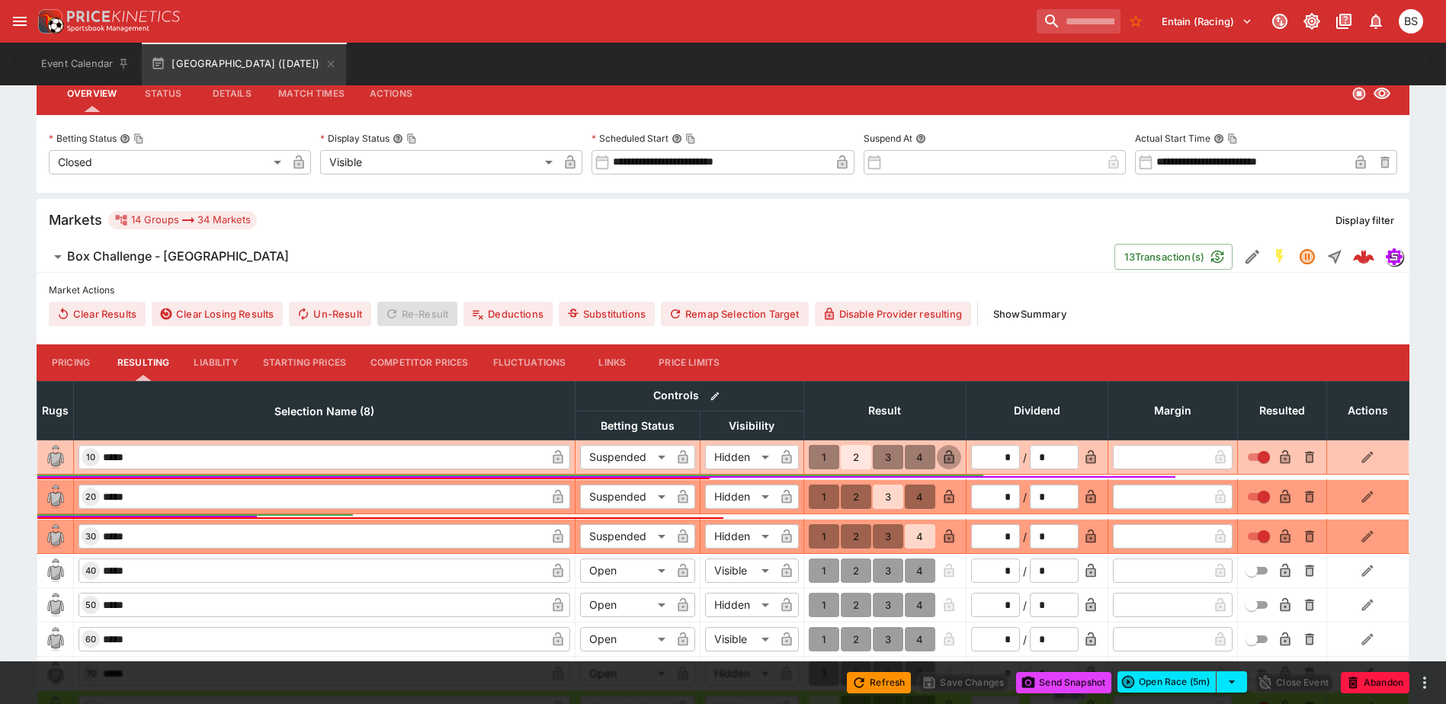
click at [949, 453] on icon "button" at bounding box center [949, 457] width 15 height 15
click at [963, 679] on button "Save Changes" at bounding box center [963, 682] width 93 height 21
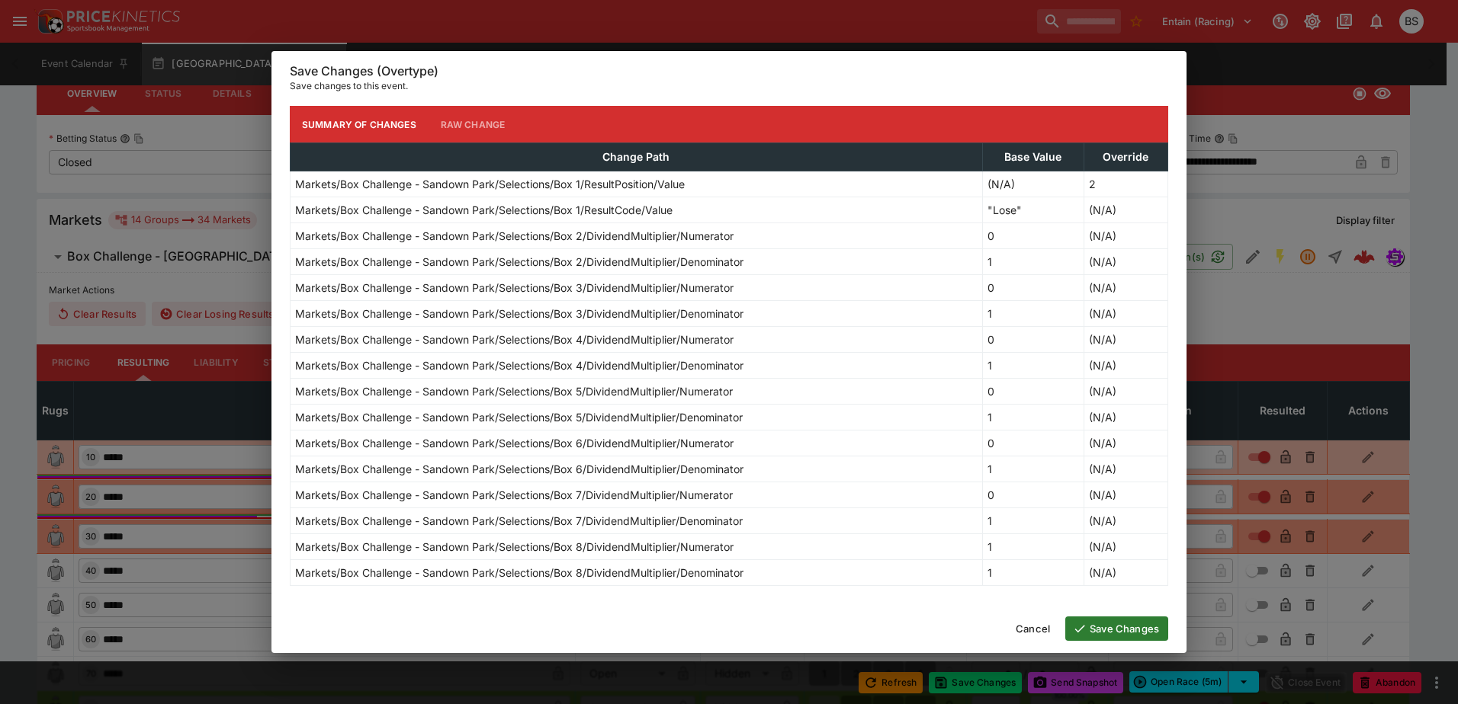
click at [1125, 631] on button "Save Changes" at bounding box center [1116, 629] width 103 height 24
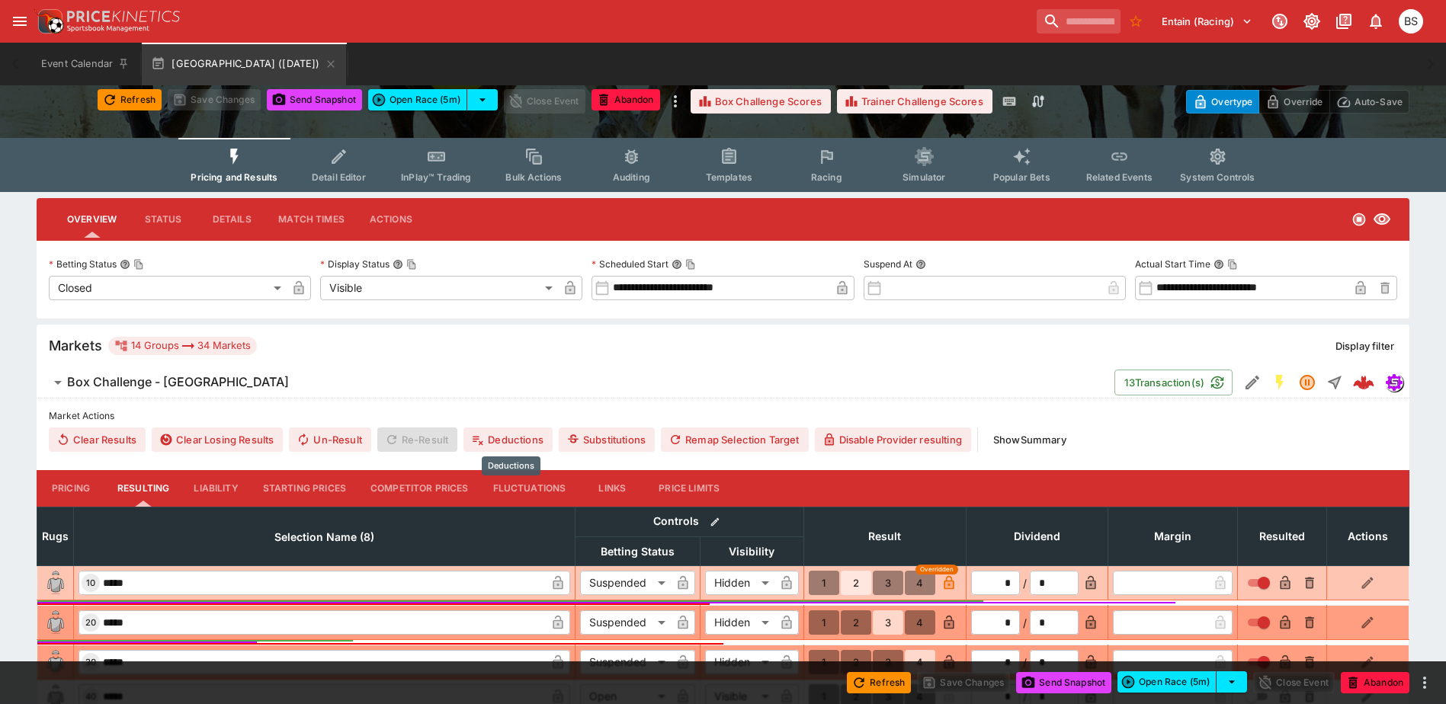
scroll to position [0, 0]
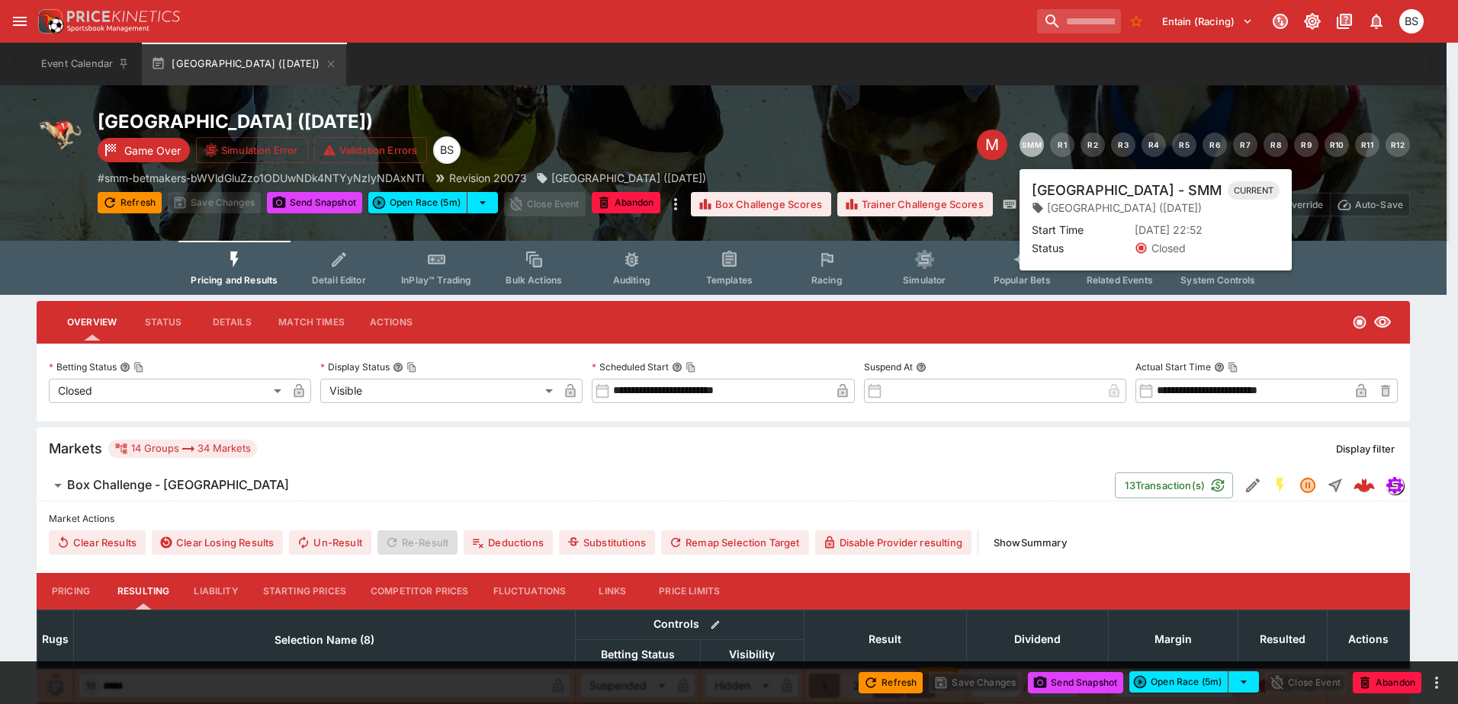
click at [1031, 141] on button "SMM" at bounding box center [1031, 145] width 24 height 24
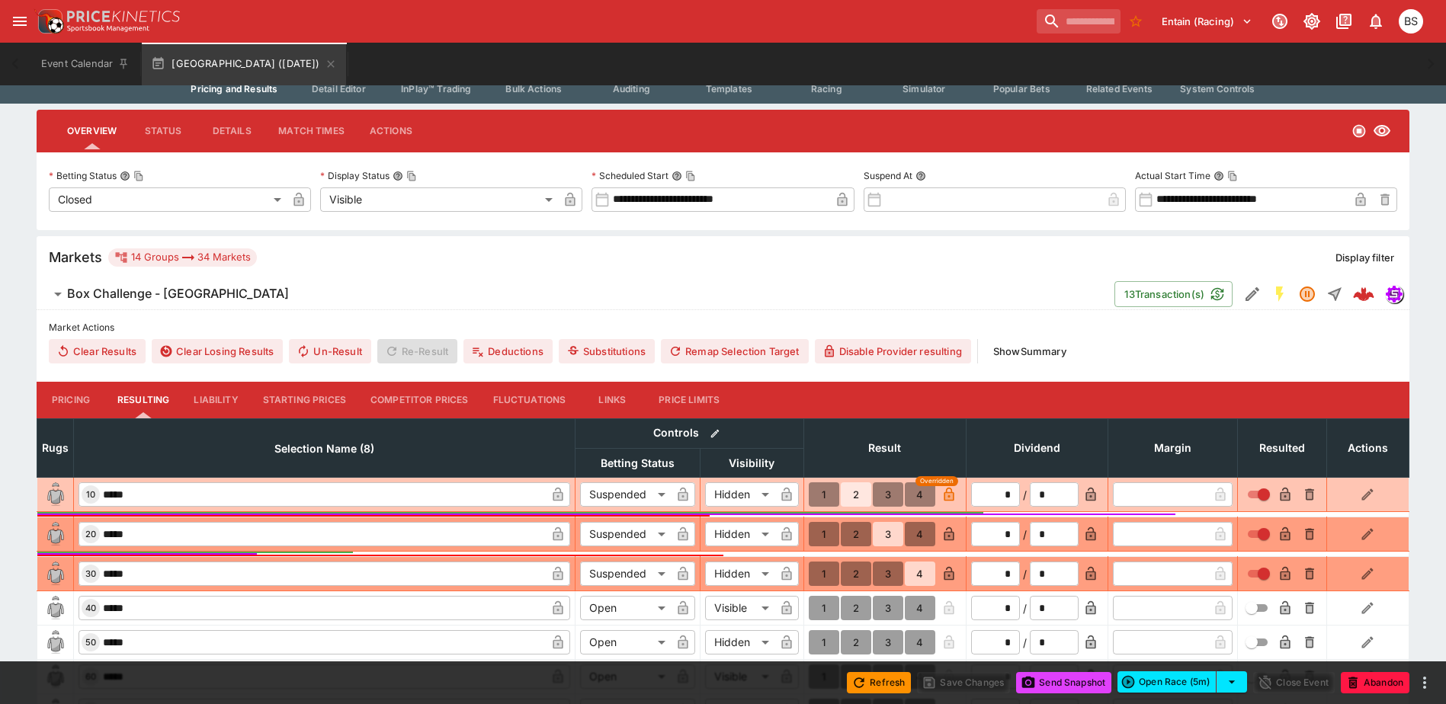
scroll to position [229, 0]
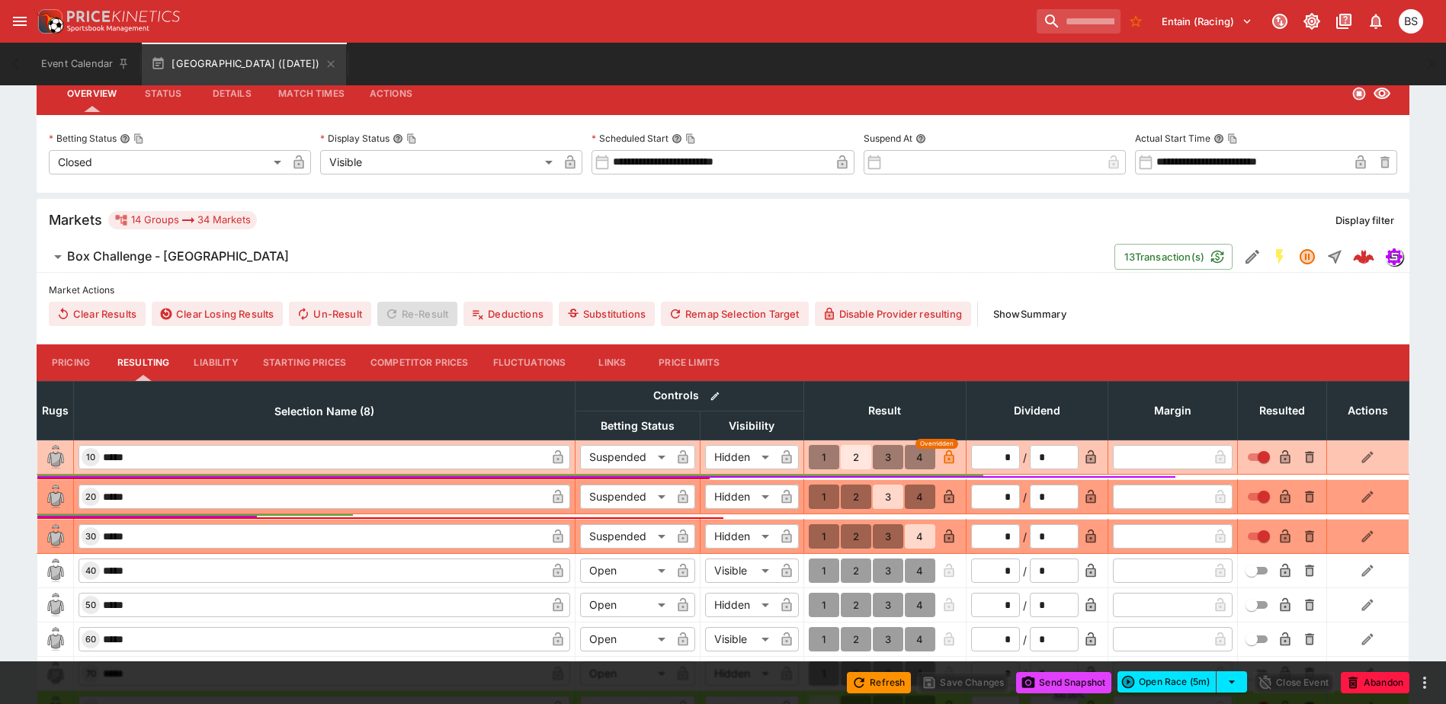
click at [246, 255] on h6 "Box Challenge - Sandown Park" at bounding box center [178, 257] width 222 height 16
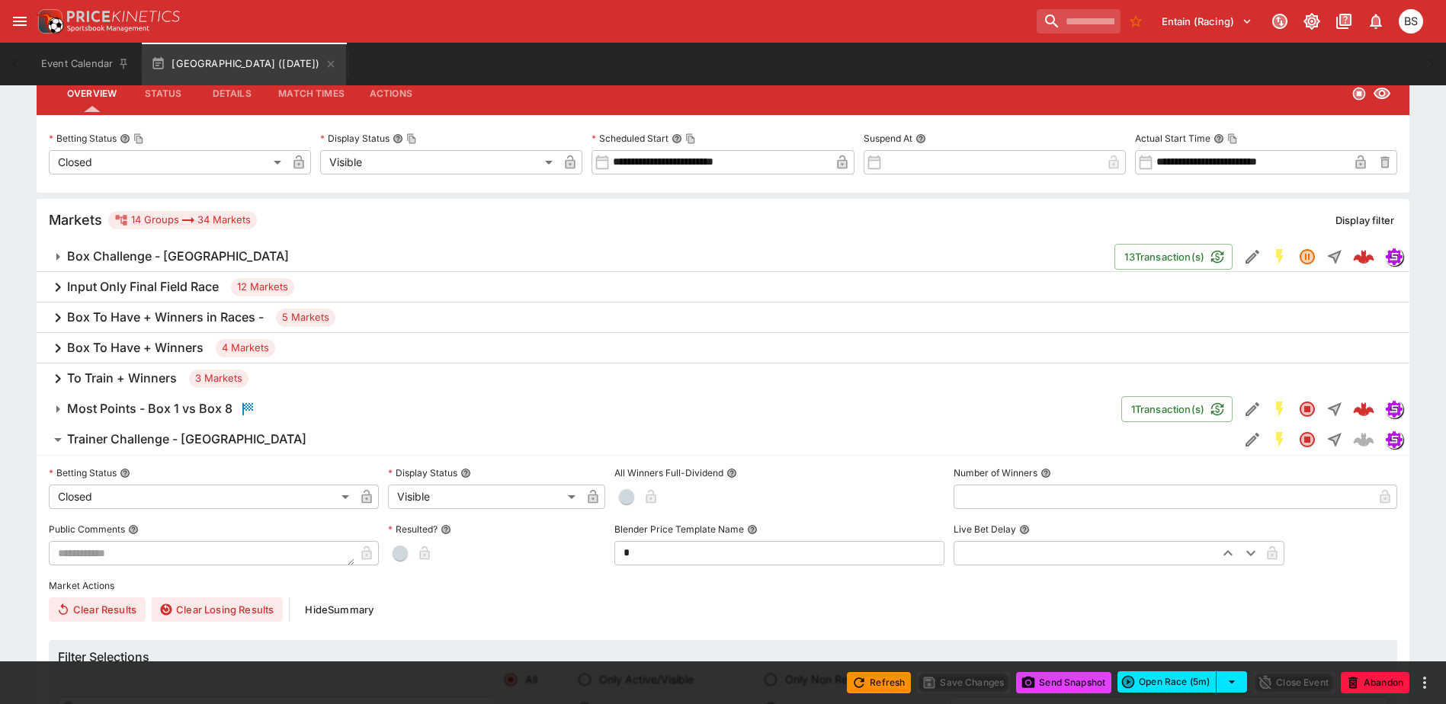
click at [249, 255] on span "Box Challenge - Sandown Park" at bounding box center [584, 257] width 1035 height 16
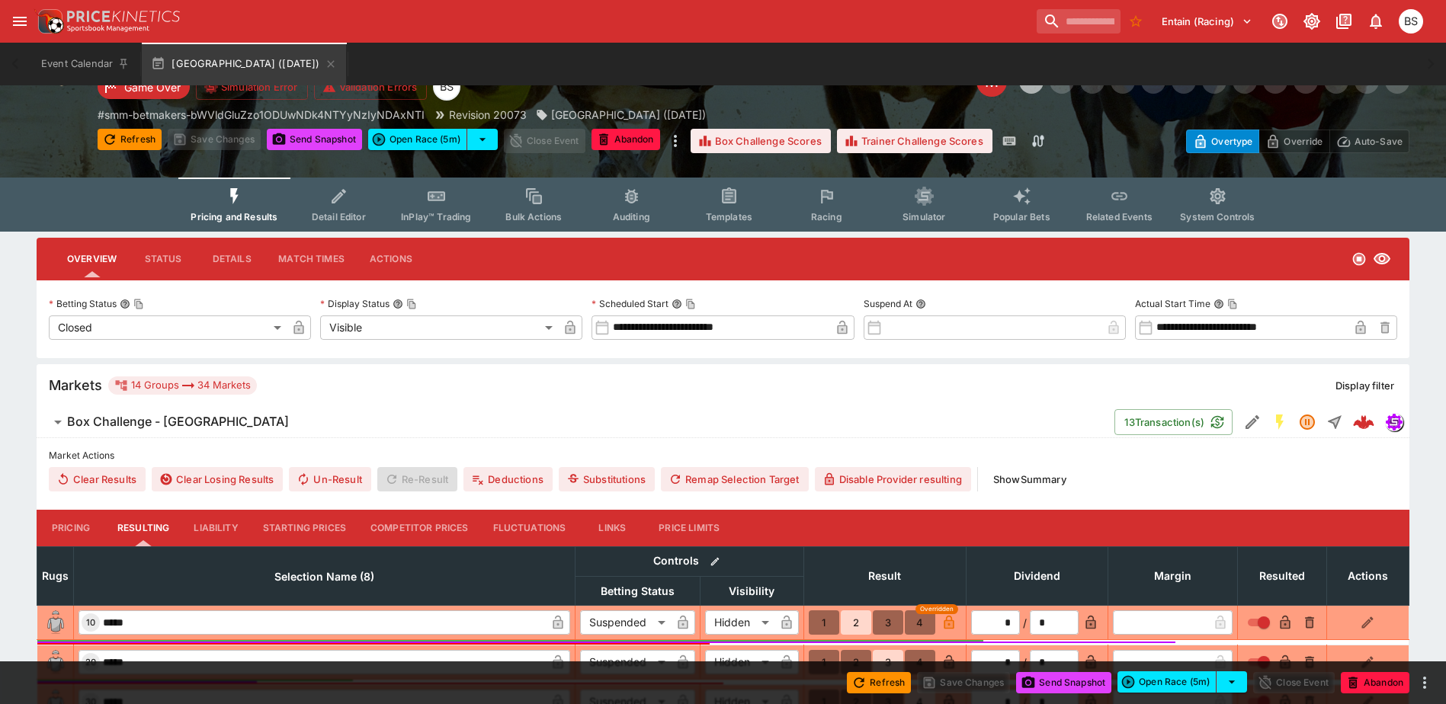
scroll to position [0, 0]
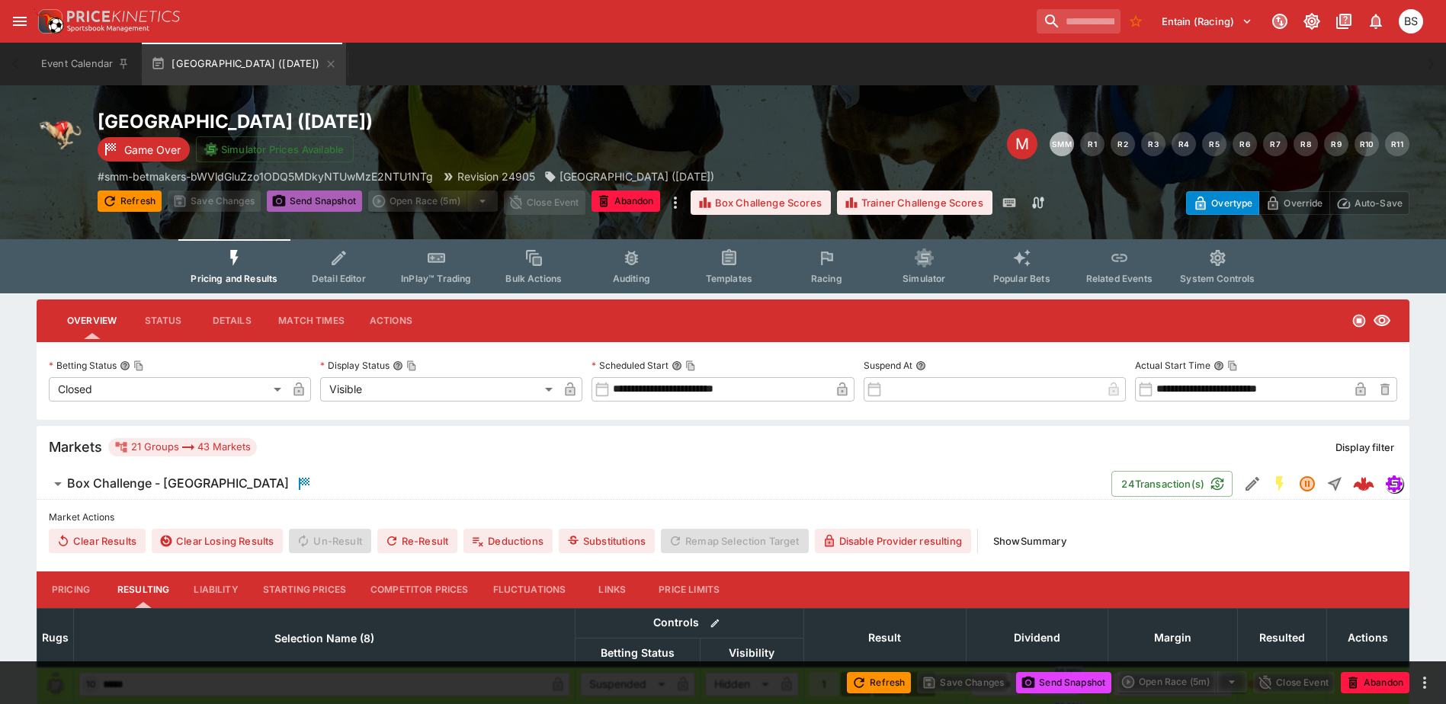
click at [312, 196] on button "Send Snapshot" at bounding box center [314, 201] width 95 height 21
click at [1054, 686] on button "Send Snapshot" at bounding box center [1063, 682] width 95 height 21
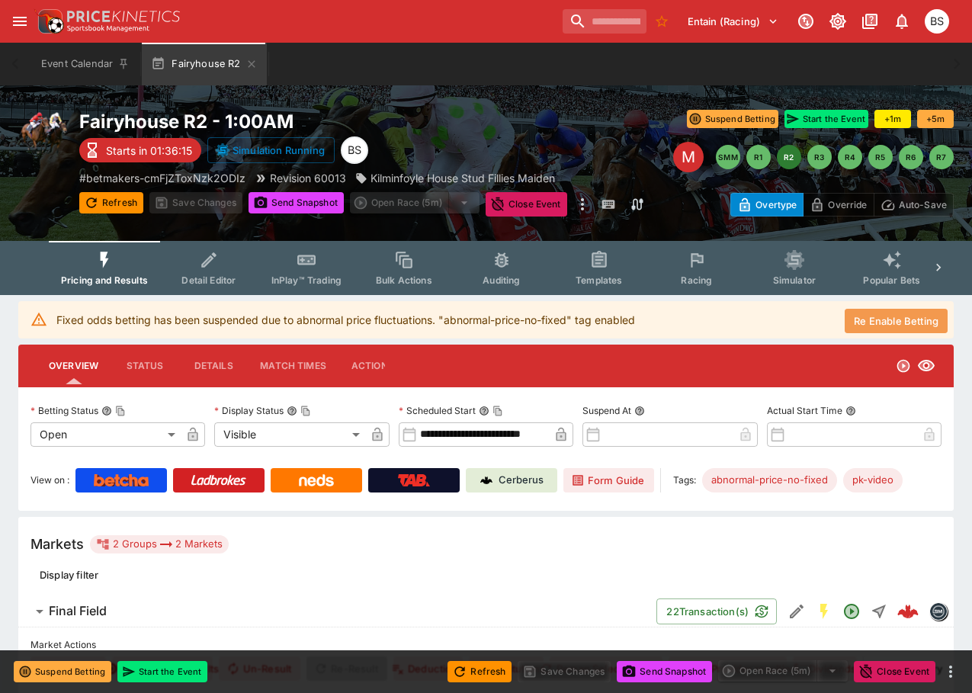
click at [892, 320] on button "Re Enable Betting" at bounding box center [896, 321] width 103 height 24
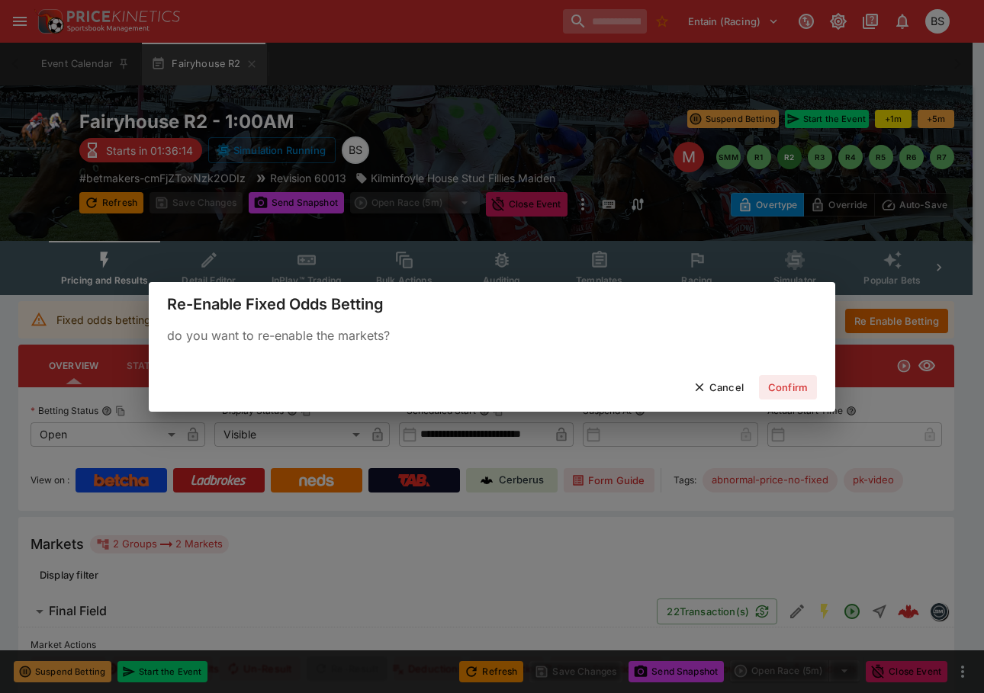
drag, startPoint x: 796, startPoint y: 390, endPoint x: 572, endPoint y: 13, distance: 439.0
click at [795, 391] on button "Confirm" at bounding box center [788, 387] width 58 height 24
